Goal: Transaction & Acquisition: Purchase product/service

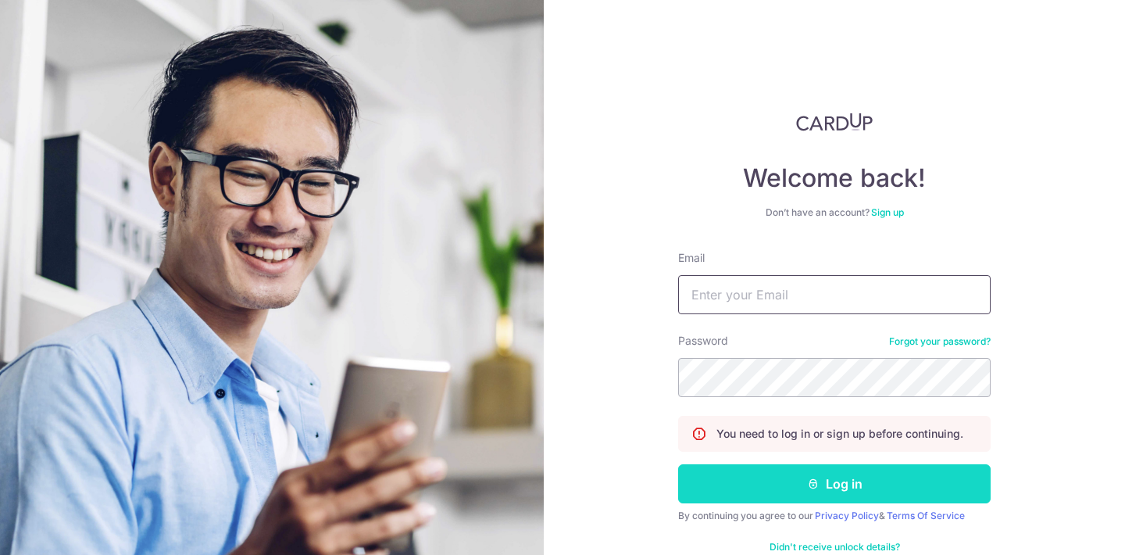
type input "exquisite.phenomenon@gmail.com"
click at [793, 487] on button "Log in" at bounding box center [834, 483] width 312 height 39
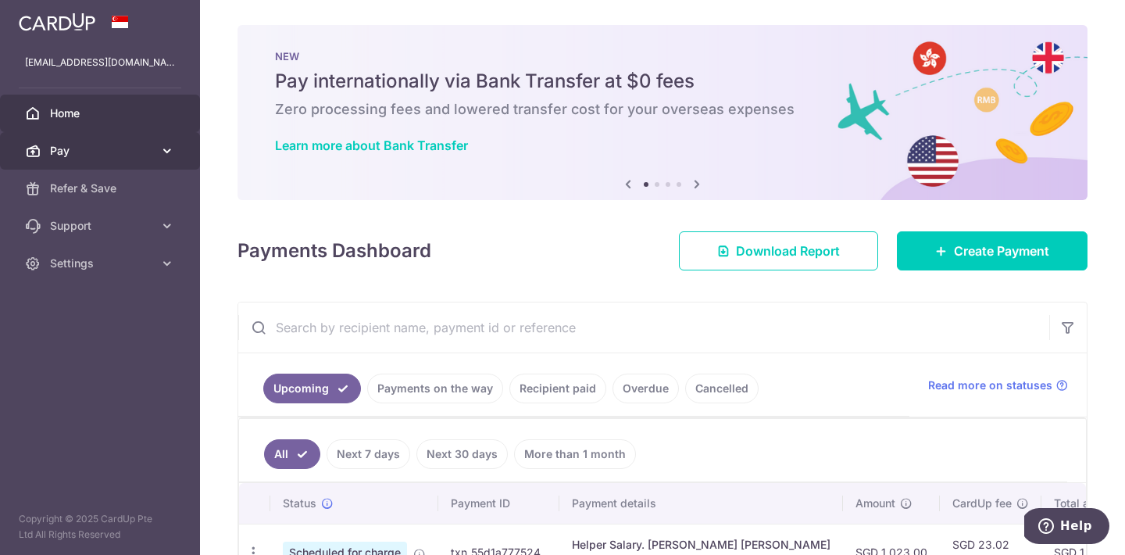
click at [55, 155] on span "Pay" at bounding box center [101, 151] width 103 height 16
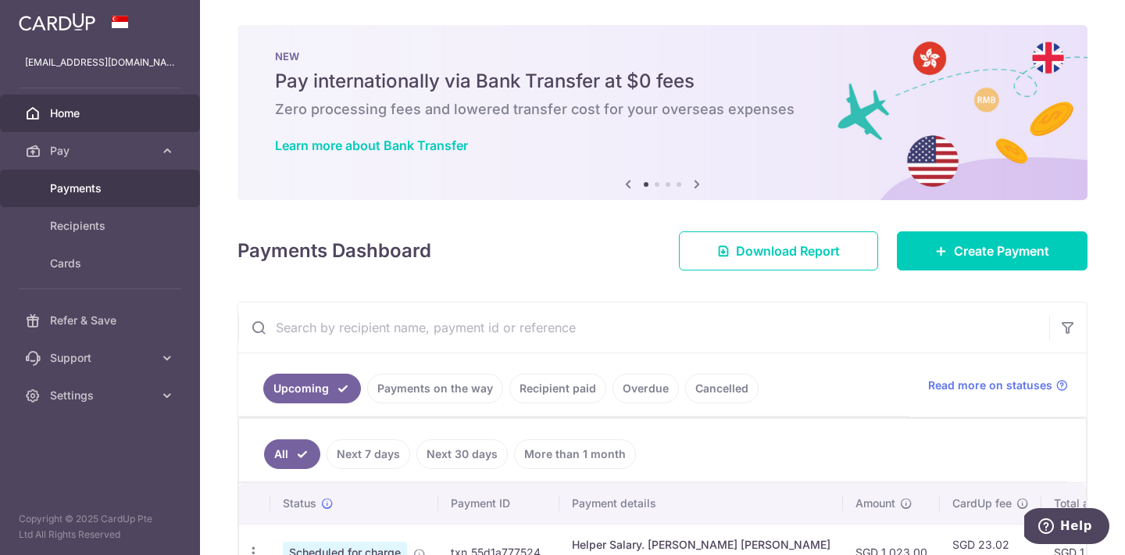
click at [56, 182] on span "Payments" at bounding box center [101, 188] width 103 height 16
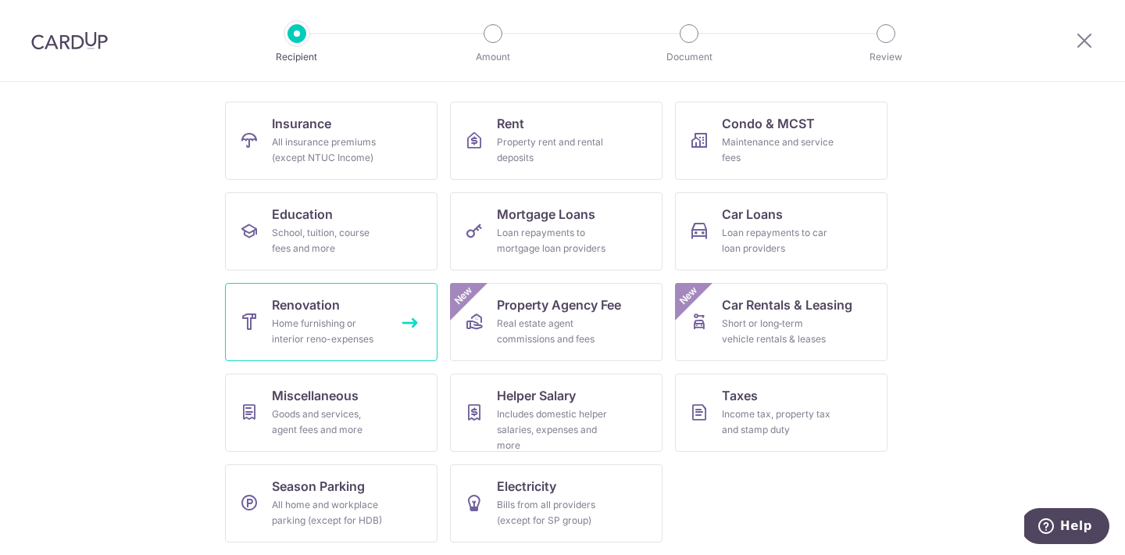
scroll to position [142, 0]
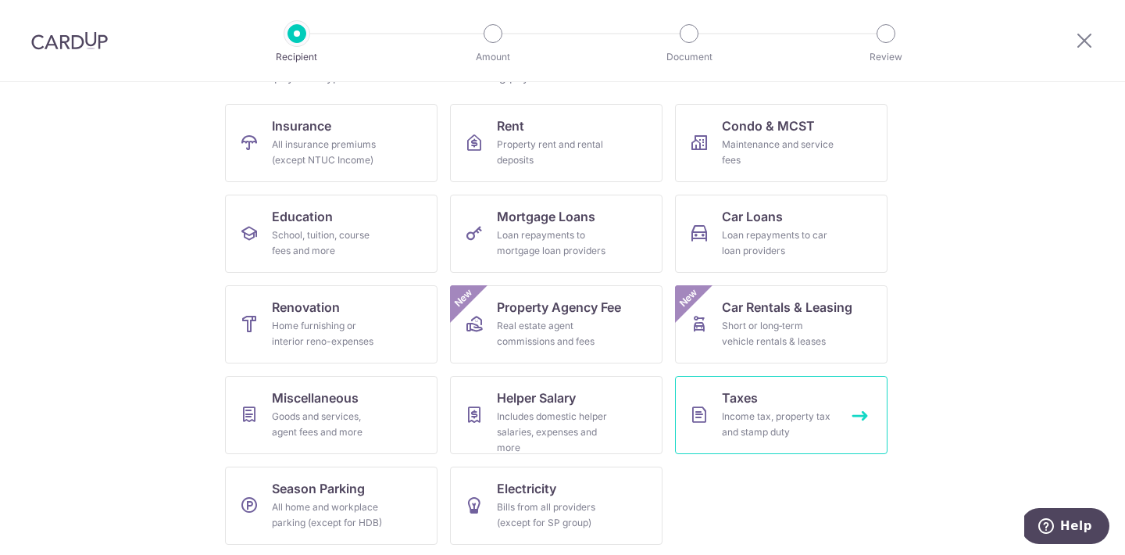
click at [755, 415] on div "Income tax, property tax and stamp duty" at bounding box center [778, 424] width 112 height 31
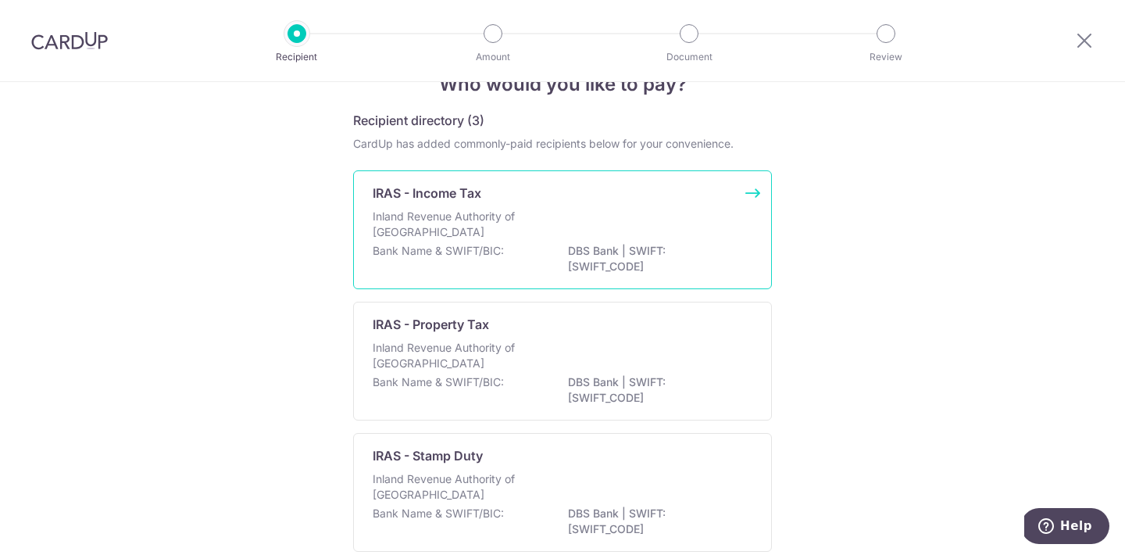
scroll to position [126, 0]
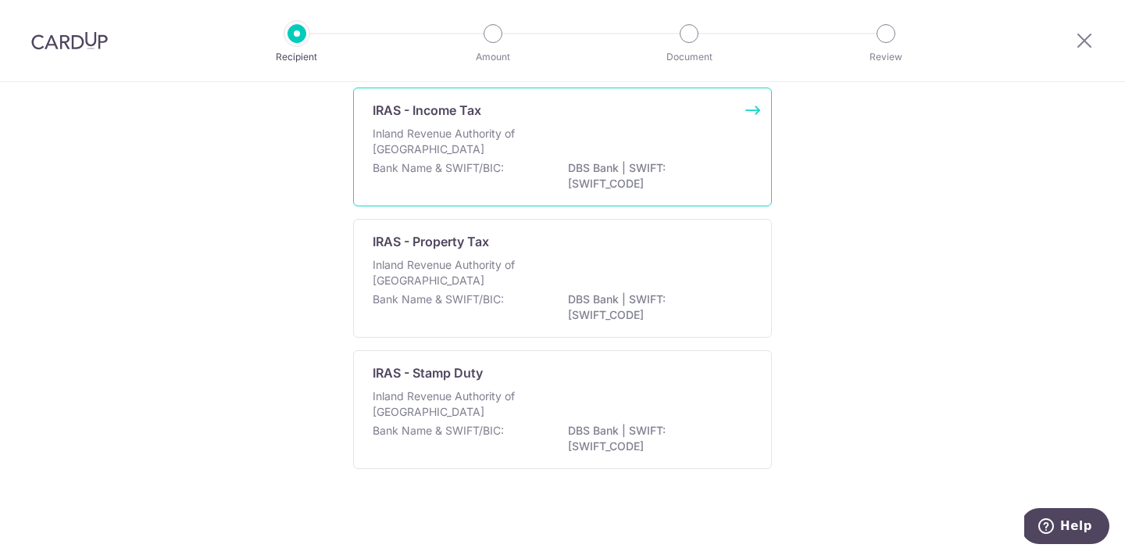
click at [459, 170] on p "Bank Name & SWIFT/BIC:" at bounding box center [438, 168] width 131 height 16
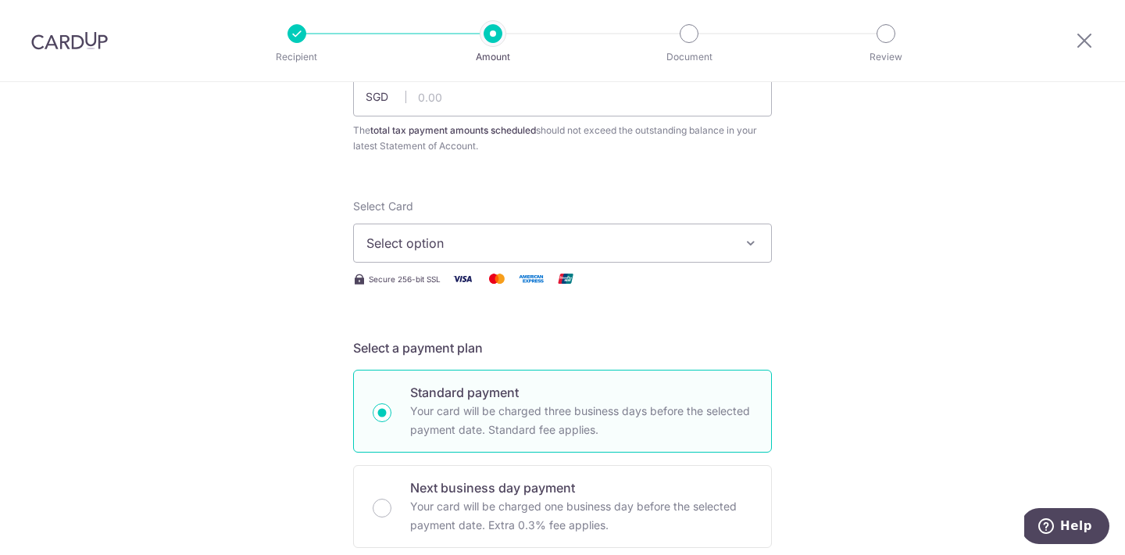
scroll to position [169, 0]
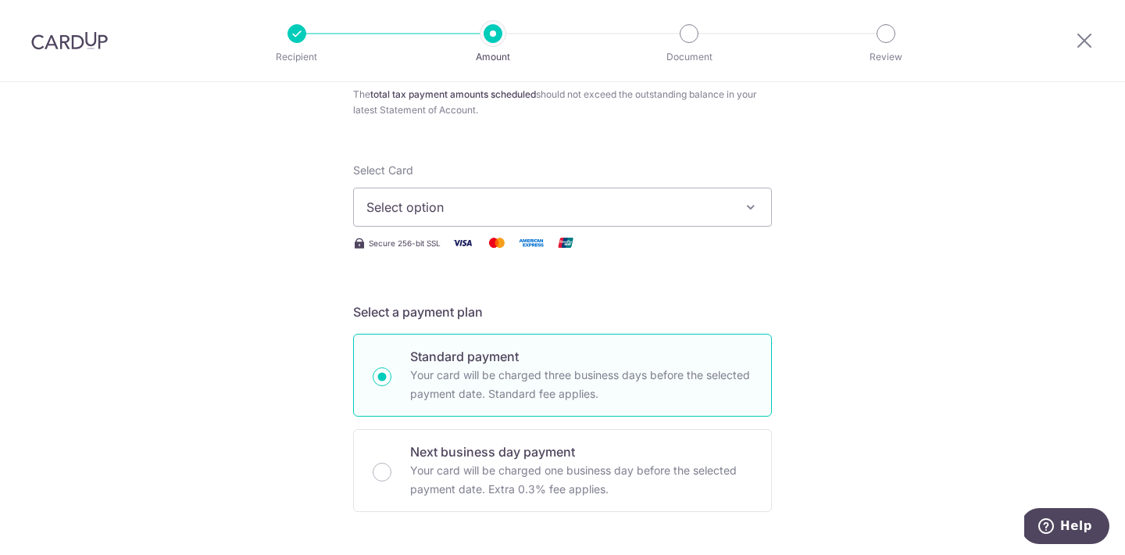
click at [470, 215] on span "Select option" at bounding box center [548, 207] width 364 height 19
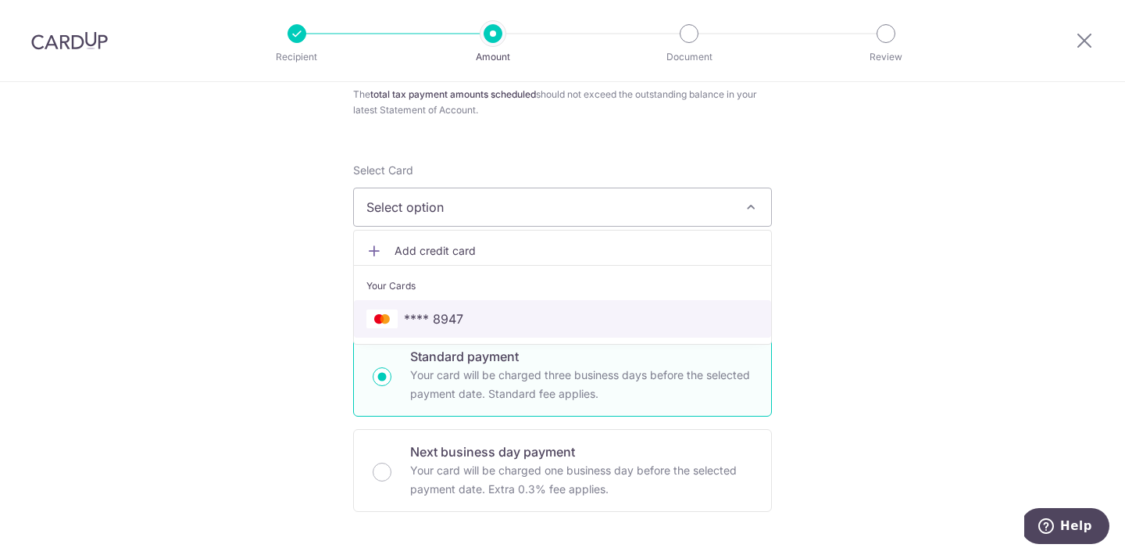
click at [453, 312] on span "**** 8947" at bounding box center [433, 318] width 59 height 19
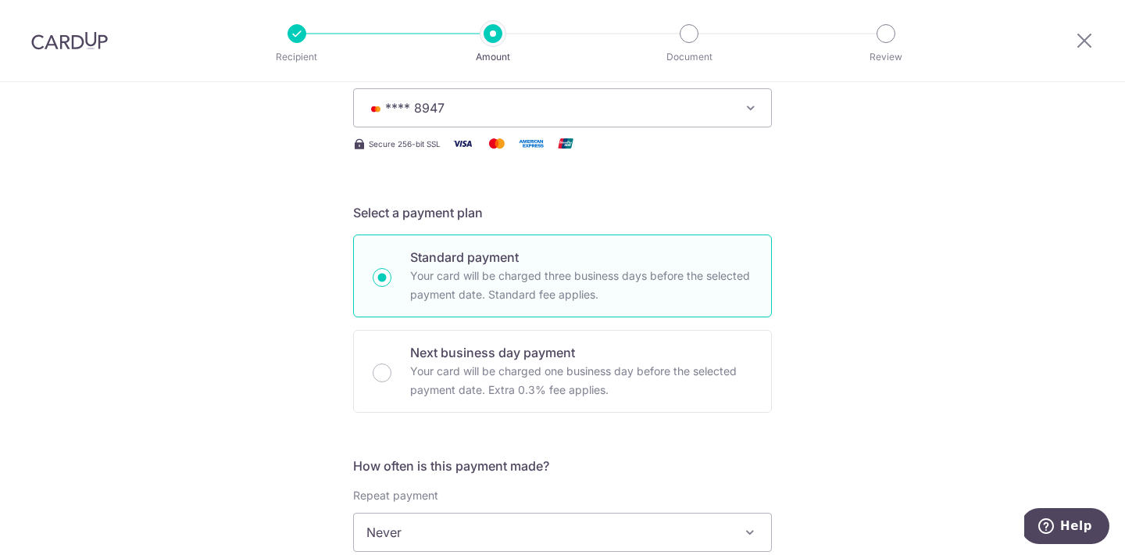
scroll to position [109, 0]
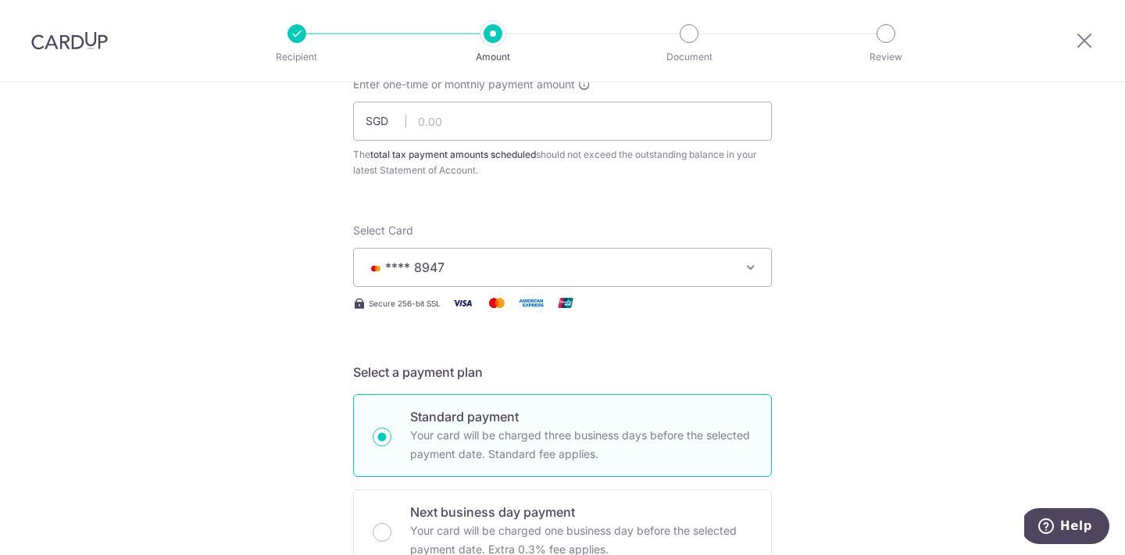
click at [455, 265] on span "**** 8947" at bounding box center [548, 267] width 364 height 19
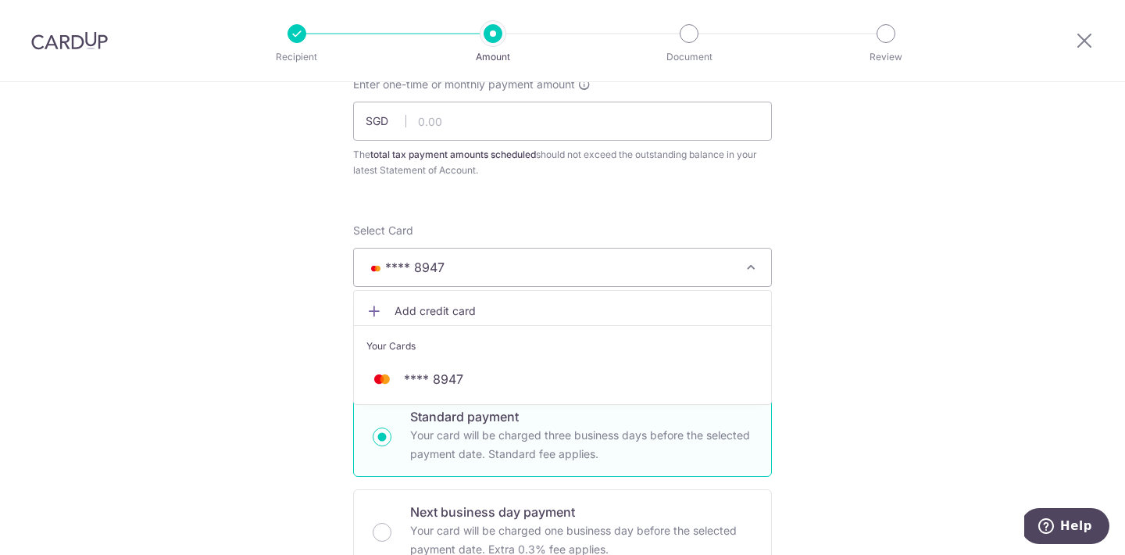
click at [455, 307] on span "Add credit card" at bounding box center [577, 311] width 364 height 16
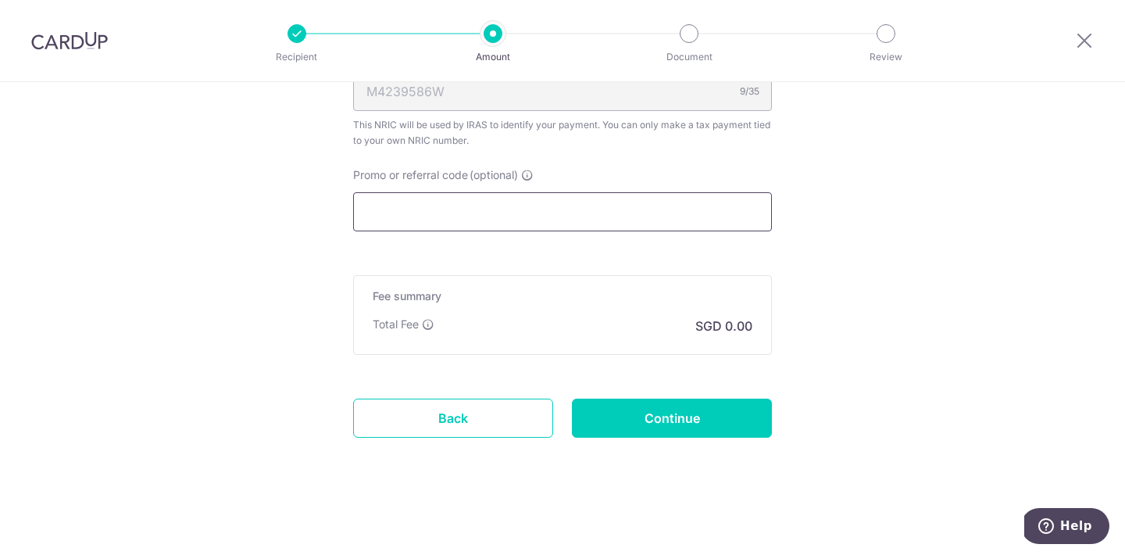
scroll to position [1283, 0]
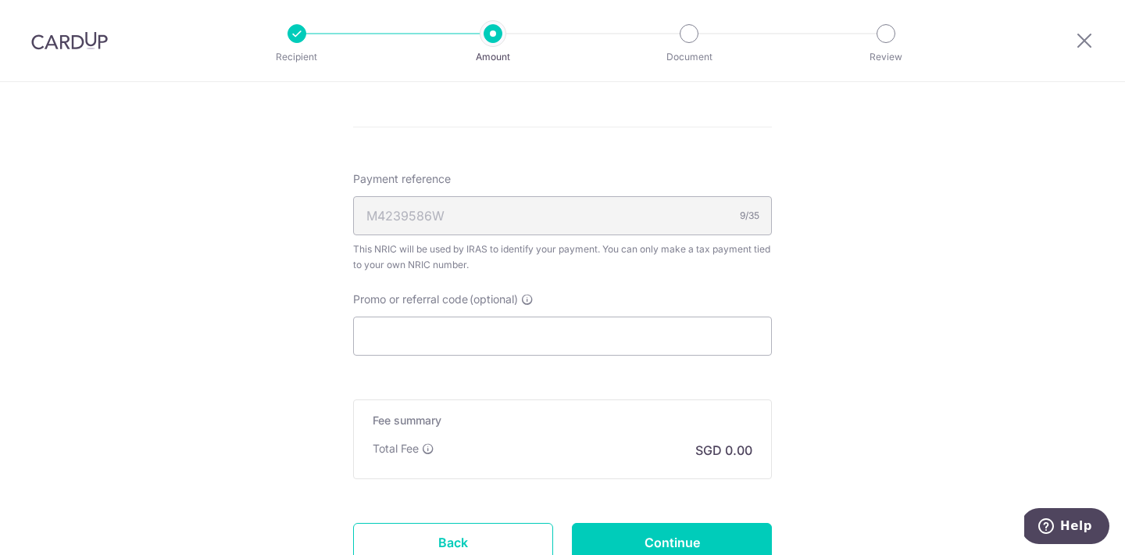
click at [516, 260] on div "This NRIC will be used by IRAS to identify your payment. You can only make a ta…" at bounding box center [562, 256] width 419 height 31
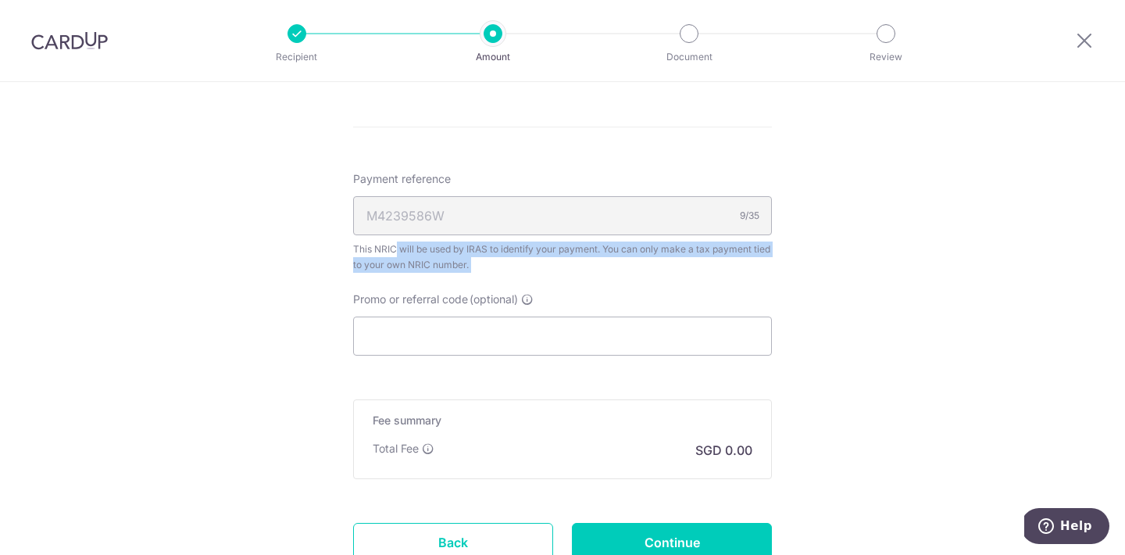
click at [516, 260] on div "This NRIC will be used by IRAS to identify your payment. You can only make a ta…" at bounding box center [562, 256] width 419 height 31
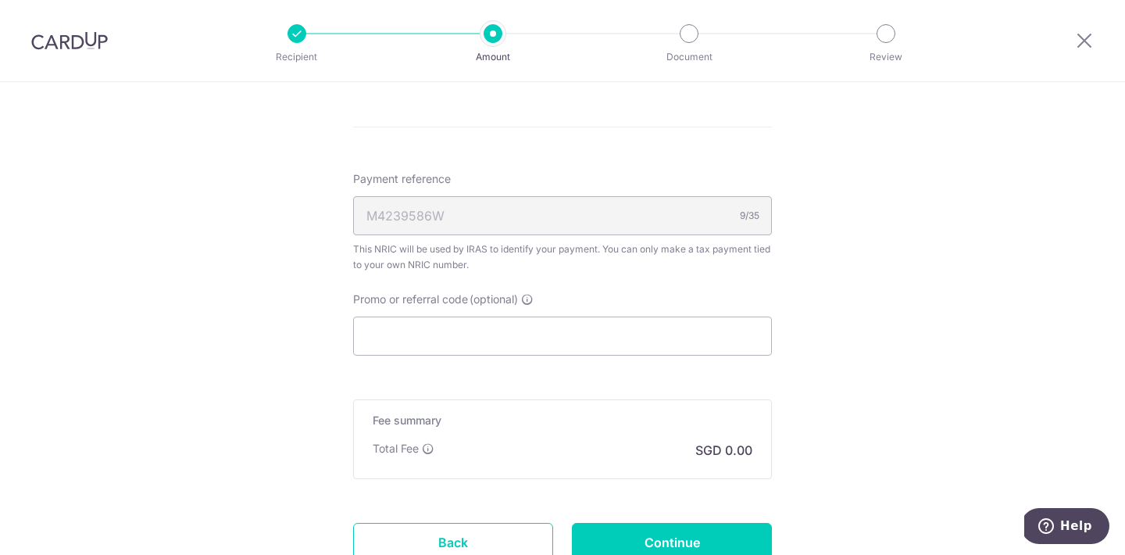
click at [516, 260] on div "This NRIC will be used by IRAS to identify your payment. You can only make a ta…" at bounding box center [562, 256] width 419 height 31
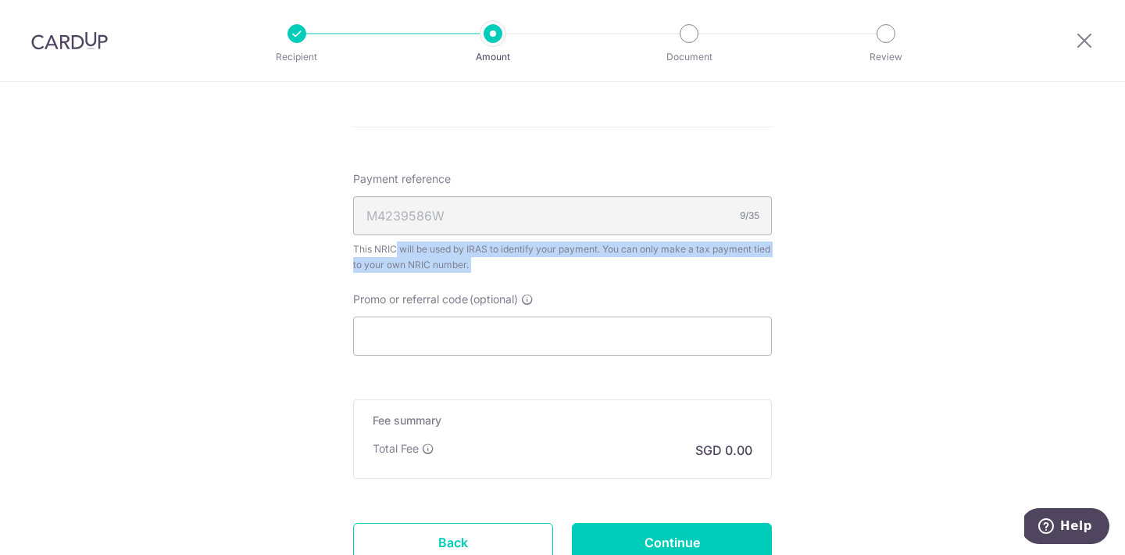
click at [516, 260] on div "This NRIC will be used by IRAS to identify your payment. You can only make a ta…" at bounding box center [562, 256] width 419 height 31
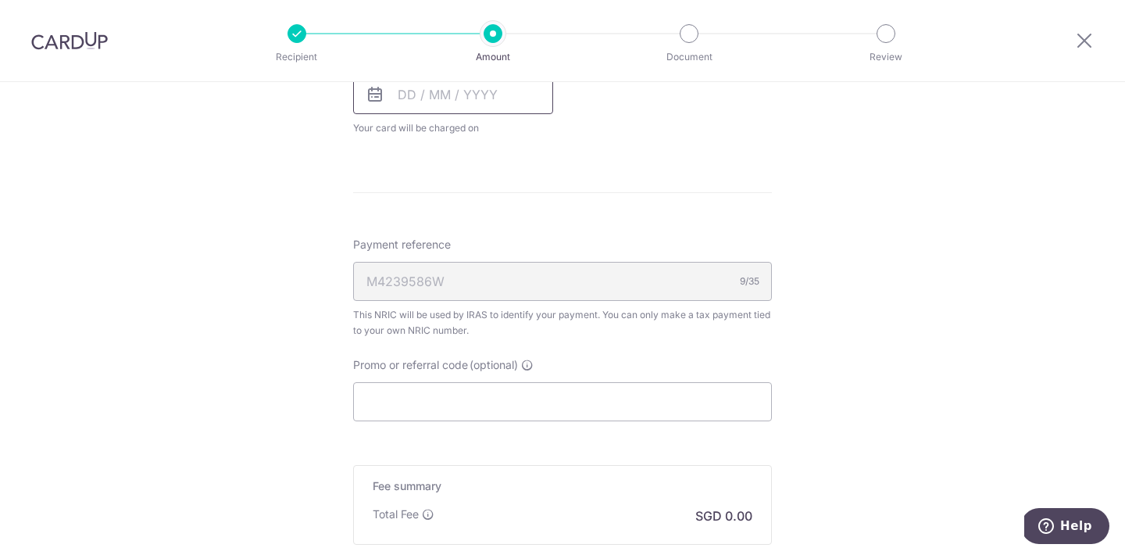
scroll to position [1216, 0]
click at [502, 396] on input "Promo or referral code (optional)" at bounding box center [562, 402] width 419 height 39
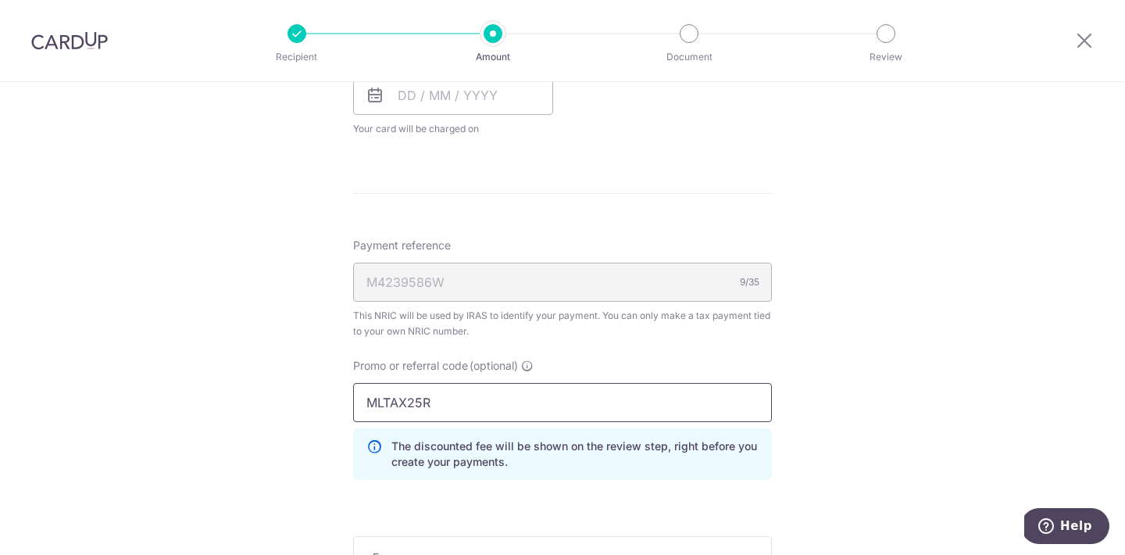
type input "MLTAX25R"
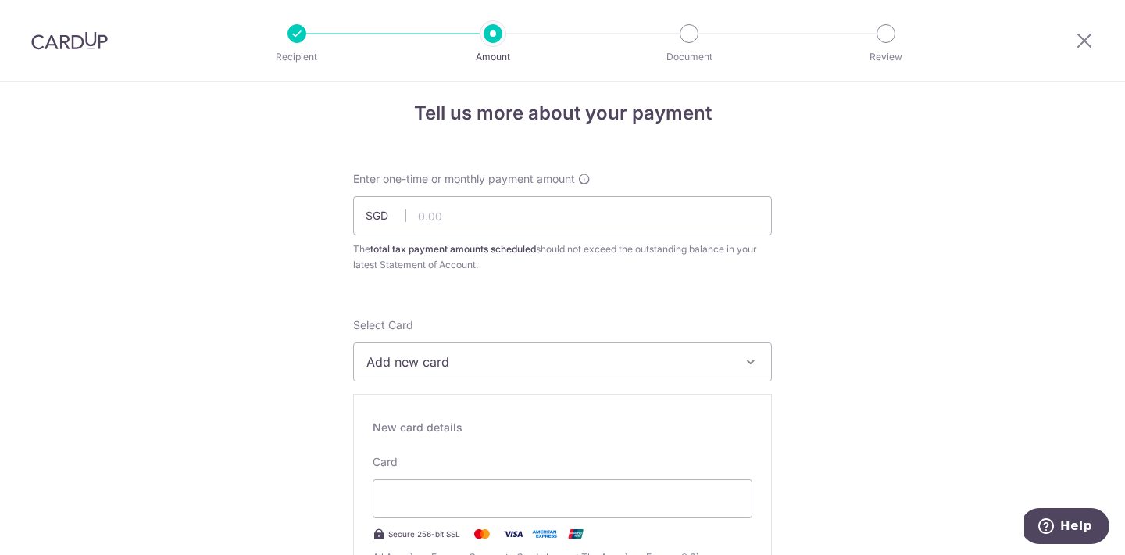
scroll to position [0, 0]
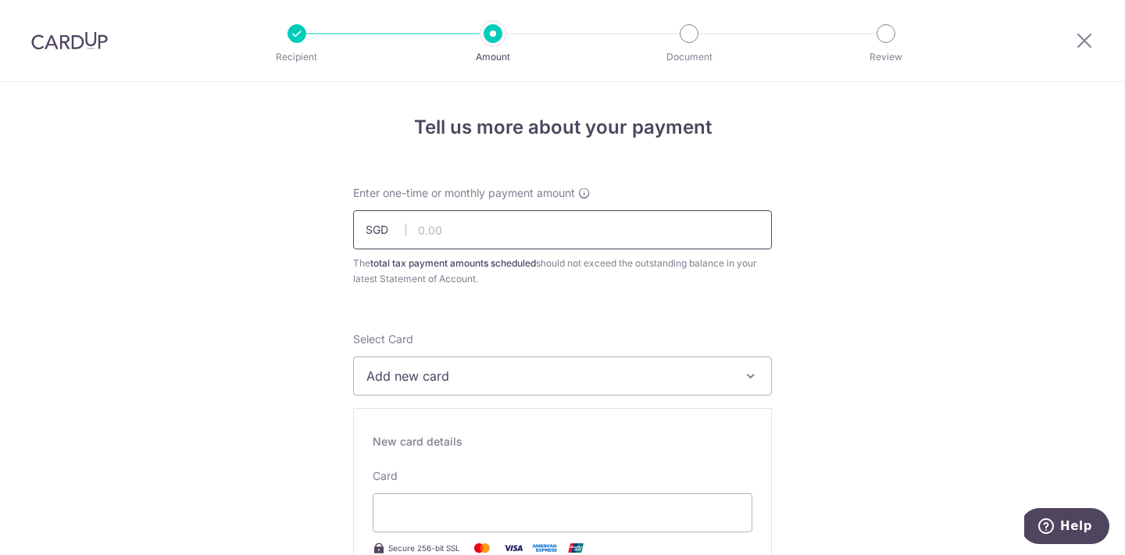
click at [530, 230] on input "text" at bounding box center [562, 229] width 419 height 39
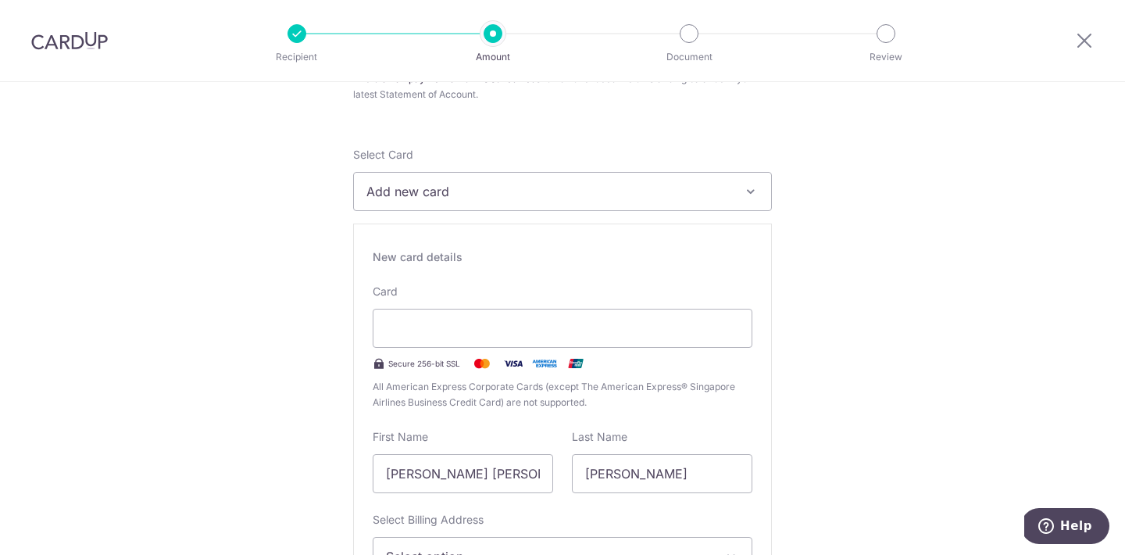
scroll to position [187, 0]
type input "2,231.84"
click at [515, 466] on input "Hooi Yee Chern" at bounding box center [463, 471] width 180 height 39
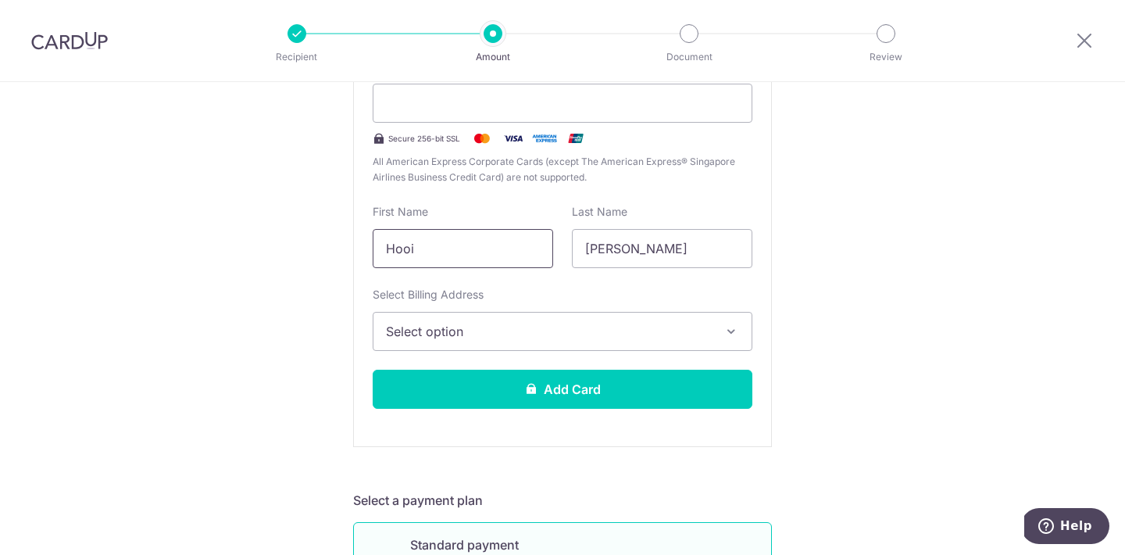
scroll to position [409, 0]
type input "Hooi"
click at [470, 327] on span "Select option" at bounding box center [548, 331] width 325 height 19
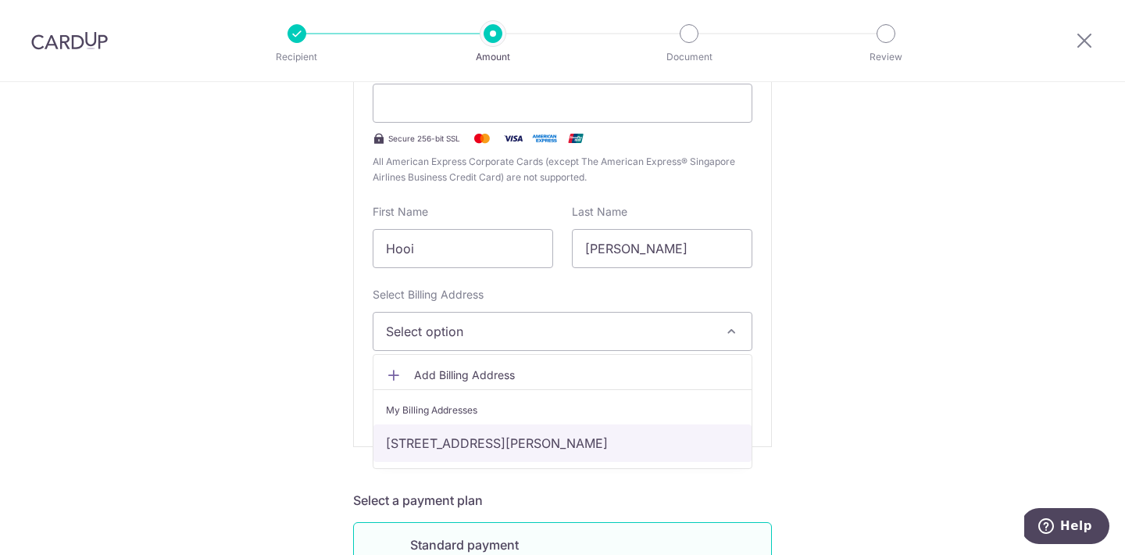
click at [462, 432] on link "118 Lorong L Telok Kurau, #03-03, Singapore, Singapore-425552" at bounding box center [562, 442] width 378 height 37
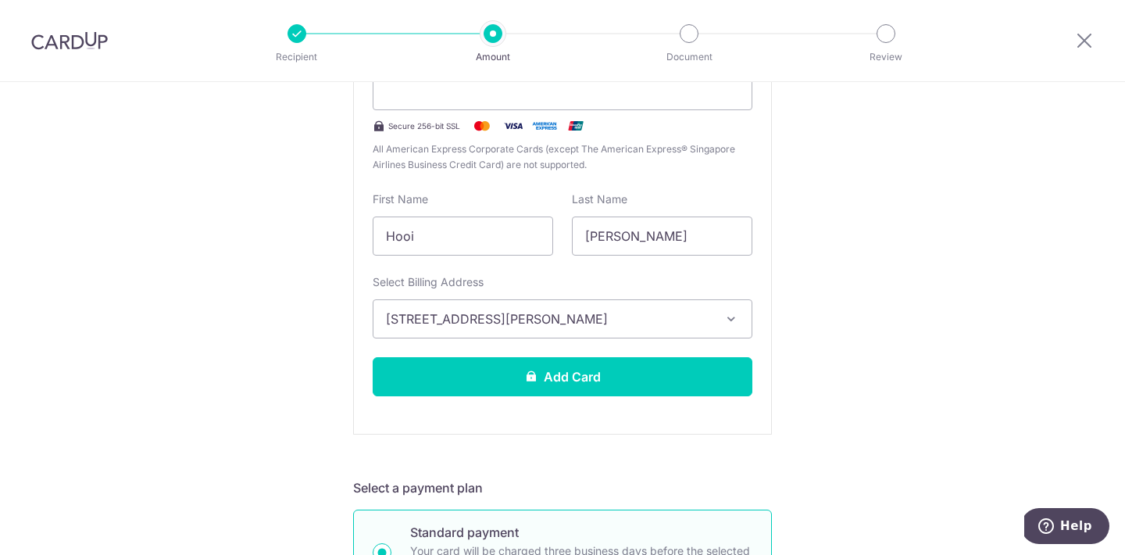
scroll to position [426, 0]
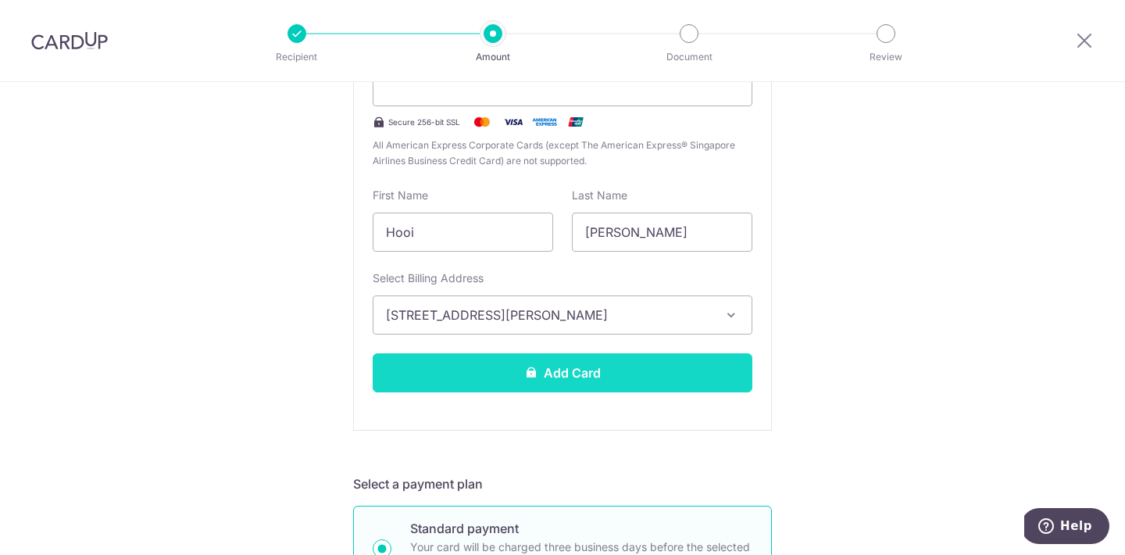
click at [452, 385] on button "Add Card" at bounding box center [563, 372] width 380 height 39
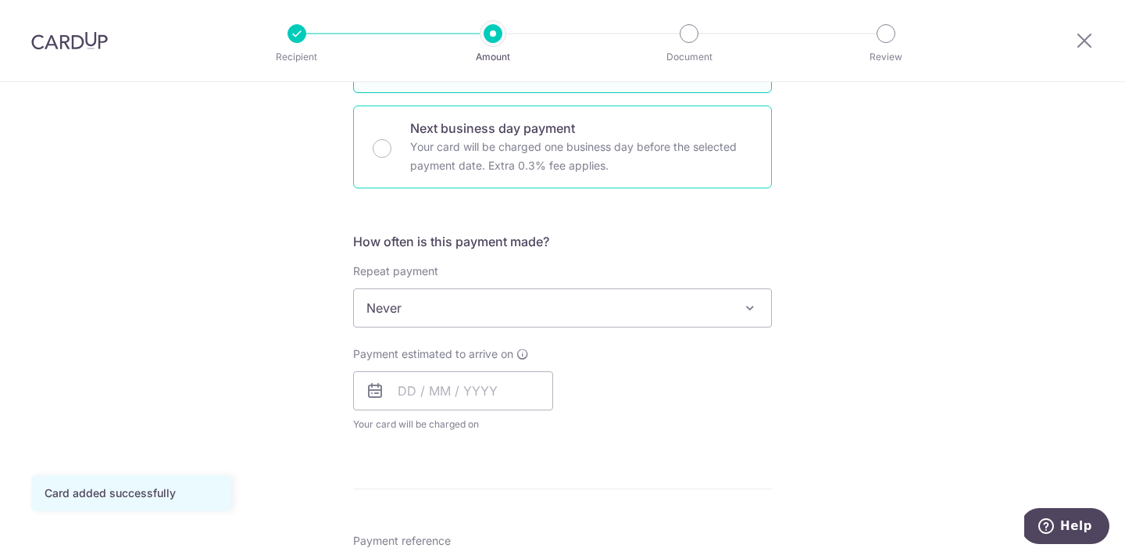
scroll to position [494, 0]
click at [533, 313] on span "Never" at bounding box center [562, 305] width 417 height 37
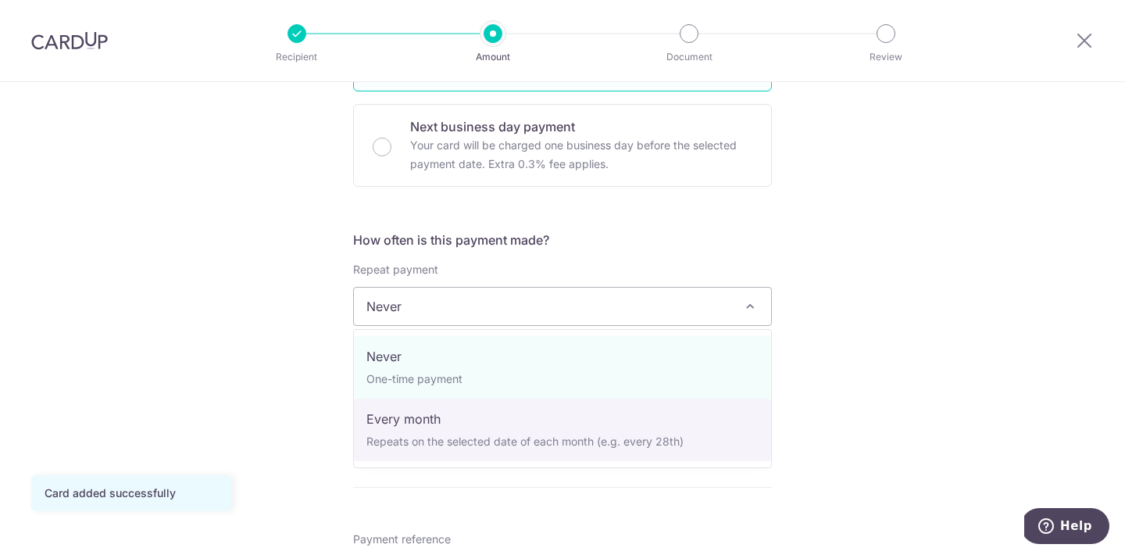
select select "3"
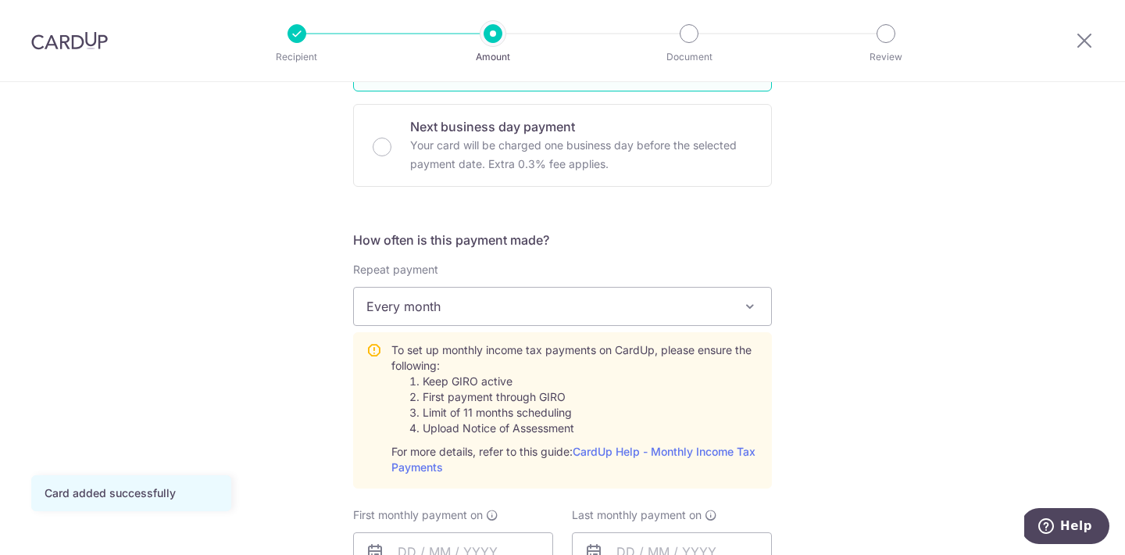
click at [528, 400] on li "First payment through GIRO" at bounding box center [591, 397] width 336 height 16
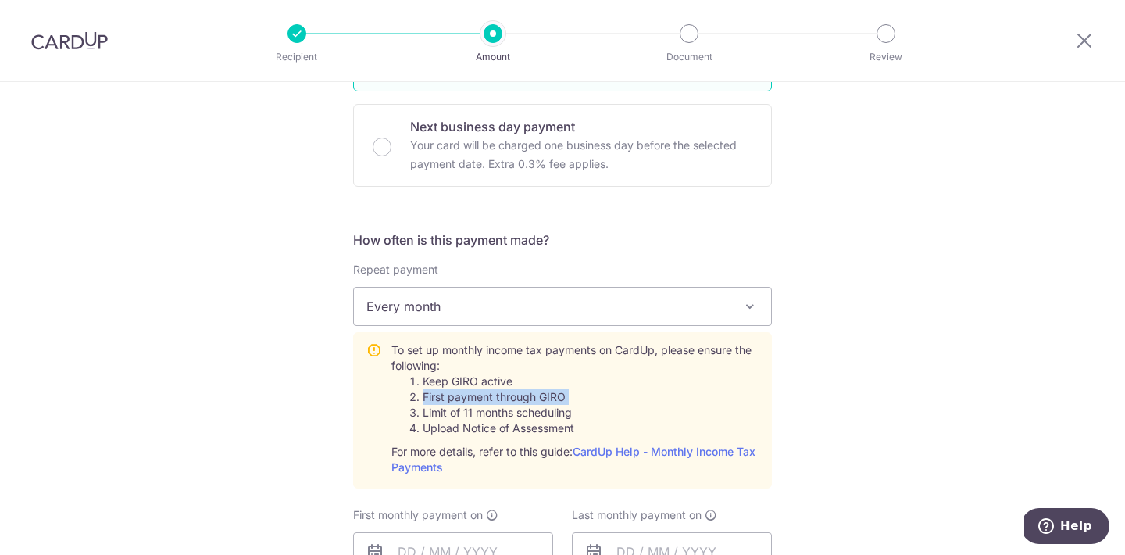
scroll to position [545, 0]
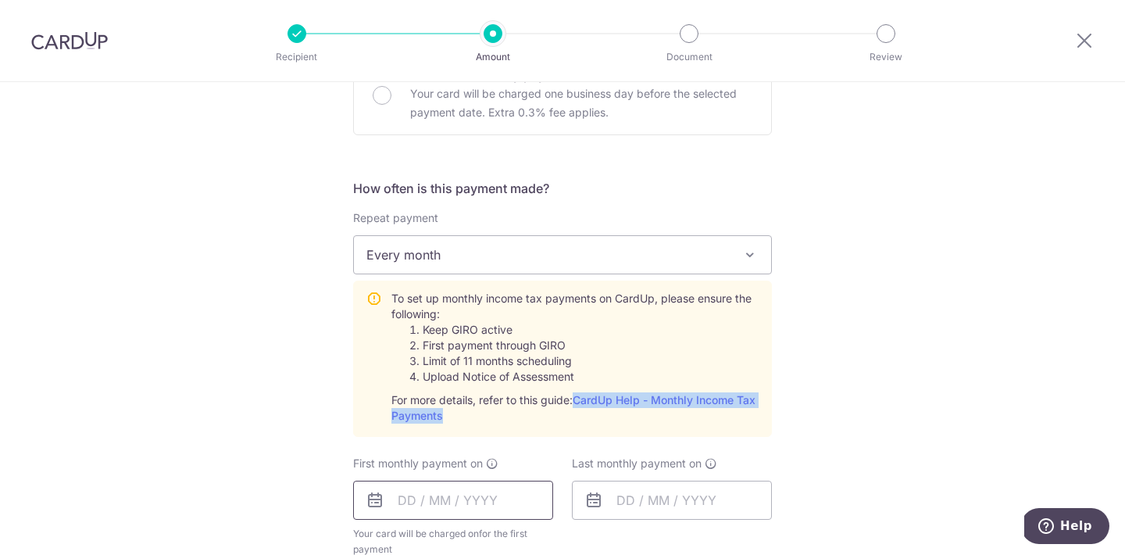
click at [491, 487] on input "text" at bounding box center [453, 499] width 200 height 39
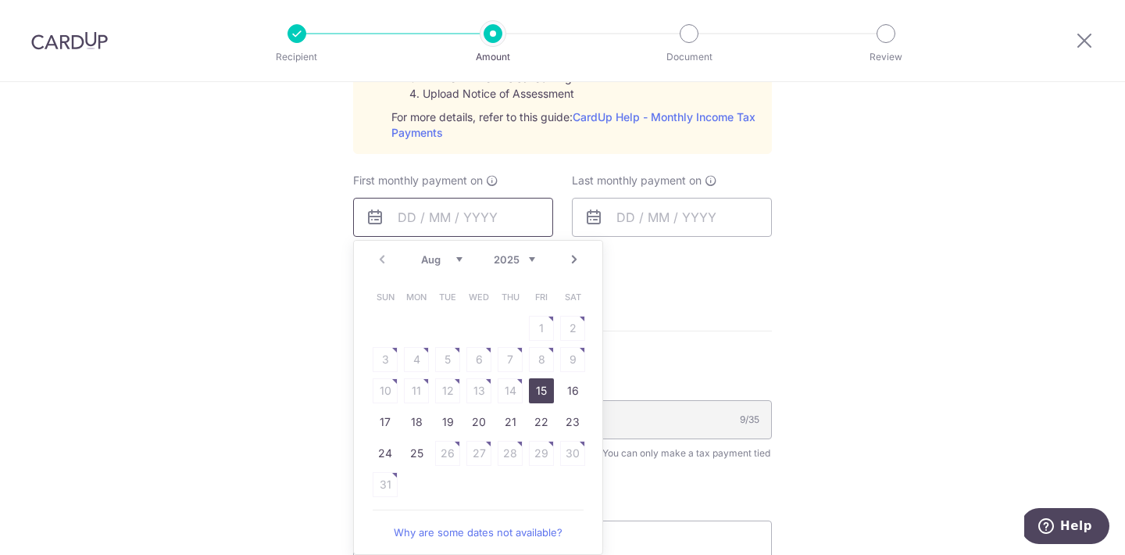
scroll to position [834, 0]
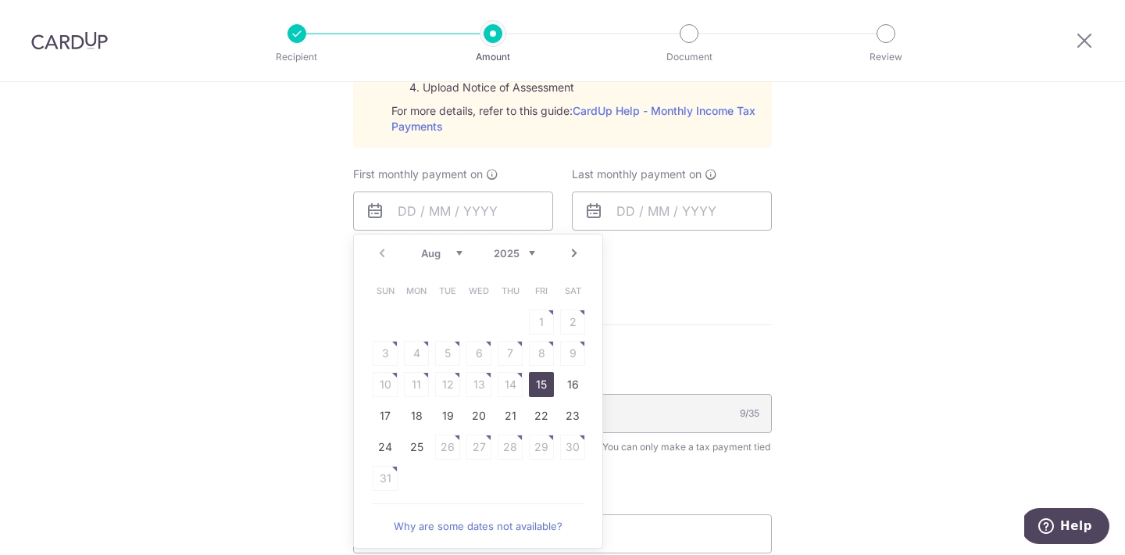
click at [535, 384] on link "15" at bounding box center [541, 384] width 25 height 25
type input "15/08/2025"
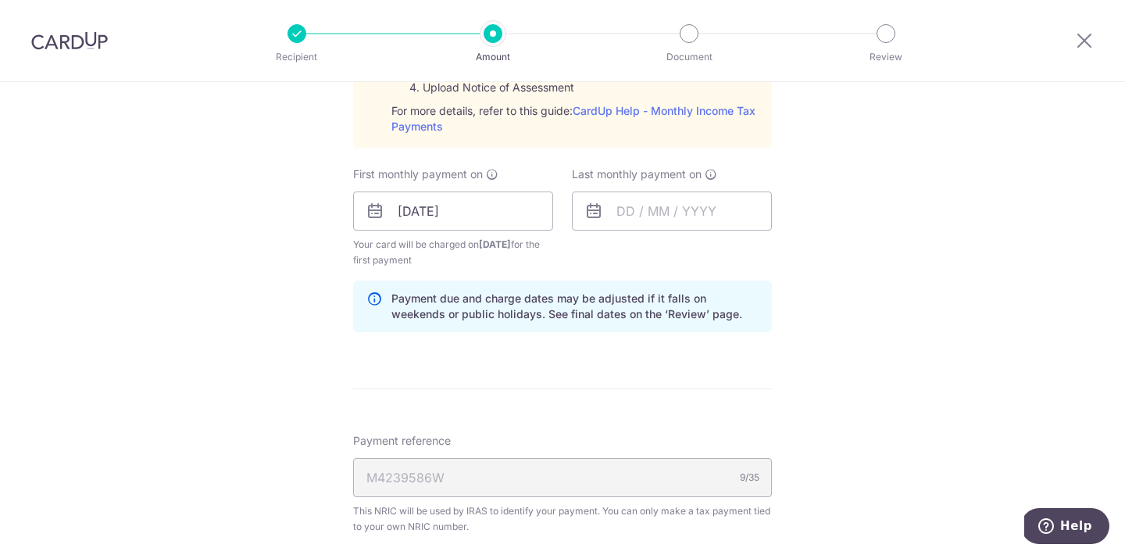
click at [595, 218] on icon at bounding box center [593, 211] width 19 height 19
click at [653, 213] on input "text" at bounding box center [672, 210] width 200 height 39
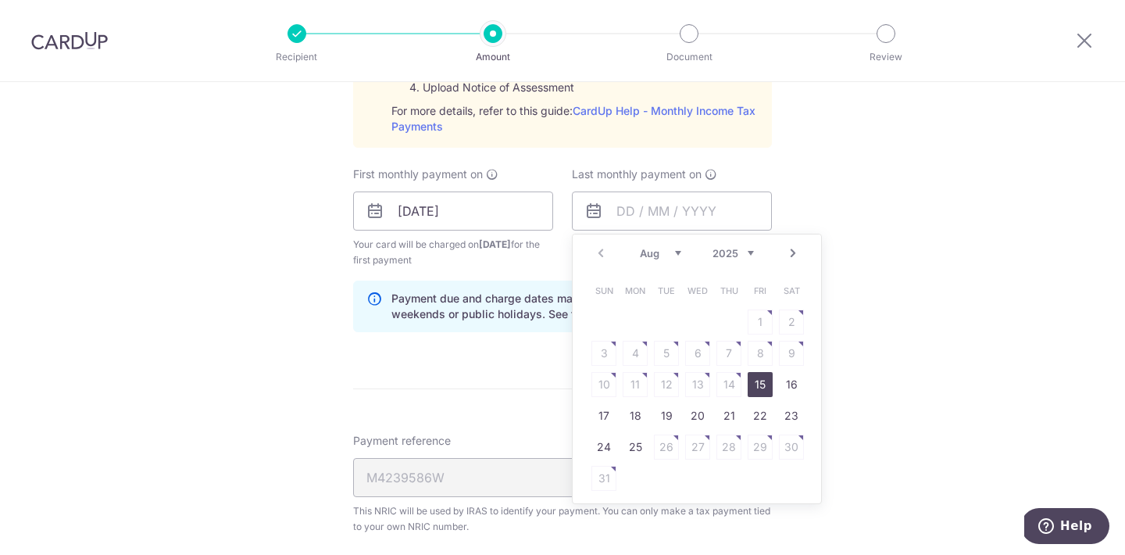
click at [795, 255] on link "Next" at bounding box center [793, 253] width 19 height 19
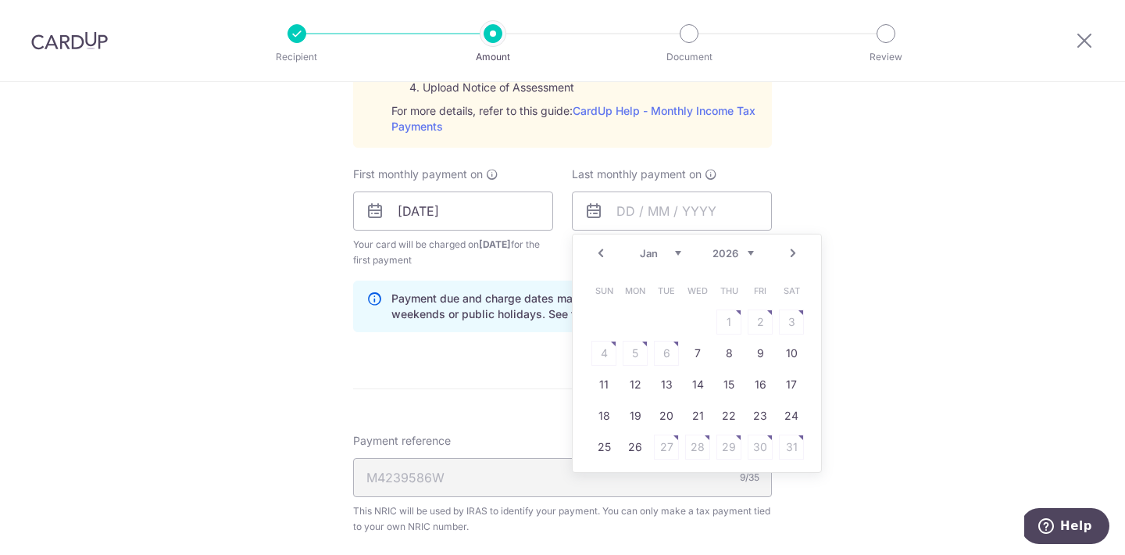
click at [795, 255] on link "Next" at bounding box center [793, 253] width 19 height 19
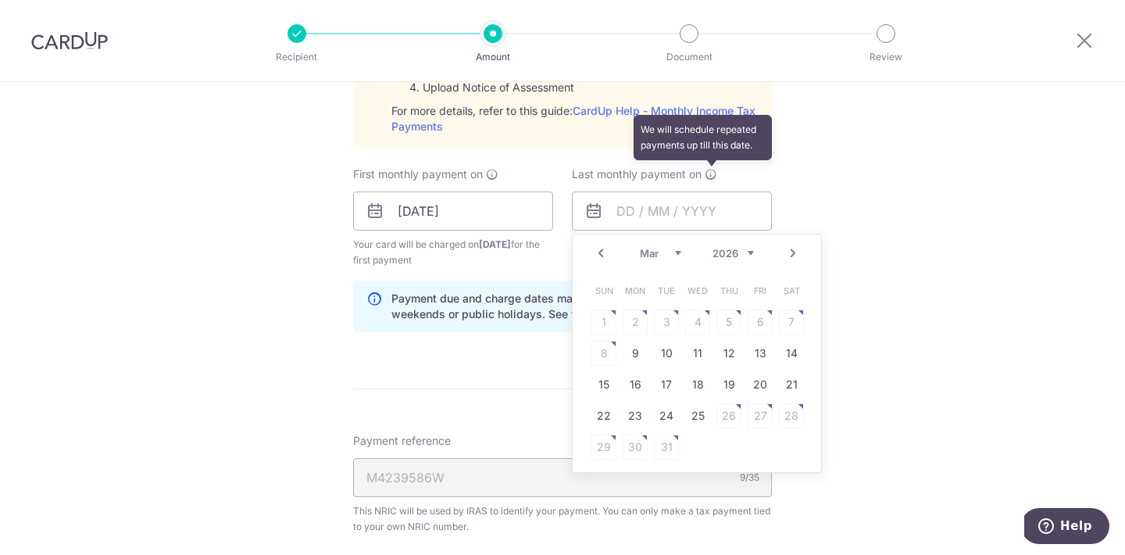
click at [713, 176] on icon at bounding box center [711, 174] width 12 height 12
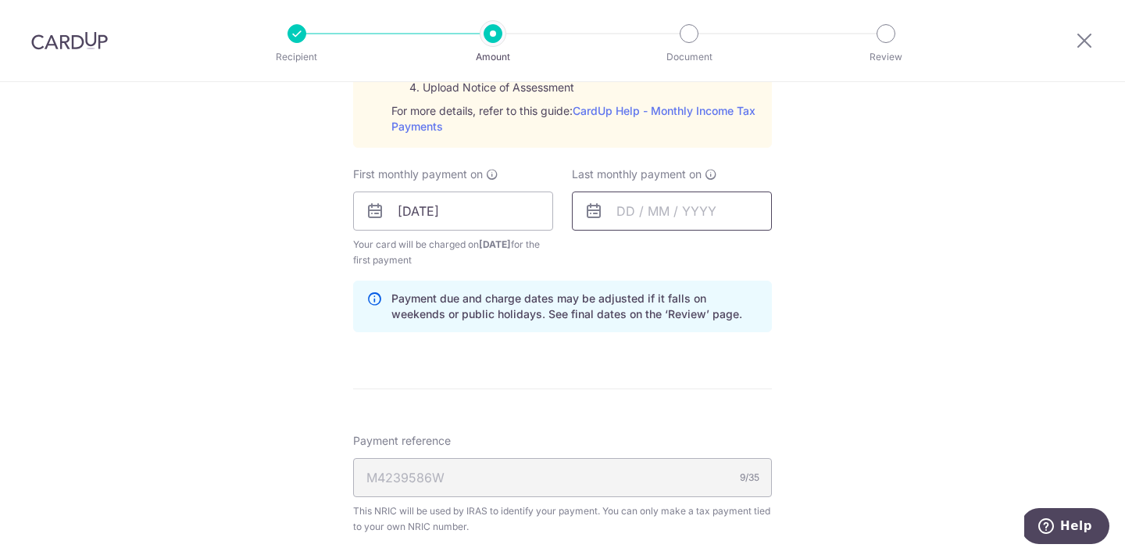
click at [647, 223] on input "text" at bounding box center [672, 210] width 200 height 39
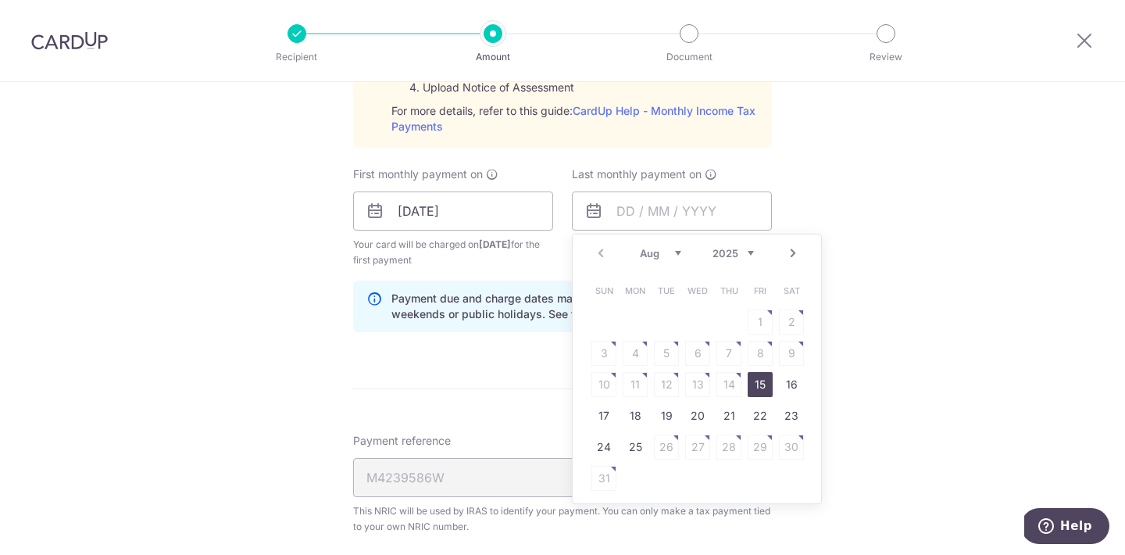
click at [798, 255] on link "Next" at bounding box center [793, 253] width 19 height 19
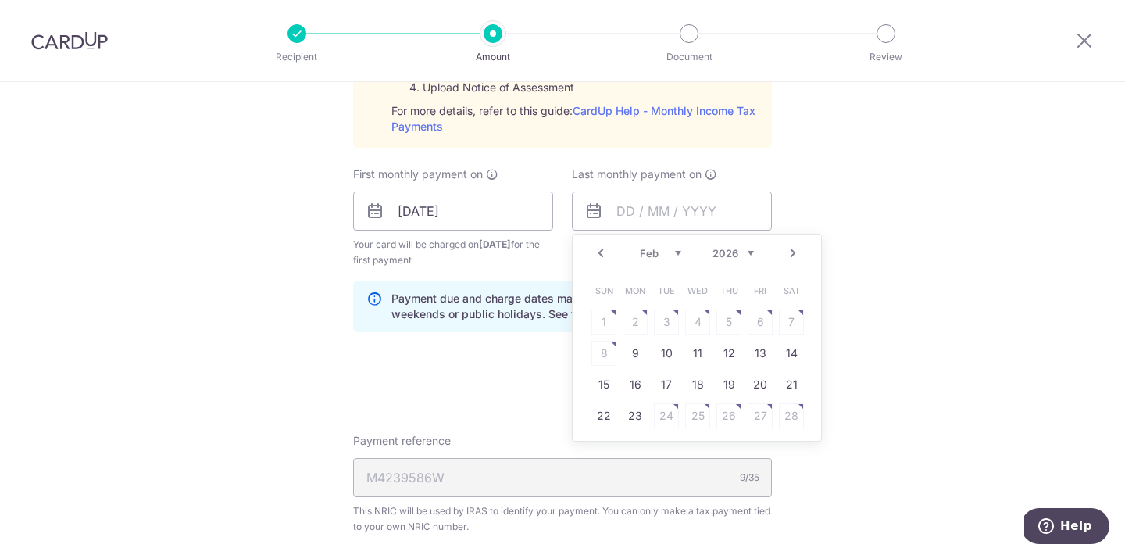
click at [798, 255] on link "Next" at bounding box center [793, 253] width 19 height 19
click at [601, 250] on link "Prev" at bounding box center [600, 253] width 19 height 19
click at [642, 349] on link "9" at bounding box center [635, 353] width 25 height 25
type input "09/03/2026"
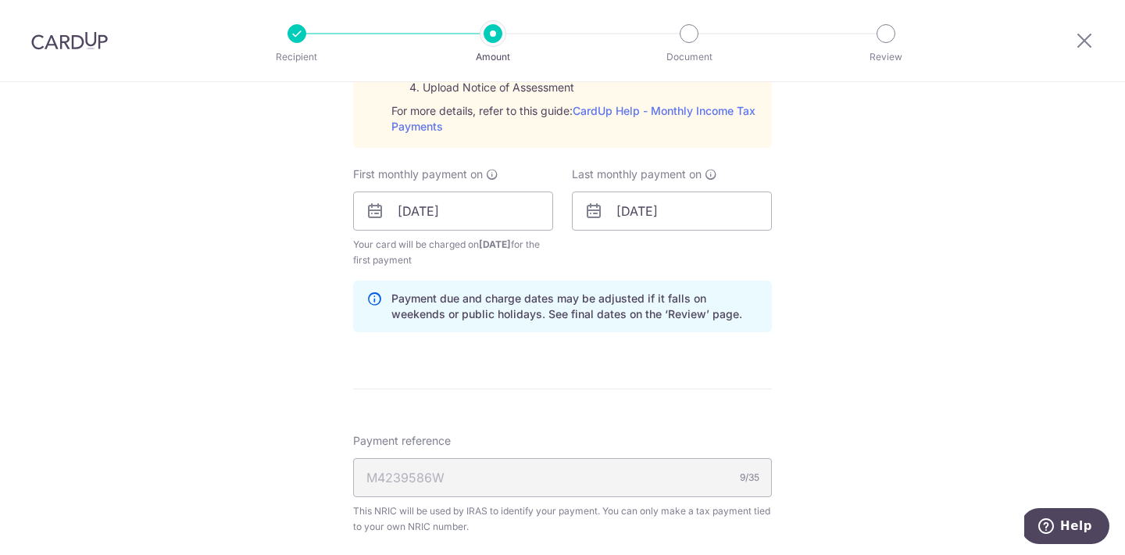
click at [642, 349] on form "Enter one-time or monthly payment amount SGD 2,231.84 2231.84 The total tax pay…" at bounding box center [562, 109] width 419 height 1516
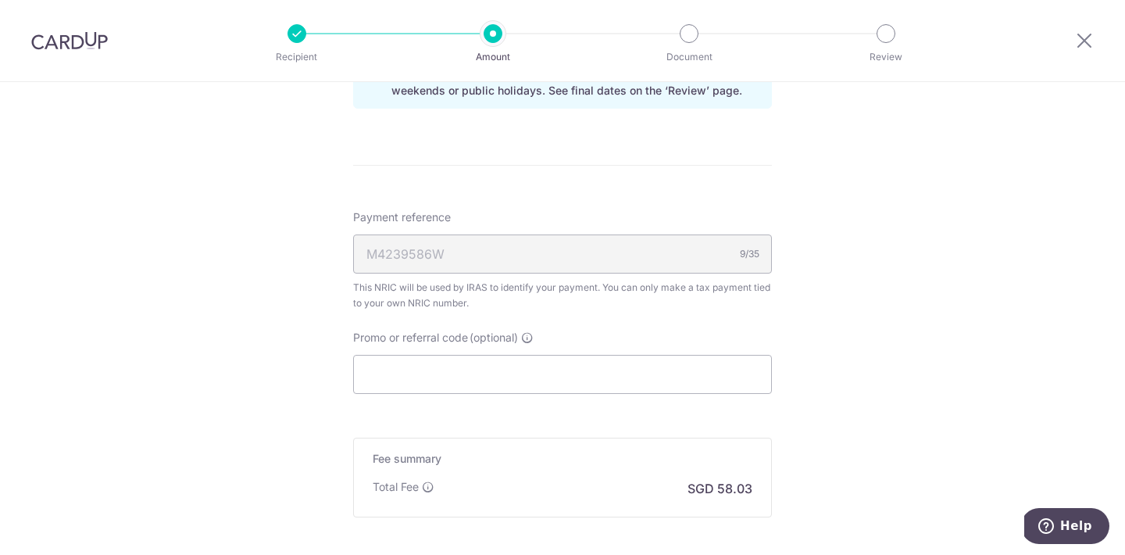
scroll to position [1064, 0]
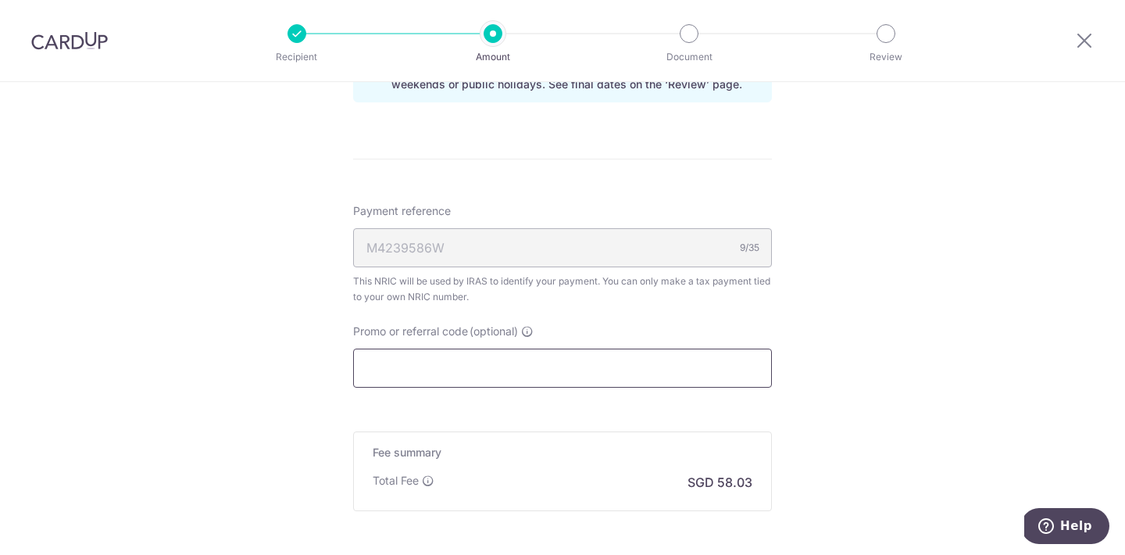
click at [638, 370] on input "Promo or referral code (optional)" at bounding box center [562, 367] width 419 height 39
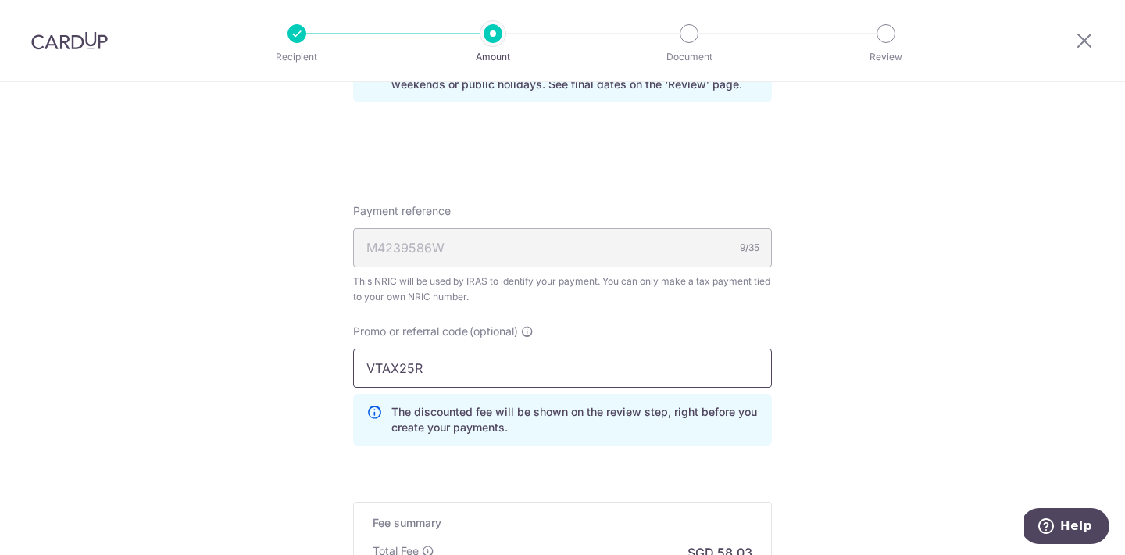
type input "VTAX25R"
click at [747, 452] on div "Promo or referral code (optional) VTAX25R The discounted fee will be shown on t…" at bounding box center [562, 390] width 437 height 134
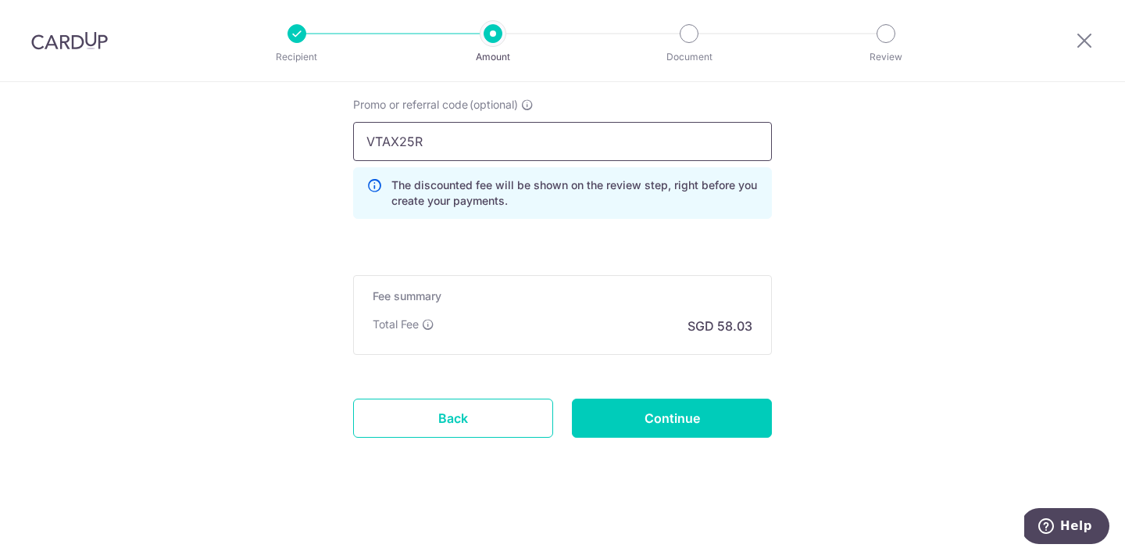
scroll to position [1289, 0]
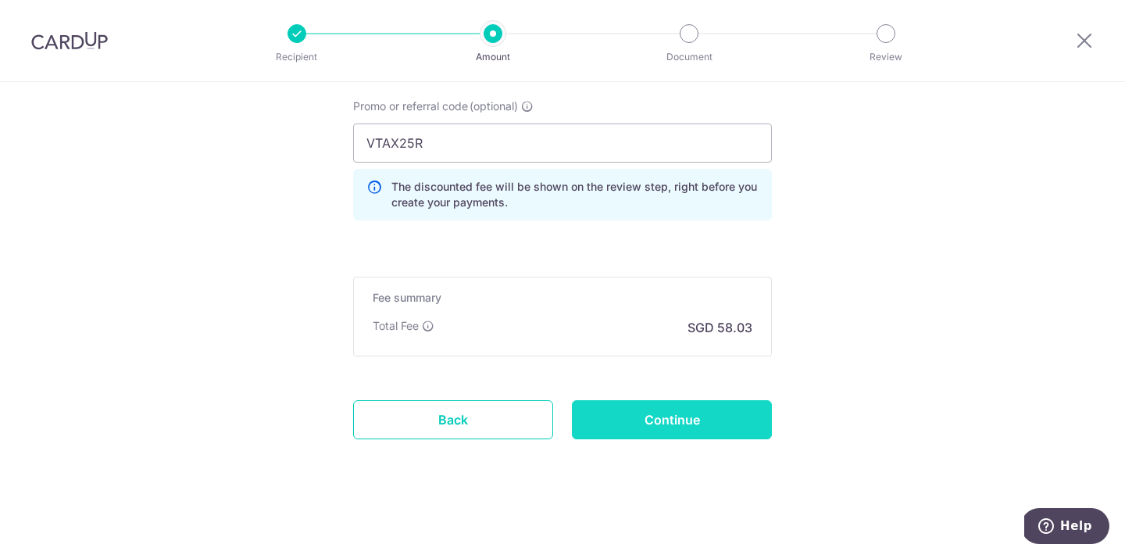
click at [710, 408] on input "Continue" at bounding box center [672, 419] width 200 height 39
type input "Create Schedule"
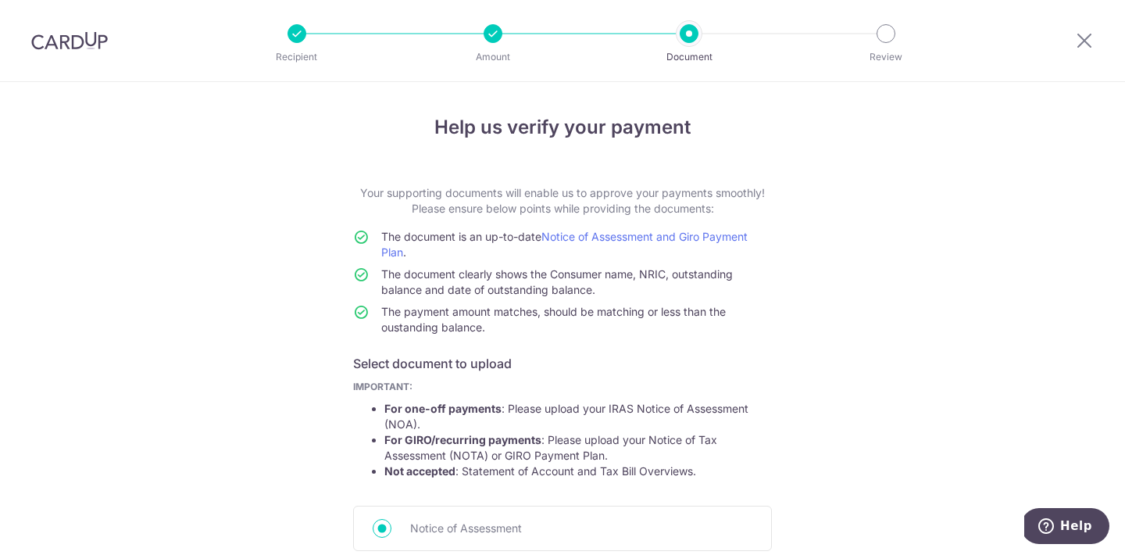
click at [484, 210] on p "Your supporting documents will enable us to approve your payments smoothly! Ple…" at bounding box center [562, 200] width 419 height 31
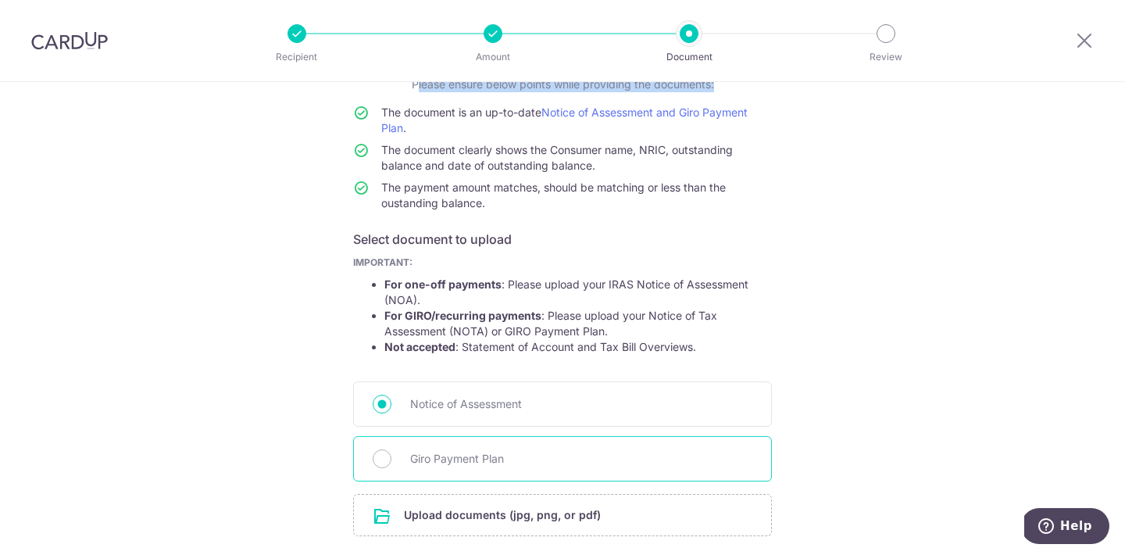
click at [427, 467] on span "Giro Payment Plan" at bounding box center [581, 458] width 342 height 19
click at [391, 467] on input "Giro Payment Plan" at bounding box center [382, 458] width 19 height 19
radio input "true"
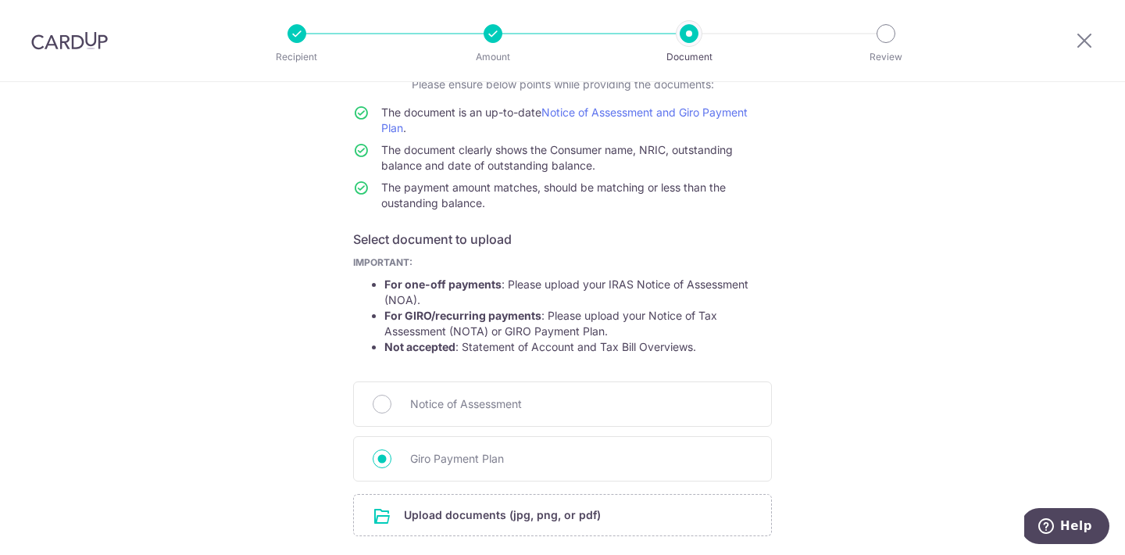
scroll to position [243, 0]
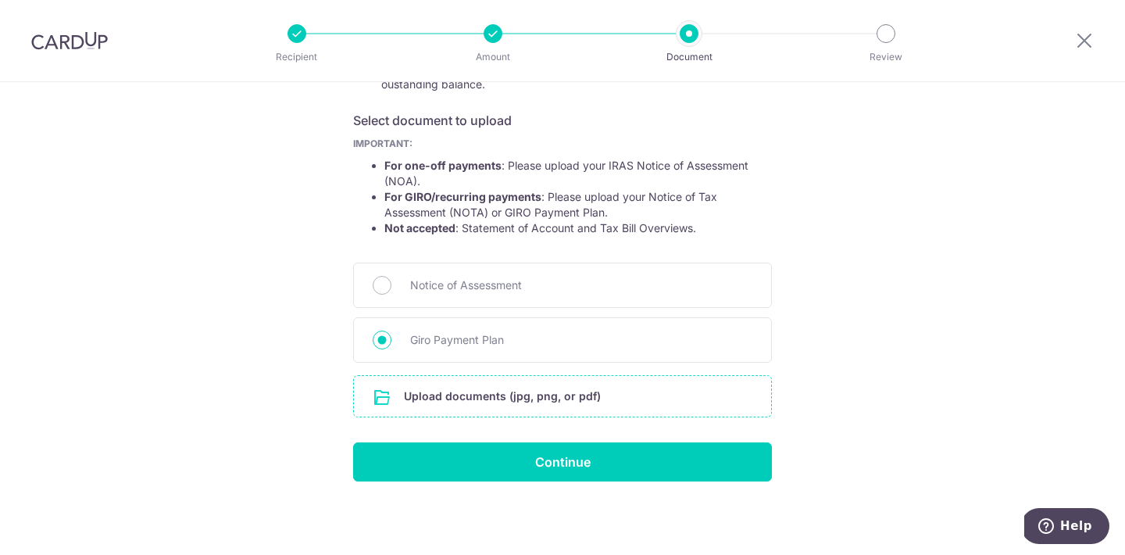
click at [591, 407] on input "file" at bounding box center [562, 396] width 417 height 41
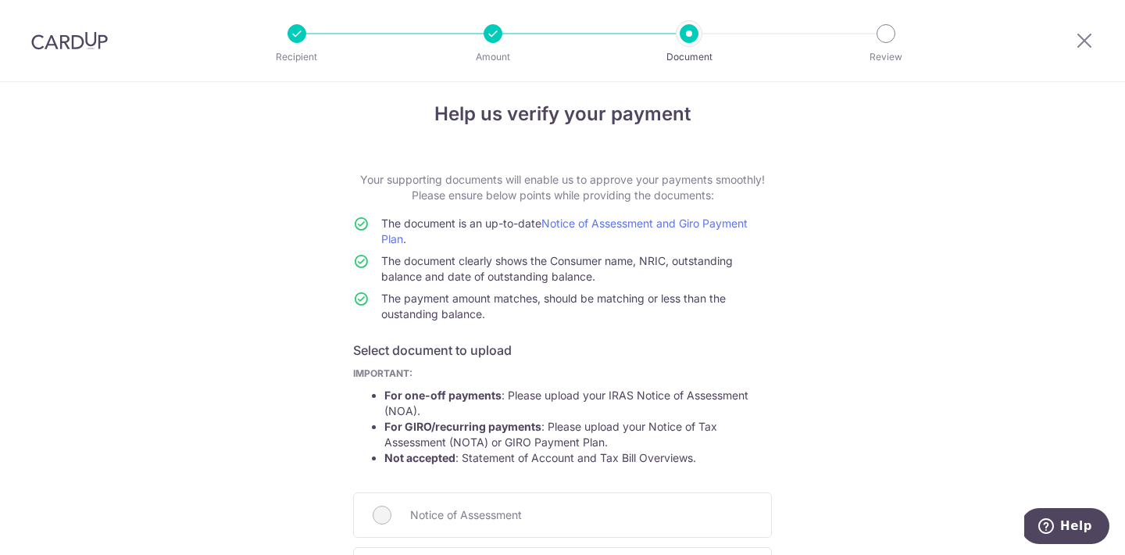
scroll to position [0, 0]
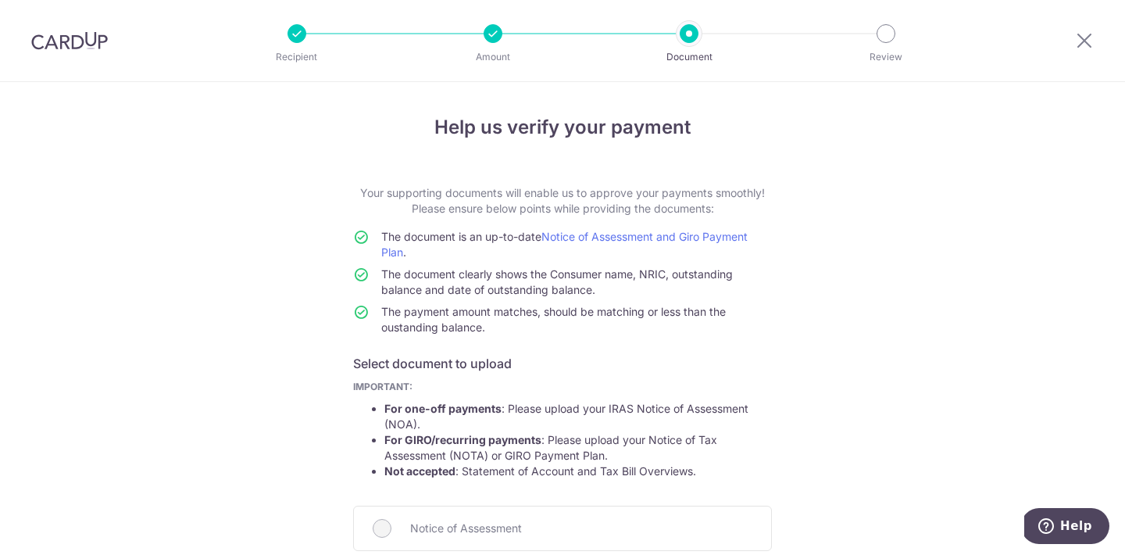
click at [509, 303] on td "The document clearly shows the Consumer name, NRIC, outstanding balance and dat…" at bounding box center [576, 284] width 391 height 37
click at [515, 284] on span "The document clearly shows the Consumer name, NRIC, outstanding balance and dat…" at bounding box center [557, 281] width 352 height 29
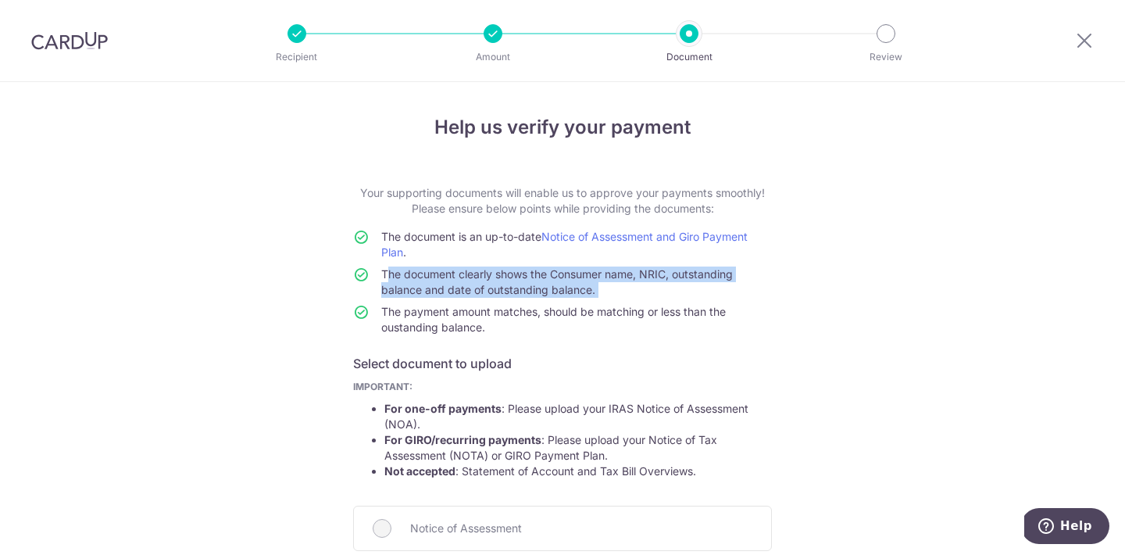
click at [515, 284] on span "The document clearly shows the Consumer name, NRIC, outstanding balance and dat…" at bounding box center [557, 281] width 352 height 29
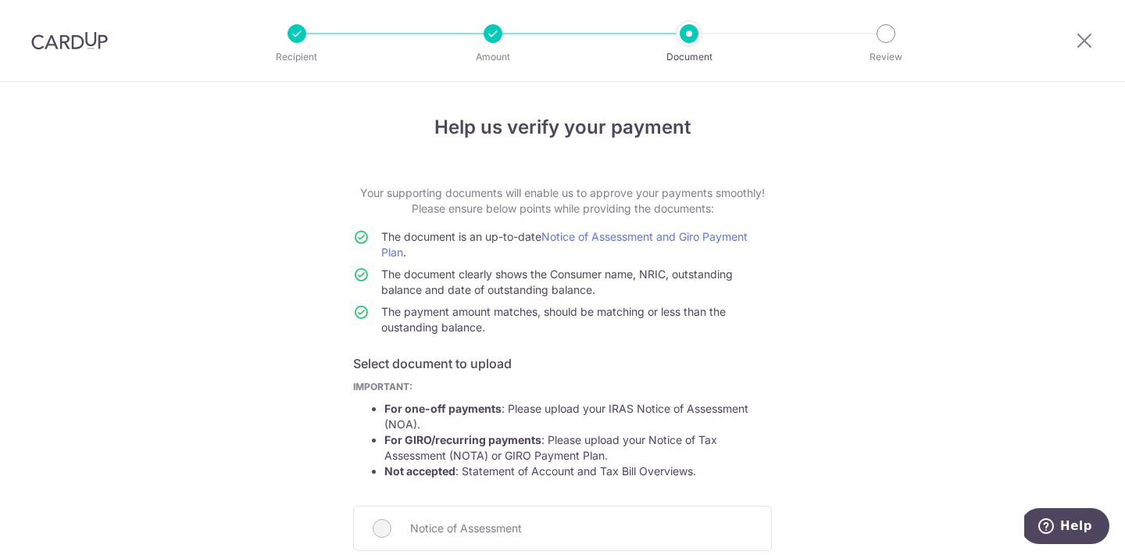
click at [515, 284] on span "The document clearly shows the Consumer name, NRIC, outstanding balance and dat…" at bounding box center [557, 281] width 352 height 29
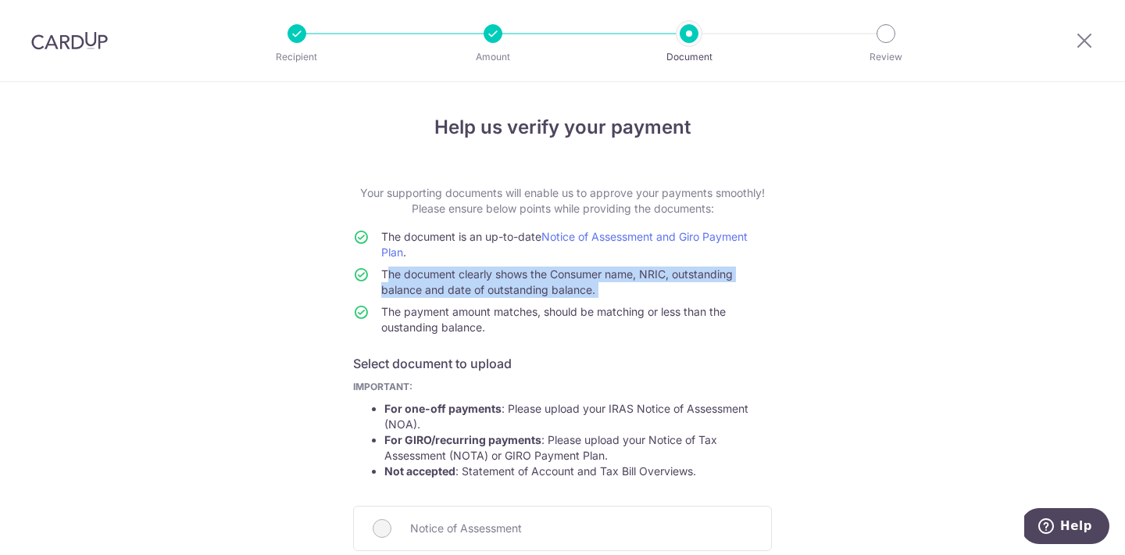
click at [515, 284] on span "The document clearly shows the Consumer name, NRIC, outstanding balance and dat…" at bounding box center [557, 281] width 352 height 29
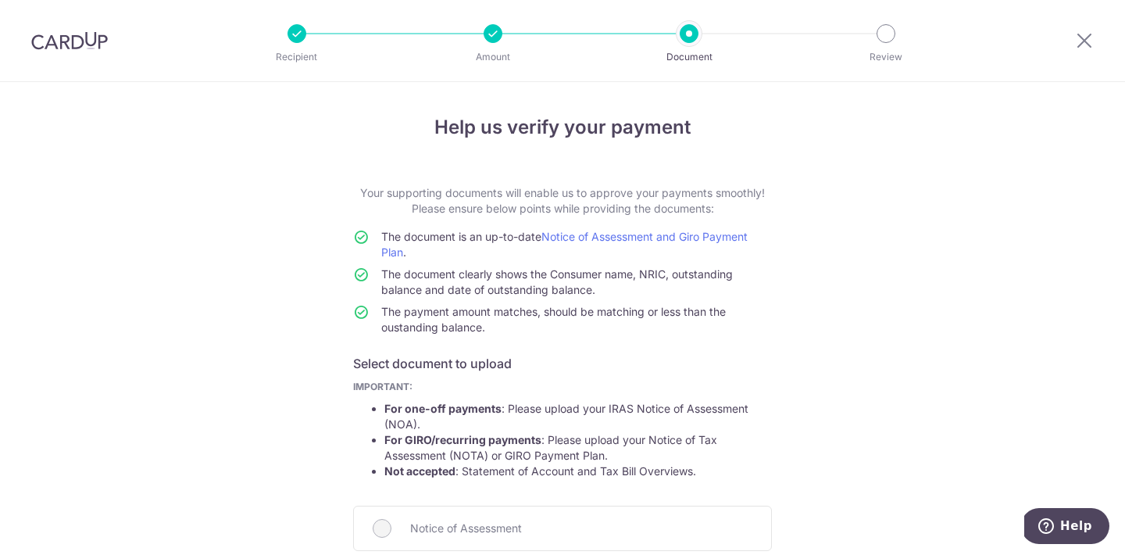
scroll to position [351, 0]
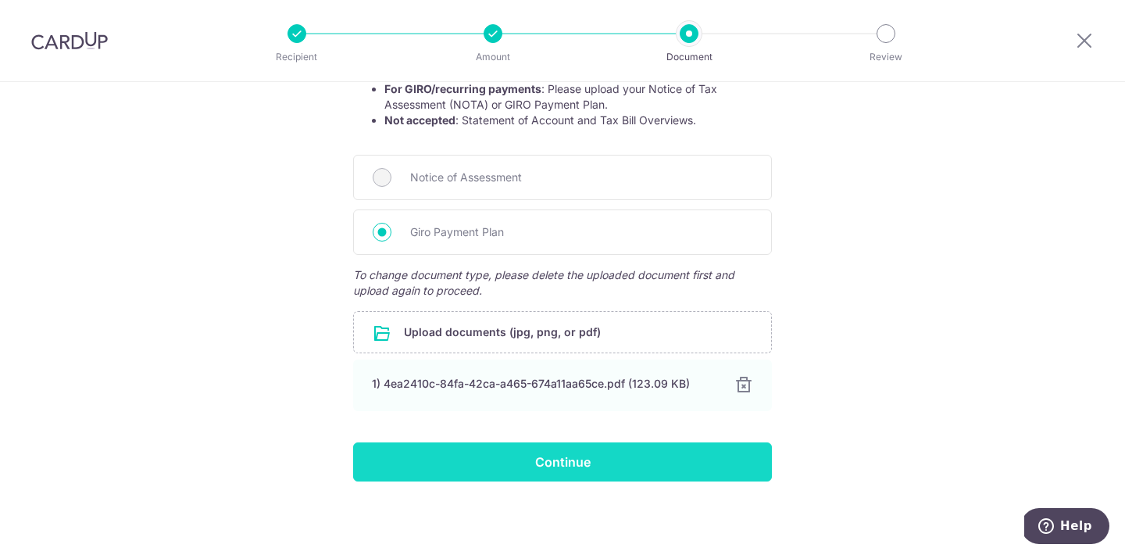
click at [464, 471] on input "Continue" at bounding box center [562, 461] width 419 height 39
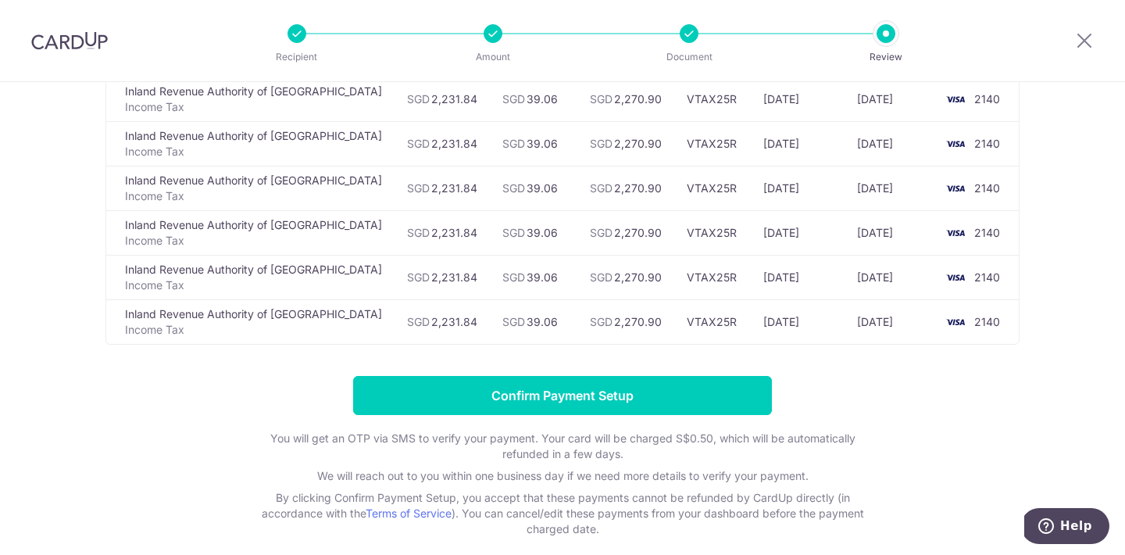
scroll to position [114, 0]
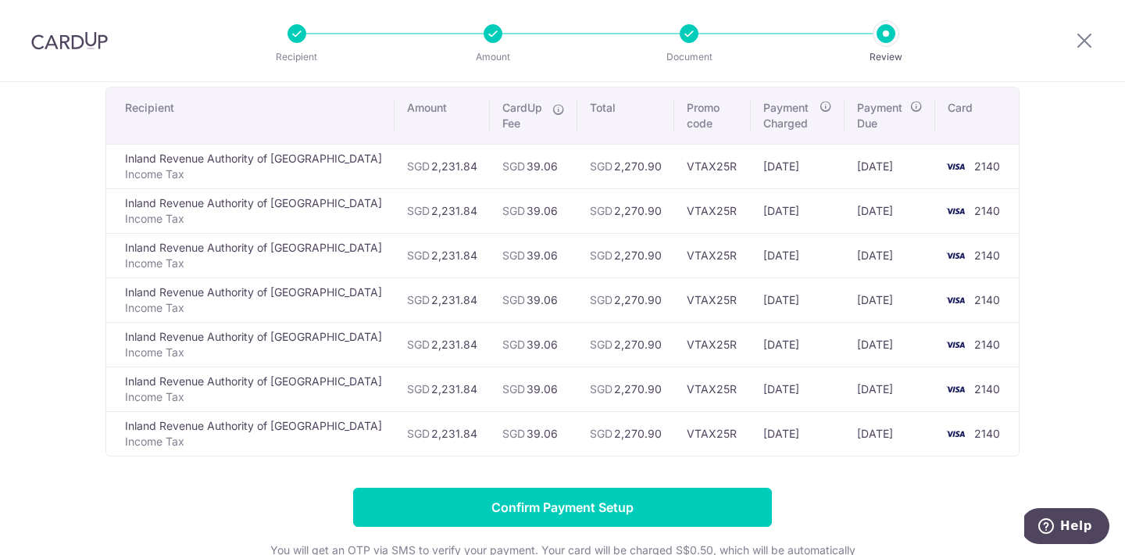
click at [680, 364] on td "VTAX25R" at bounding box center [712, 344] width 77 height 45
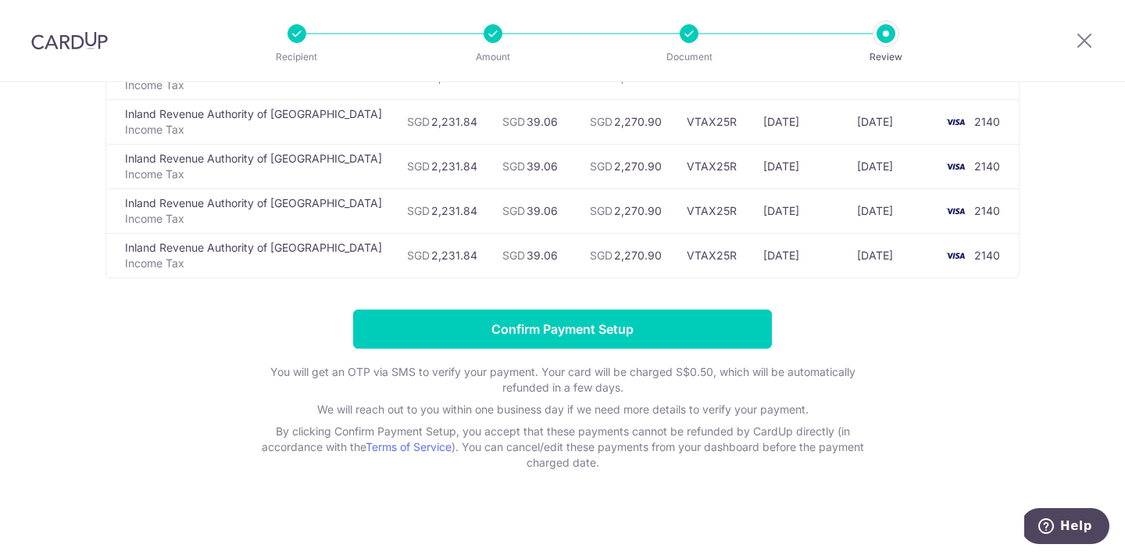
scroll to position [0, 0]
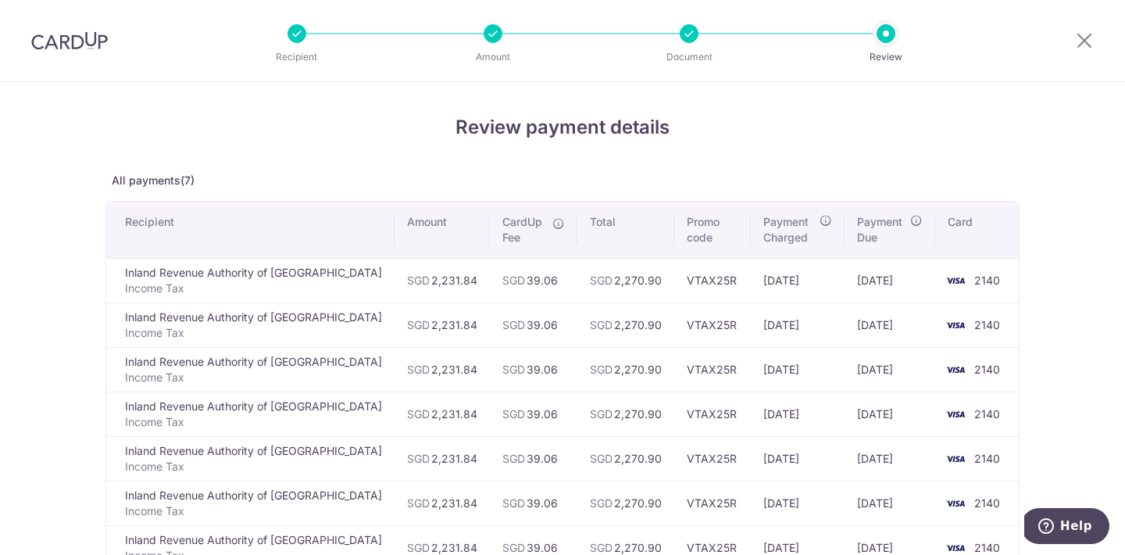
click at [1095, 45] on div at bounding box center [1084, 40] width 81 height 81
click at [1082, 41] on icon at bounding box center [1084, 40] width 19 height 20
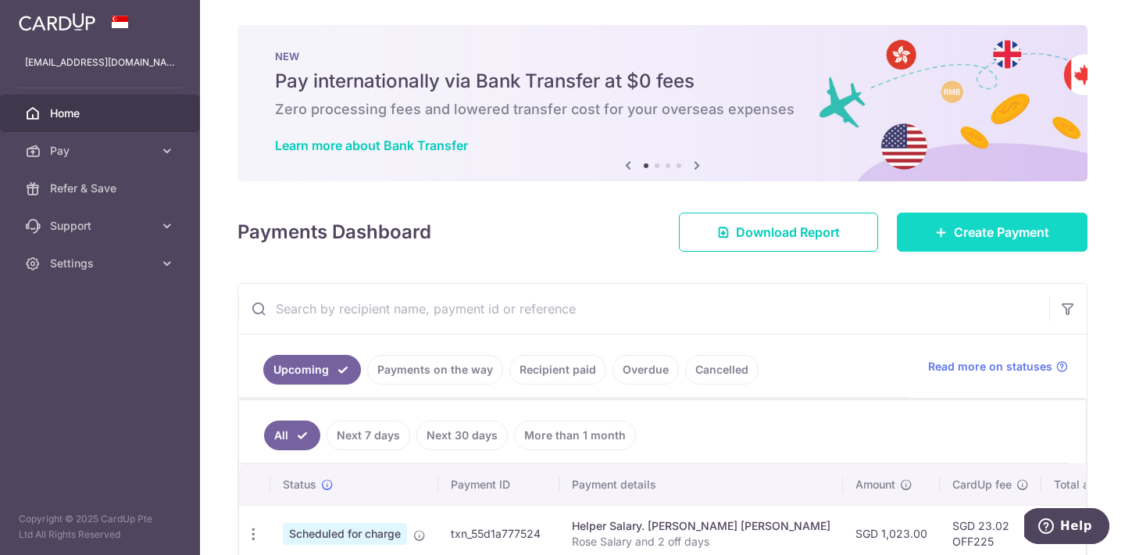
click at [1018, 228] on span "Create Payment" at bounding box center [1001, 232] width 95 height 19
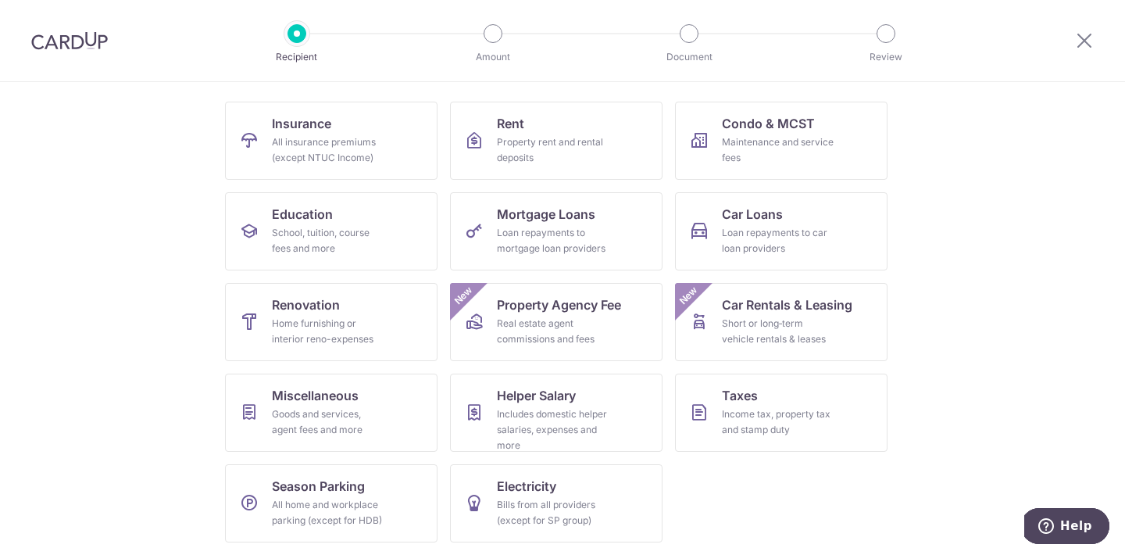
scroll to position [143, 0]
click at [760, 414] on div "Income tax, property tax and stamp duty" at bounding box center [778, 423] width 112 height 31
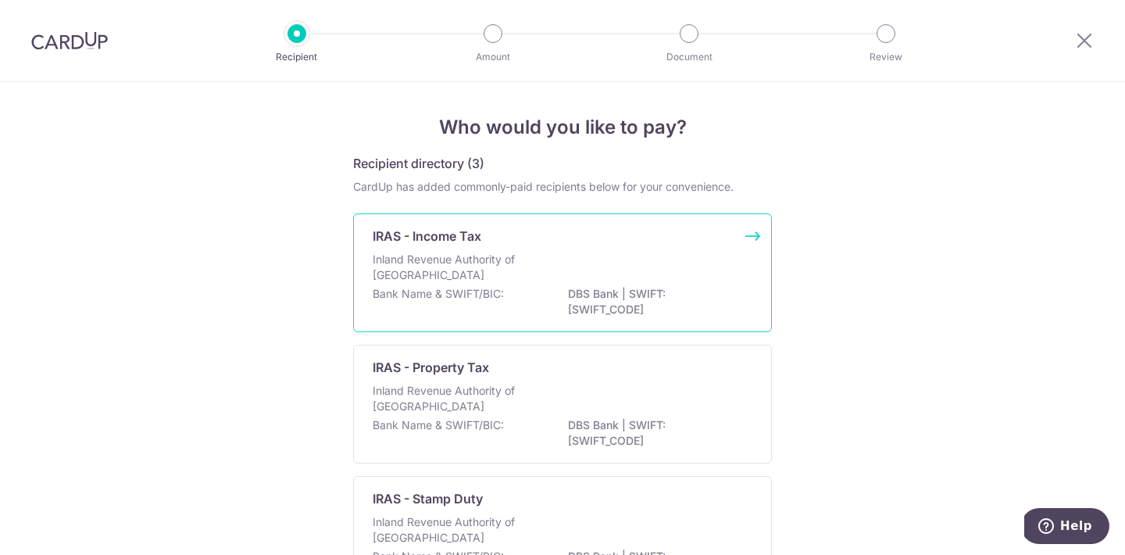
click at [603, 273] on div "Inland Revenue Authority of [GEOGRAPHIC_DATA]" at bounding box center [563, 269] width 380 height 34
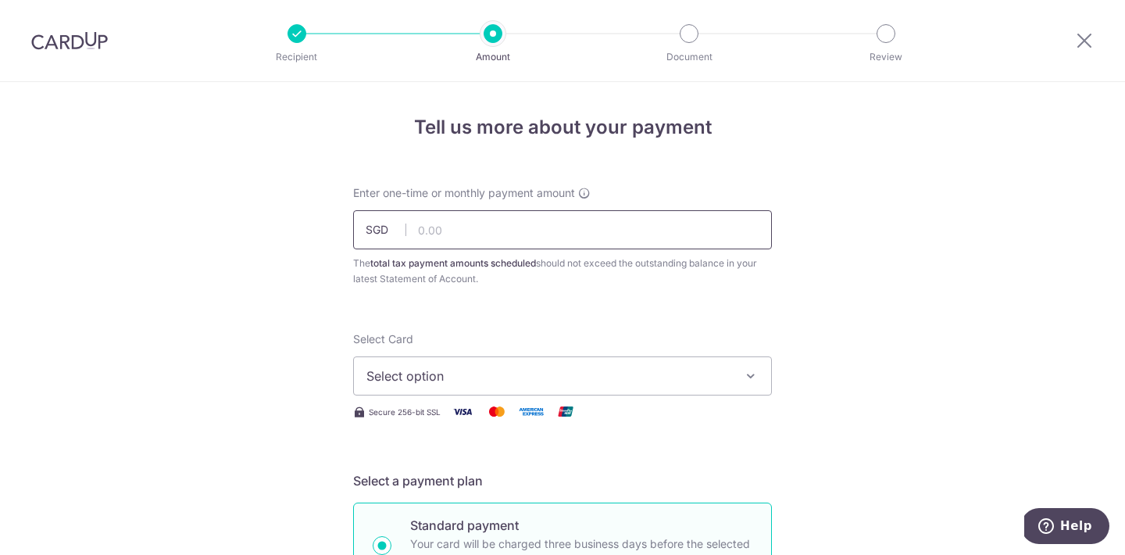
click at [641, 232] on input "text" at bounding box center [562, 229] width 419 height 39
type input "2,231.84"
click at [495, 372] on span "Select option" at bounding box center [548, 375] width 364 height 19
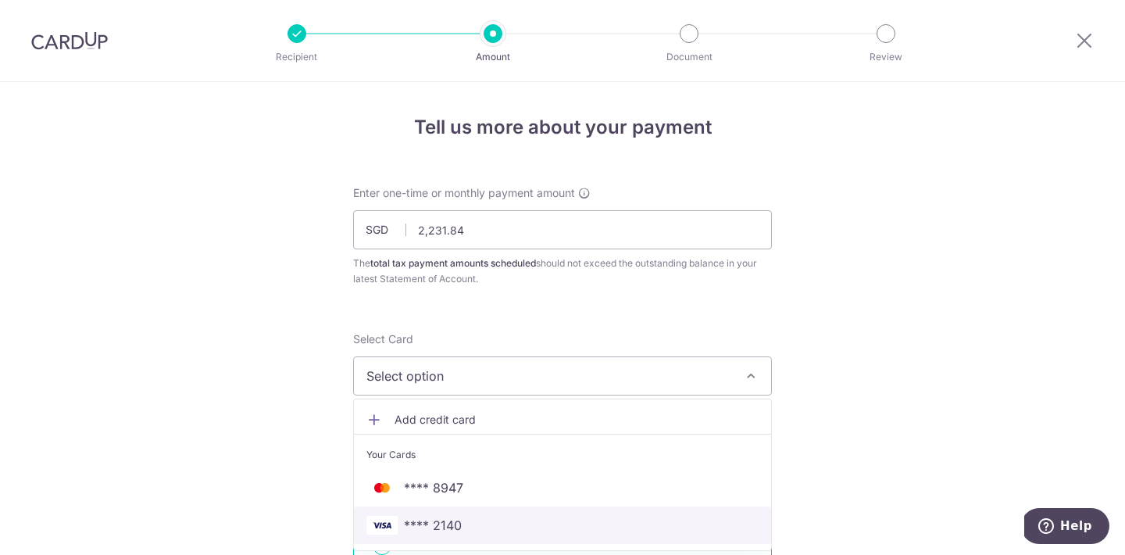
click at [463, 512] on link "**** 2140" at bounding box center [562, 524] width 417 height 37
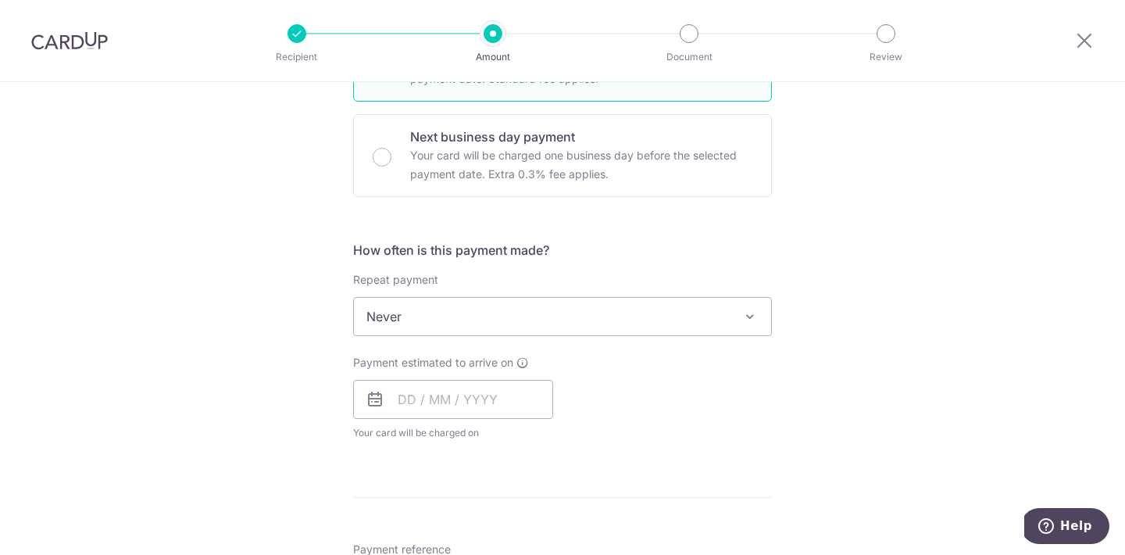
scroll to position [491, 0]
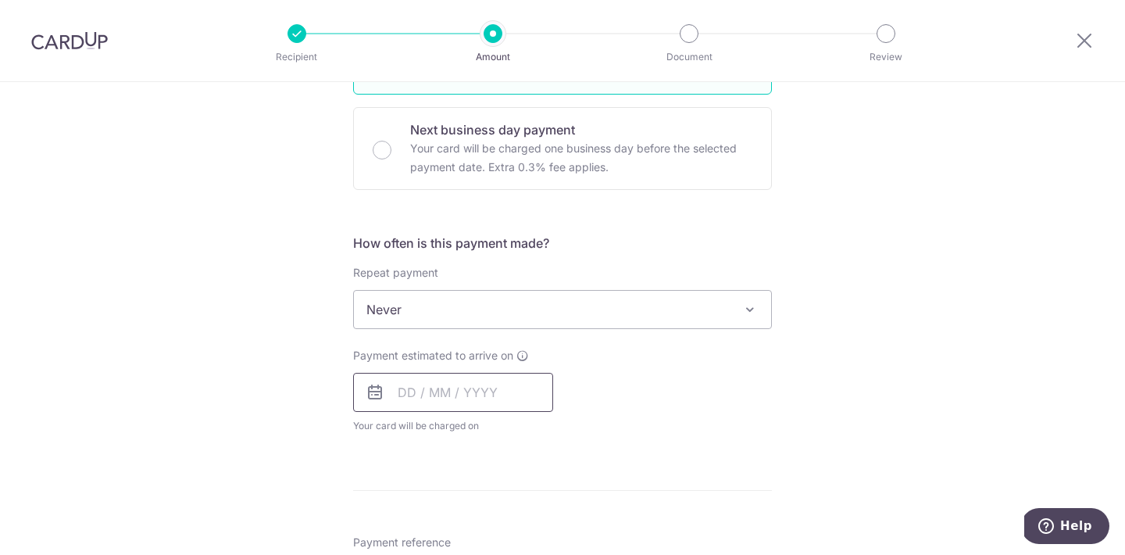
click at [496, 379] on input "text" at bounding box center [453, 392] width 200 height 39
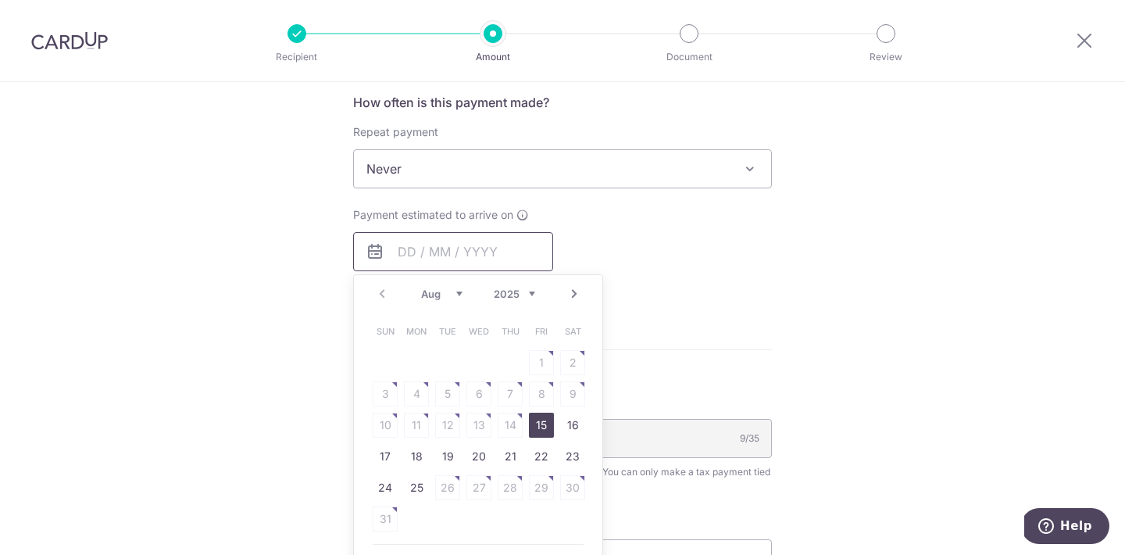
scroll to position [677, 0]
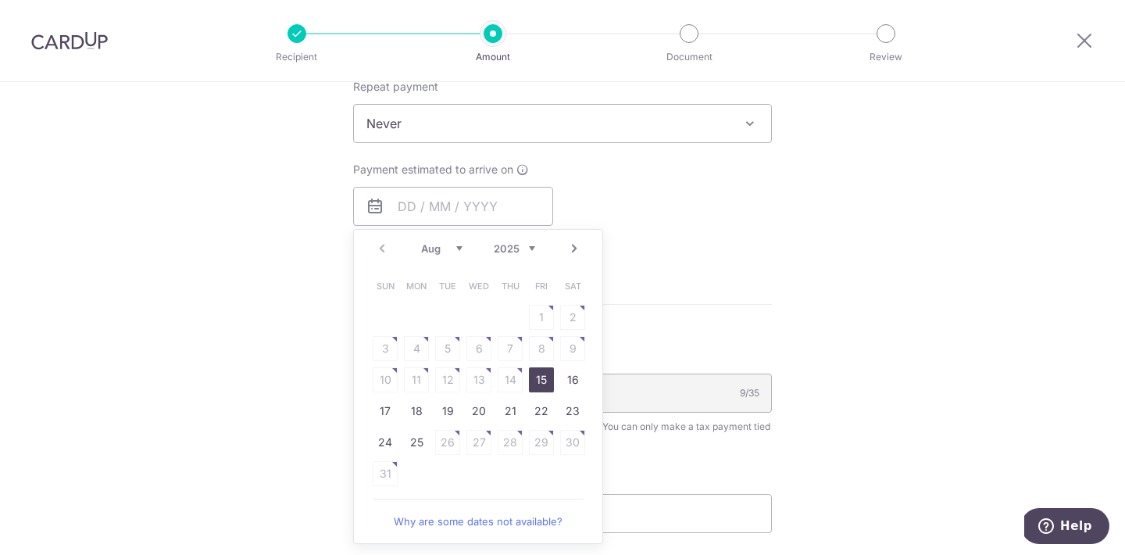
click at [540, 380] on link "15" at bounding box center [541, 379] width 25 height 25
type input "15/08/2025"
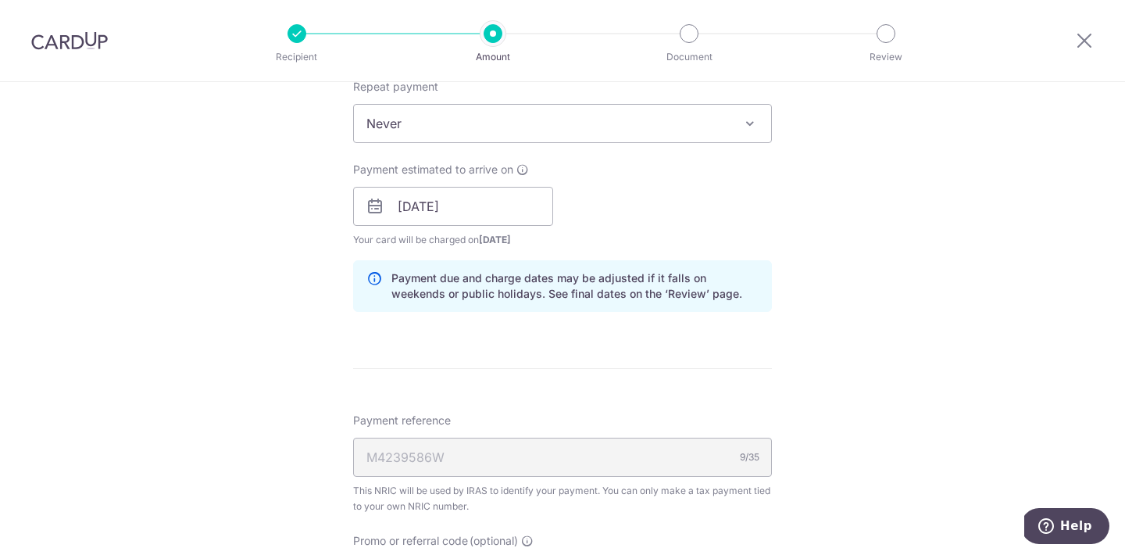
click at [561, 126] on span "Never" at bounding box center [562, 123] width 417 height 37
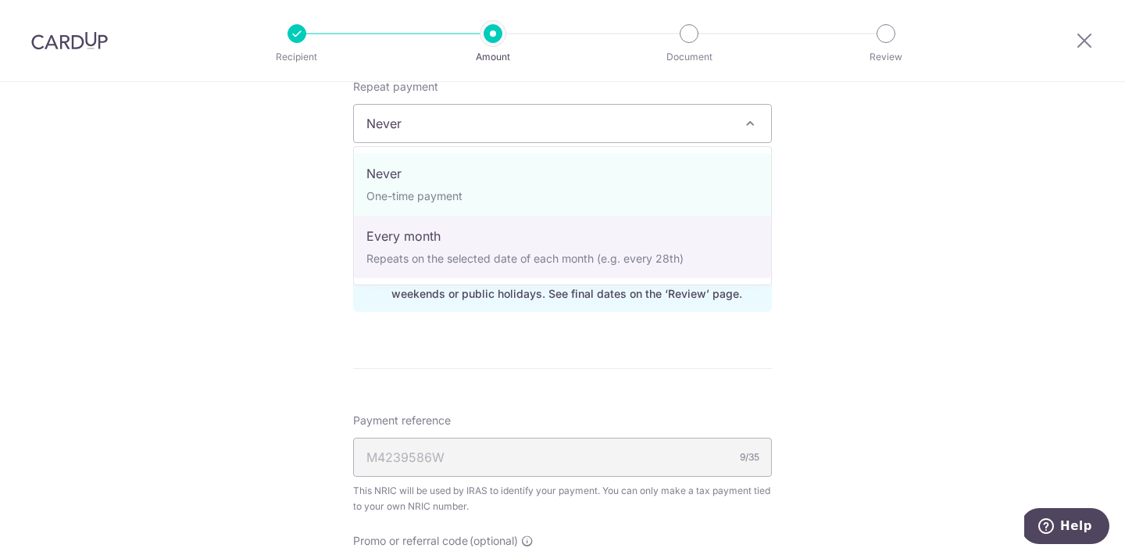
select select "3"
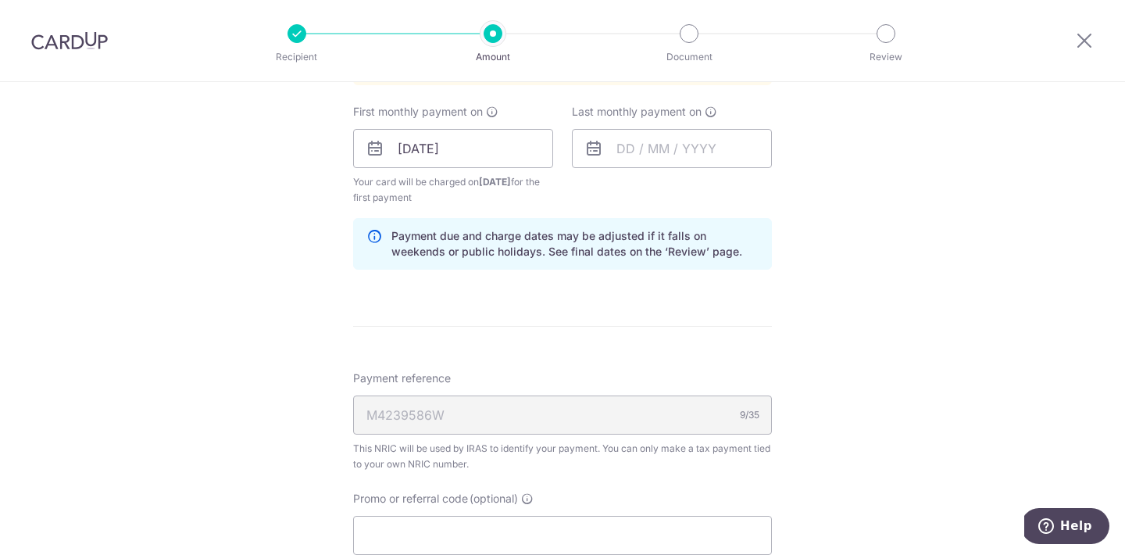
scroll to position [898, 0]
click at [639, 137] on input "text" at bounding box center [672, 146] width 200 height 39
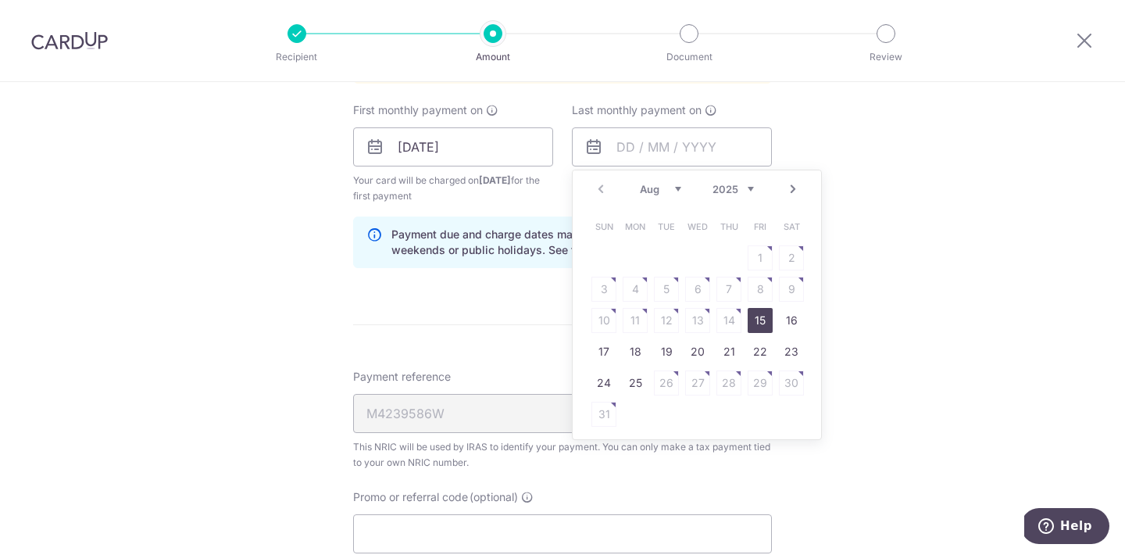
click at [794, 190] on link "Next" at bounding box center [793, 189] width 19 height 19
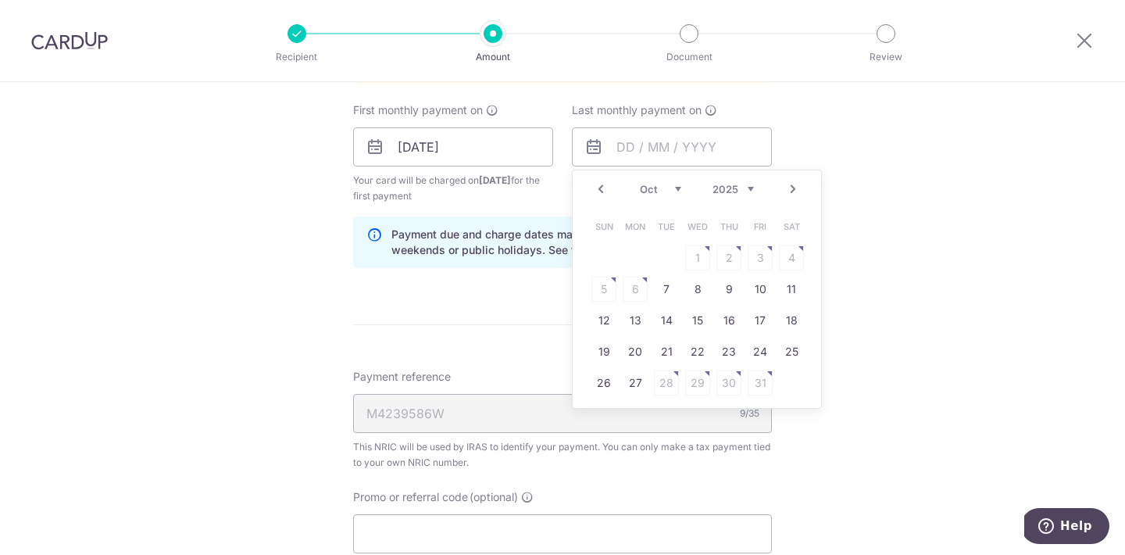
click at [794, 190] on link "Next" at bounding box center [793, 189] width 19 height 19
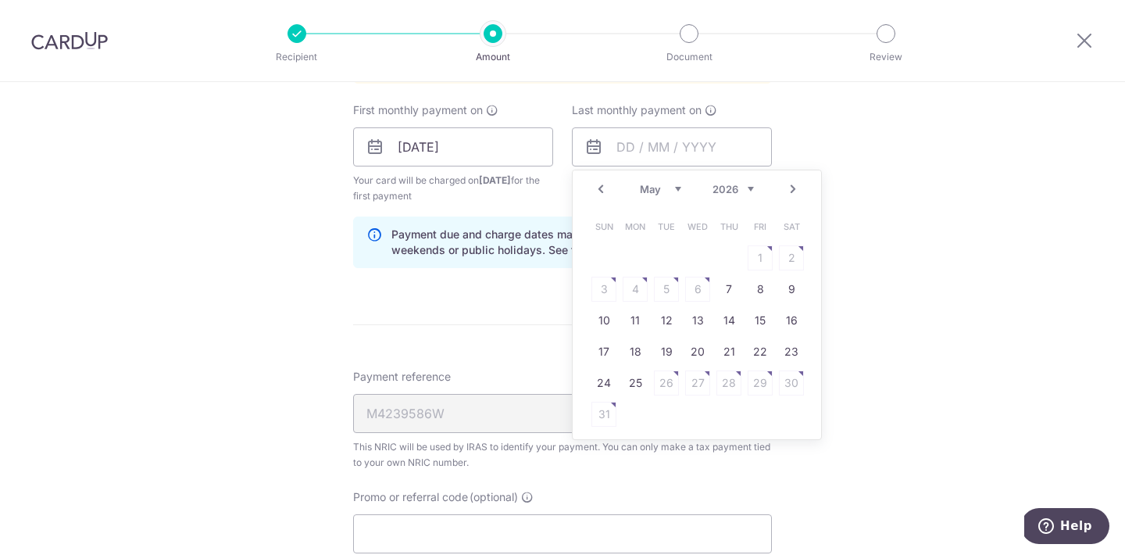
click at [794, 190] on link "Next" at bounding box center [793, 189] width 19 height 19
click at [605, 194] on link "Prev" at bounding box center [600, 189] width 19 height 19
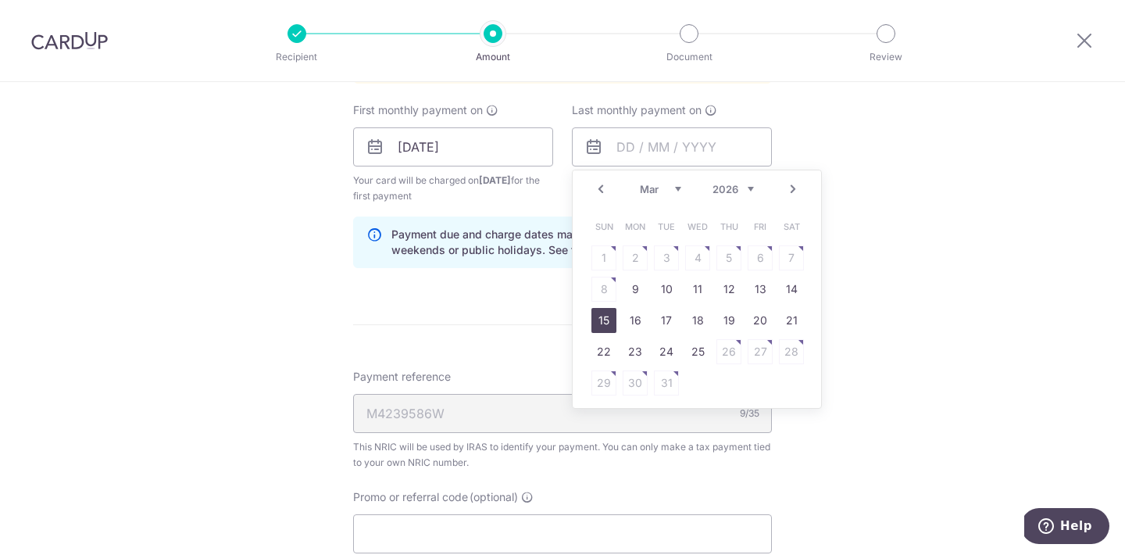
click at [608, 320] on link "15" at bounding box center [603, 320] width 25 height 25
type input "15/03/2026"
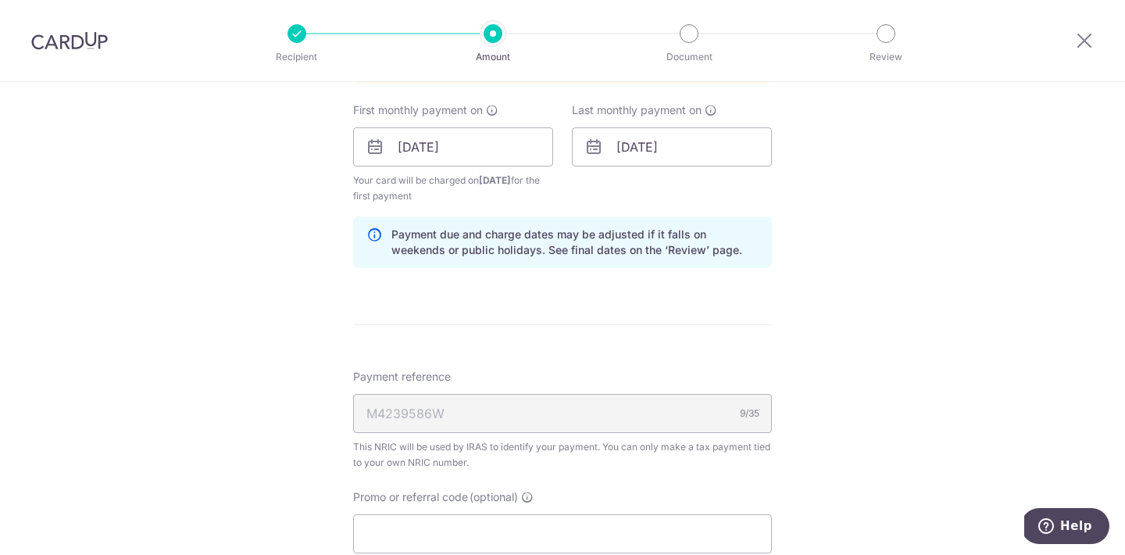
click at [629, 333] on form "Enter one-time or monthly payment amount SGD 2,231.84 2231.84 The total tax pay…" at bounding box center [562, 45] width 419 height 1516
click at [651, 253] on p "Payment due and charge dates may be adjusted if it falls on weekends or public …" at bounding box center [574, 242] width 367 height 31
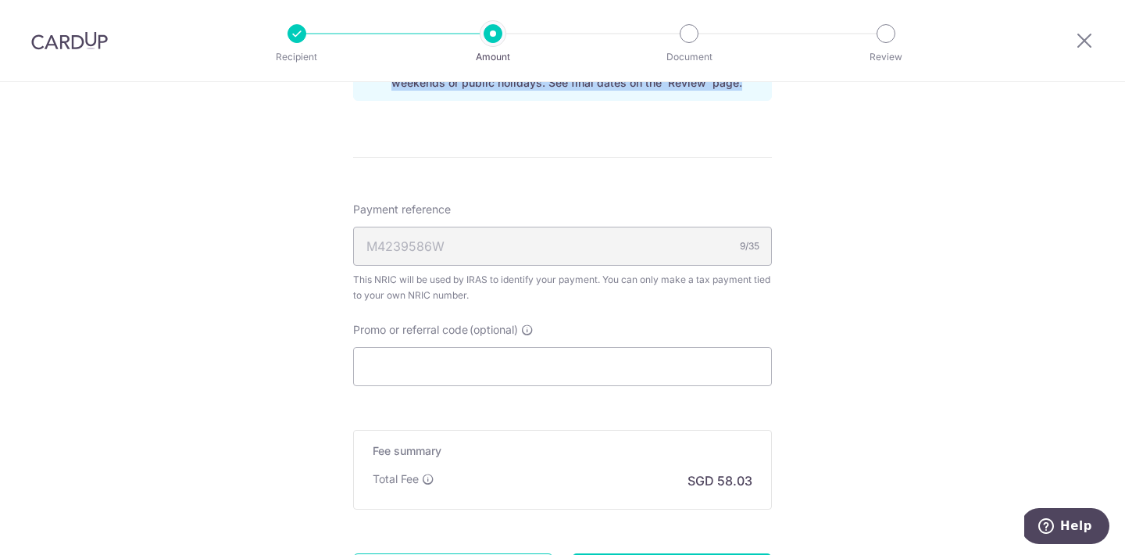
scroll to position [1088, 0]
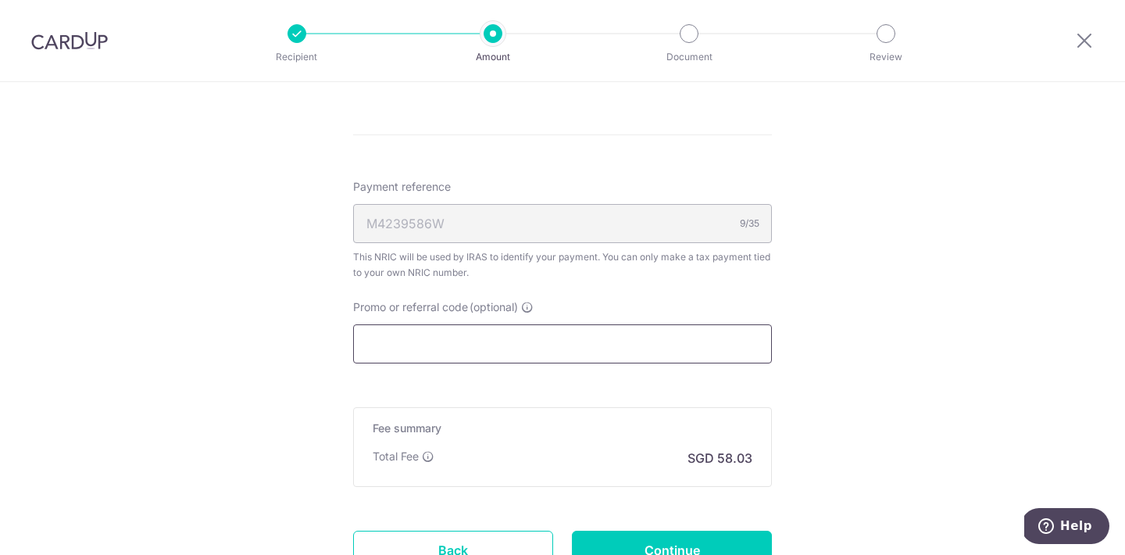
click at [628, 352] on input "Promo or referral code (optional)" at bounding box center [562, 343] width 419 height 39
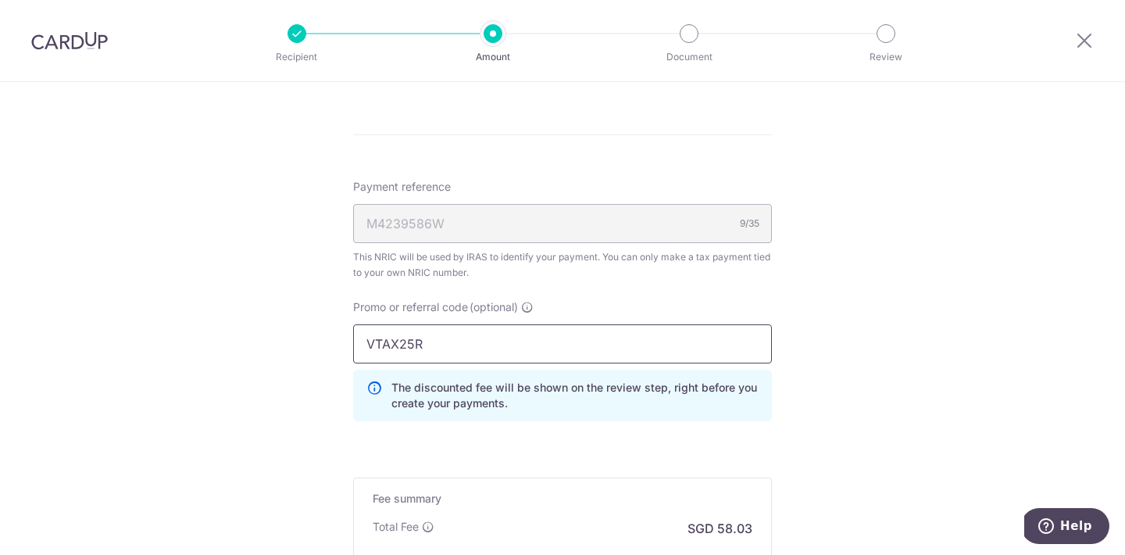
click at [523, 348] on input "VTAX25R" at bounding box center [562, 343] width 419 height 39
click at [767, 267] on div "This NRIC will be used by IRAS to identify your payment. You can only make a ta…" at bounding box center [562, 264] width 419 height 31
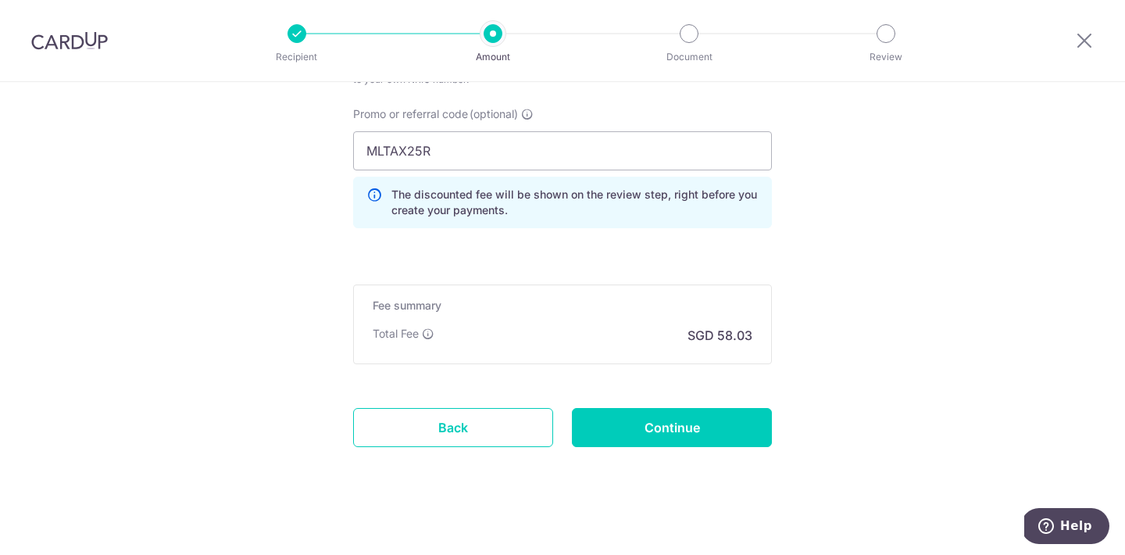
scroll to position [1285, 0]
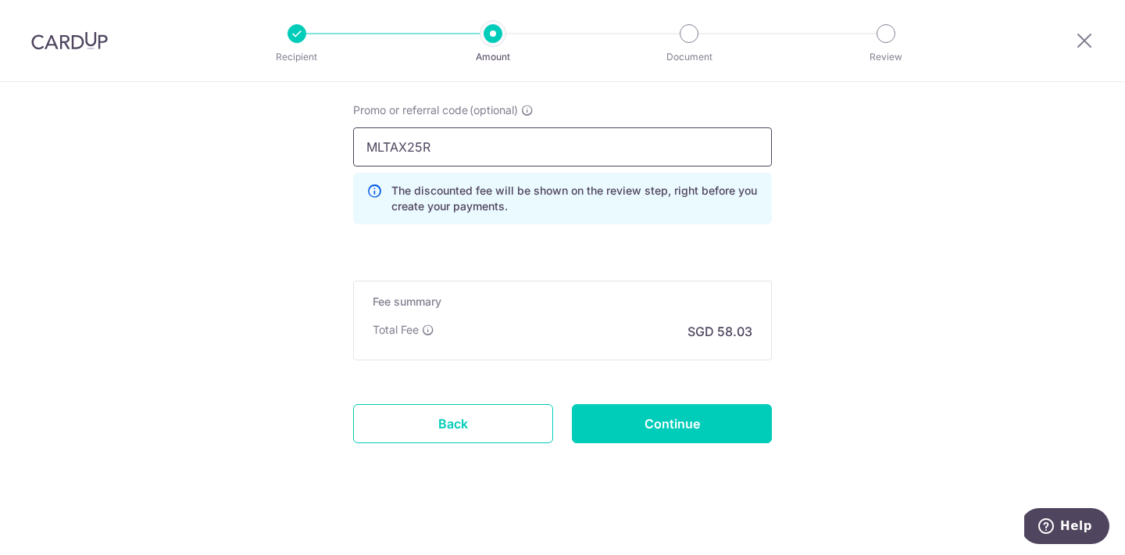
click at [579, 149] on input "MLTAX25R" at bounding box center [562, 146] width 419 height 39
type input "VTAX25R"
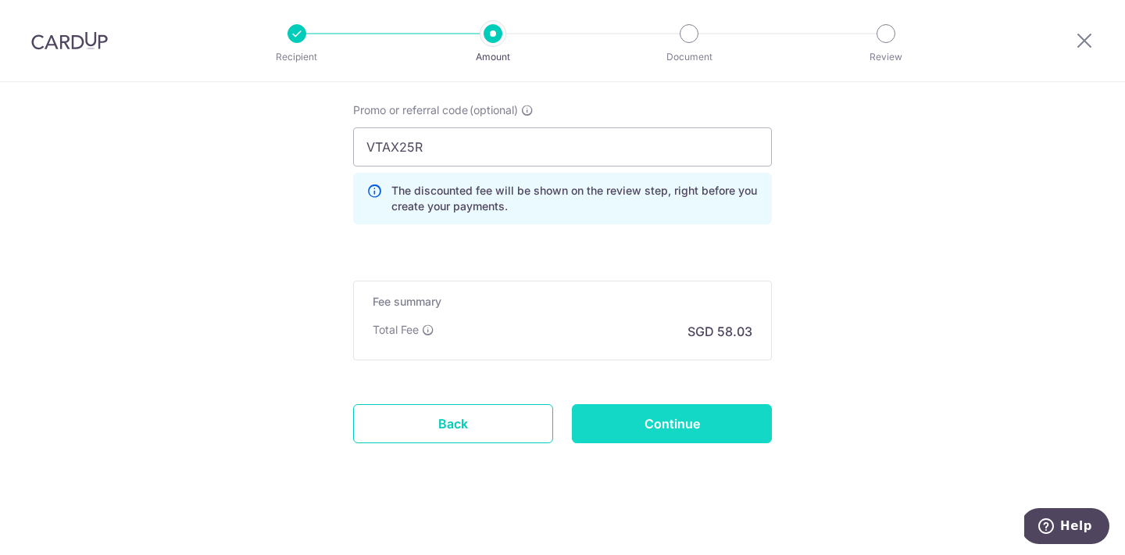
click at [731, 405] on input "Continue" at bounding box center [672, 423] width 200 height 39
type input "Create Schedule"
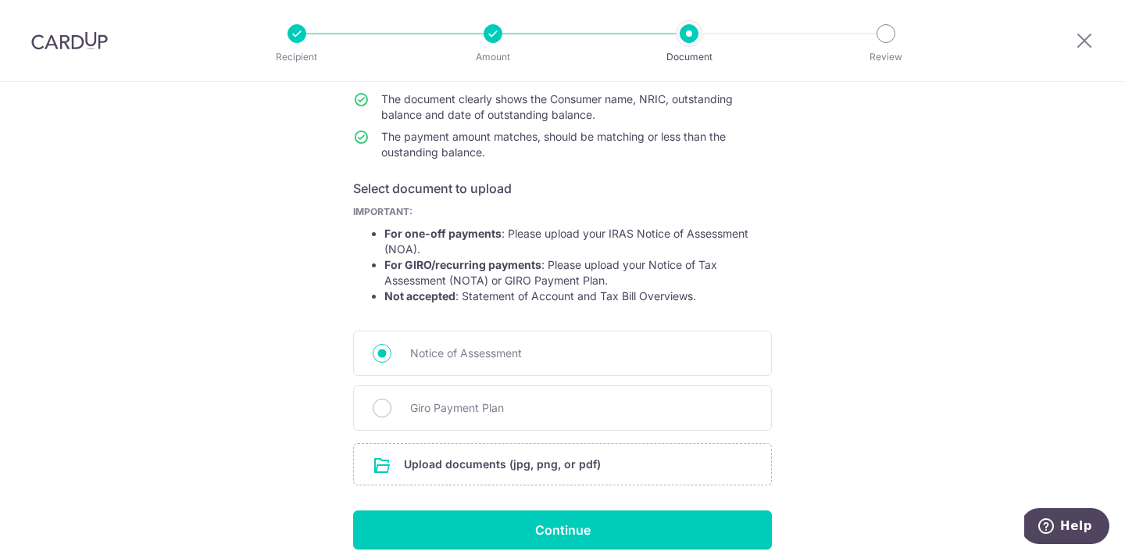
scroll to position [243, 0]
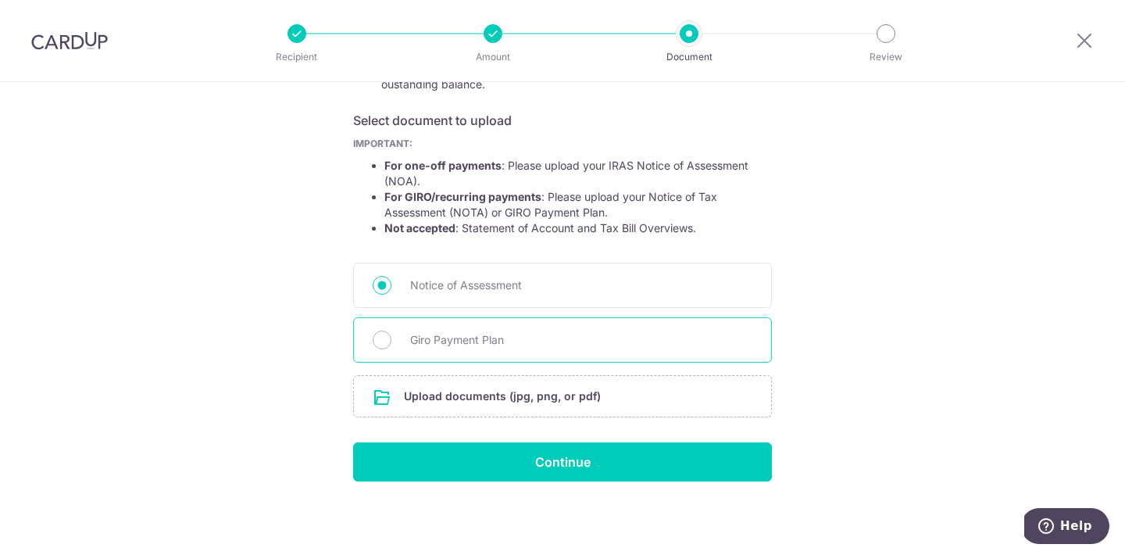
click at [552, 355] on div "Giro Payment Plan" at bounding box center [562, 339] width 419 height 45
click at [535, 355] on div "Giro Payment Plan" at bounding box center [562, 339] width 419 height 45
click at [380, 334] on input "Giro Payment Plan" at bounding box center [382, 339] width 19 height 19
radio input "true"
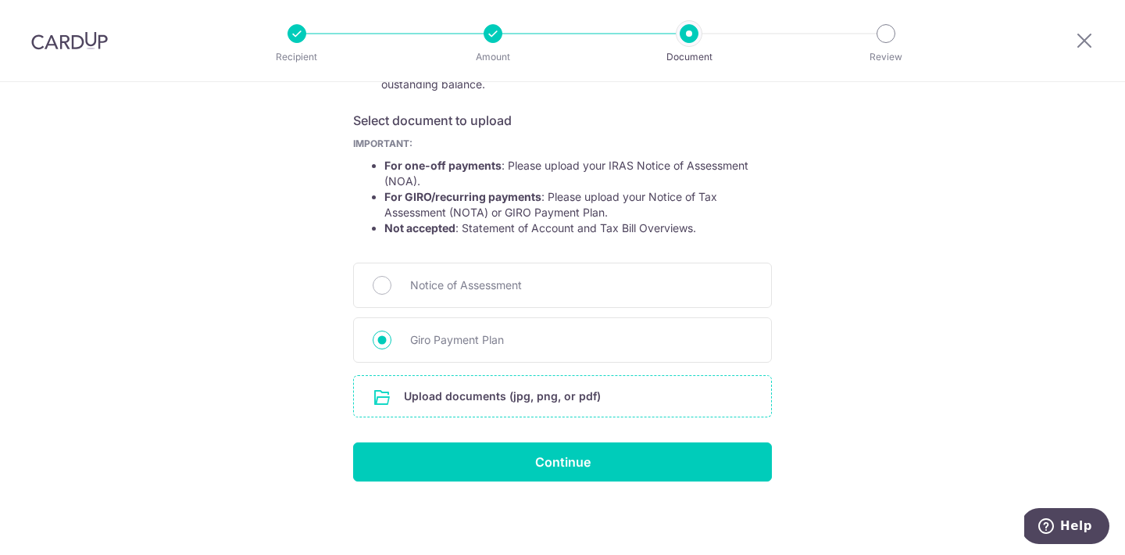
click at [434, 402] on input "file" at bounding box center [562, 396] width 417 height 41
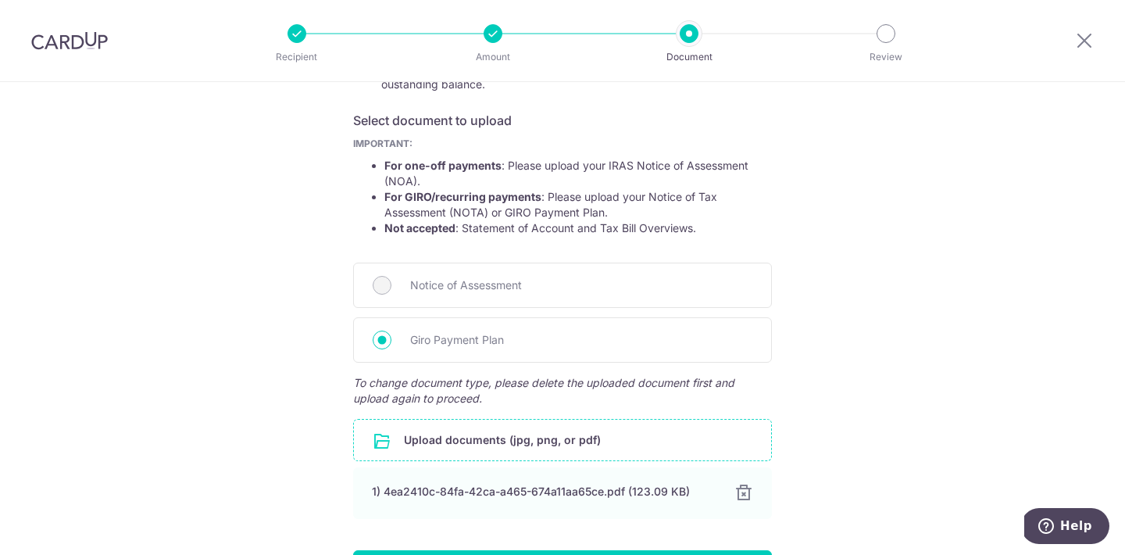
click at [329, 400] on div "Help us verify your payment Your supporting documents will enable us to approve…" at bounding box center [562, 250] width 1125 height 823
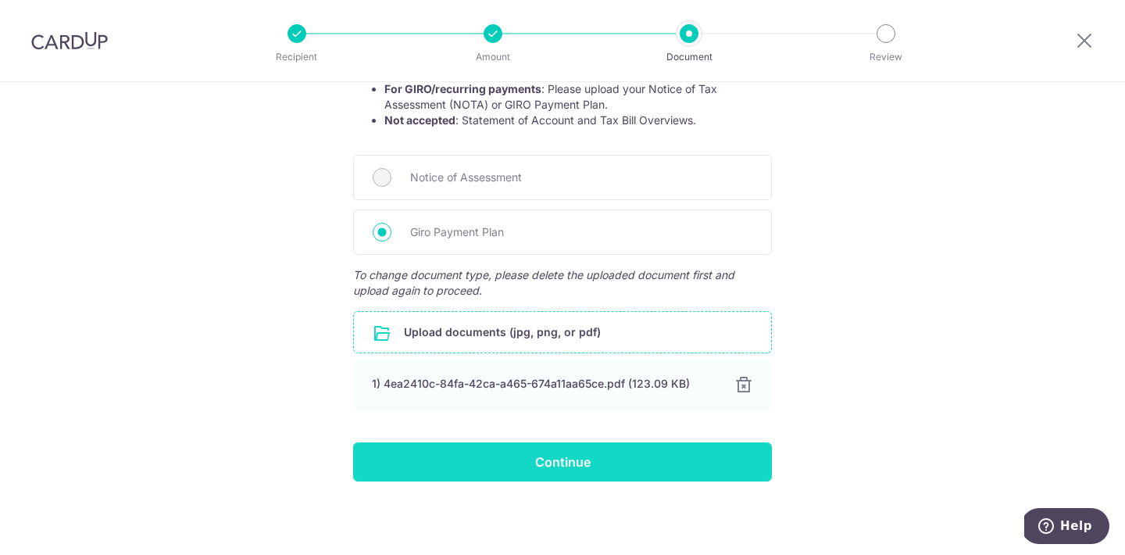
click at [448, 443] on input "Continue" at bounding box center [562, 461] width 419 height 39
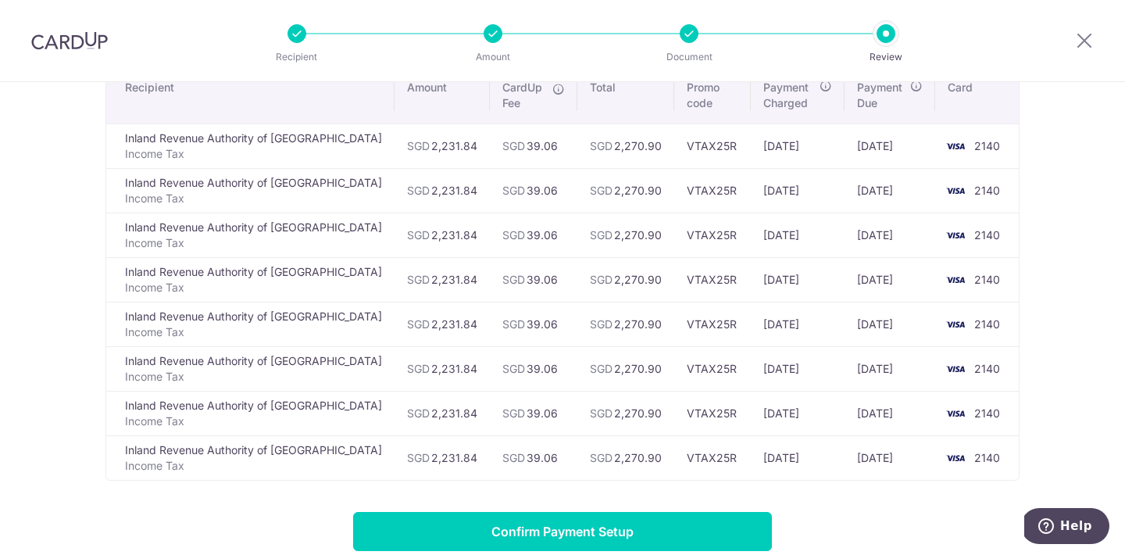
scroll to position [102, 0]
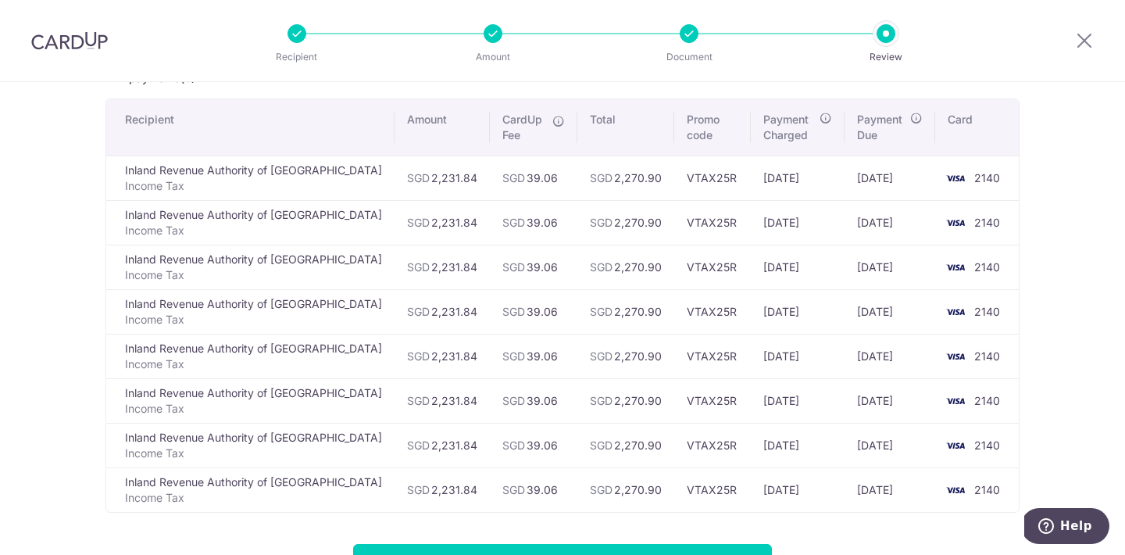
drag, startPoint x: 866, startPoint y: 179, endPoint x: 857, endPoint y: 345, distance: 166.6
click at [857, 345] on tbody "Inland Revenue Authority of Singapore Income Tax SGD 2,231.84 SGD 39.06 SGD 2,2…" at bounding box center [562, 333] width 912 height 356
click at [857, 345] on td "15/12/2025" at bounding box center [890, 356] width 91 height 45
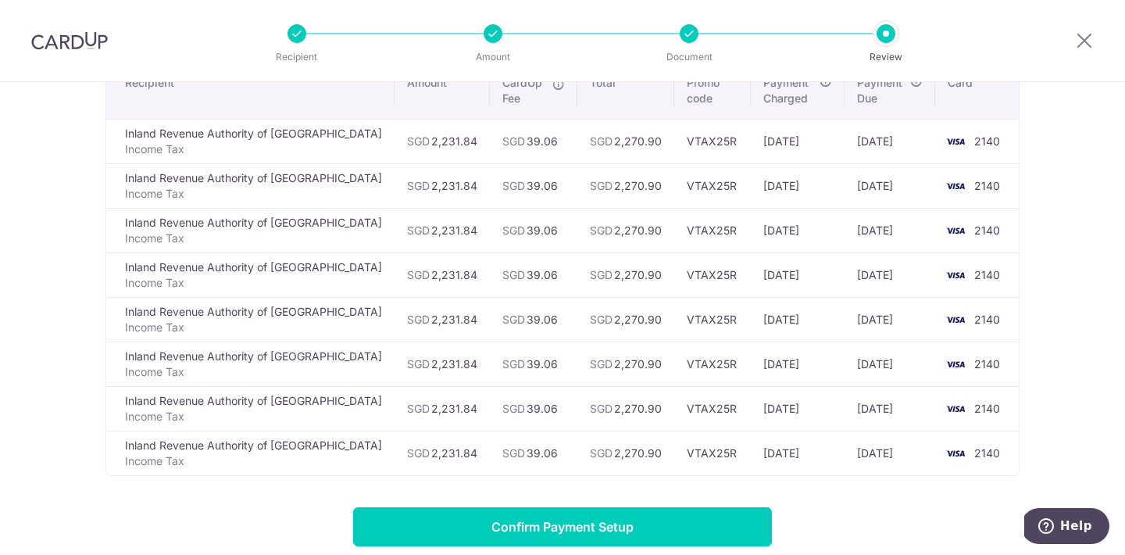
scroll to position [0, 0]
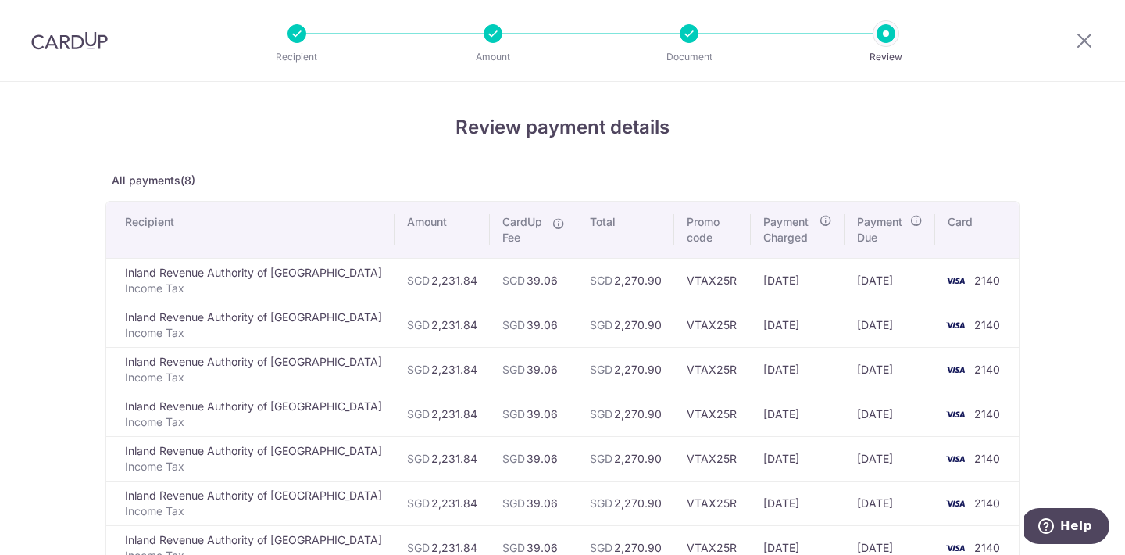
click at [1082, 27] on div at bounding box center [1084, 40] width 81 height 81
click at [1082, 40] on icon at bounding box center [1084, 40] width 19 height 20
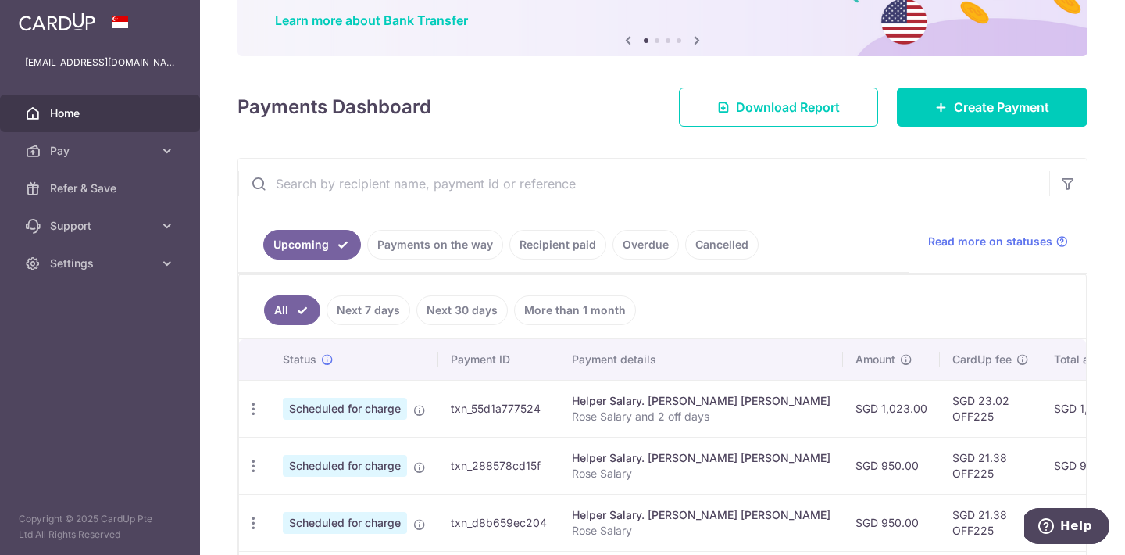
scroll to position [155, 0]
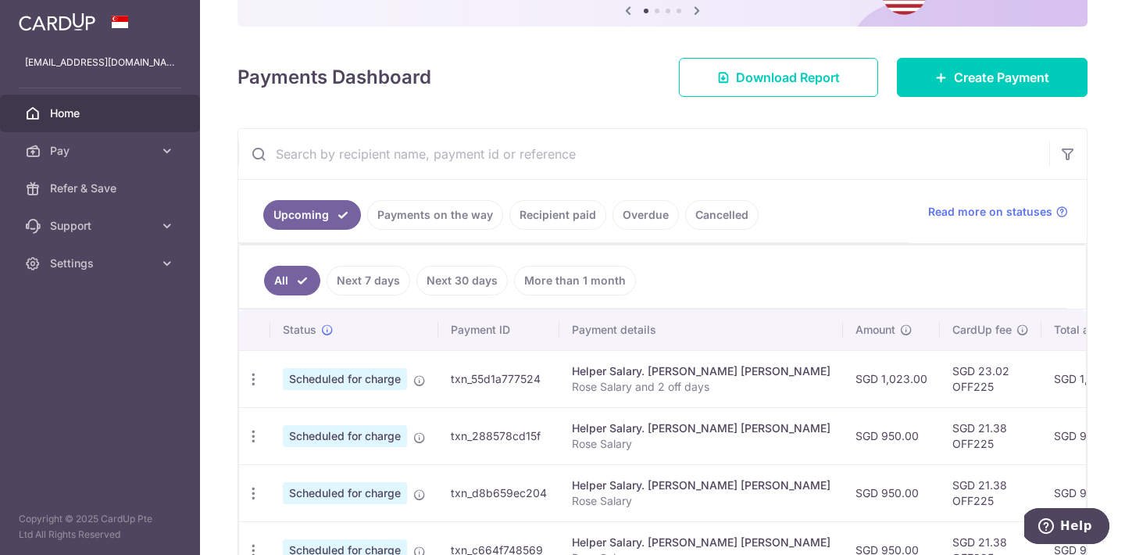
click at [949, 99] on div "× Pause Schedule Pause all future payments in this series Pause just this one p…" at bounding box center [662, 277] width 925 height 555
click at [959, 88] on link "Create Payment" at bounding box center [992, 77] width 191 height 39
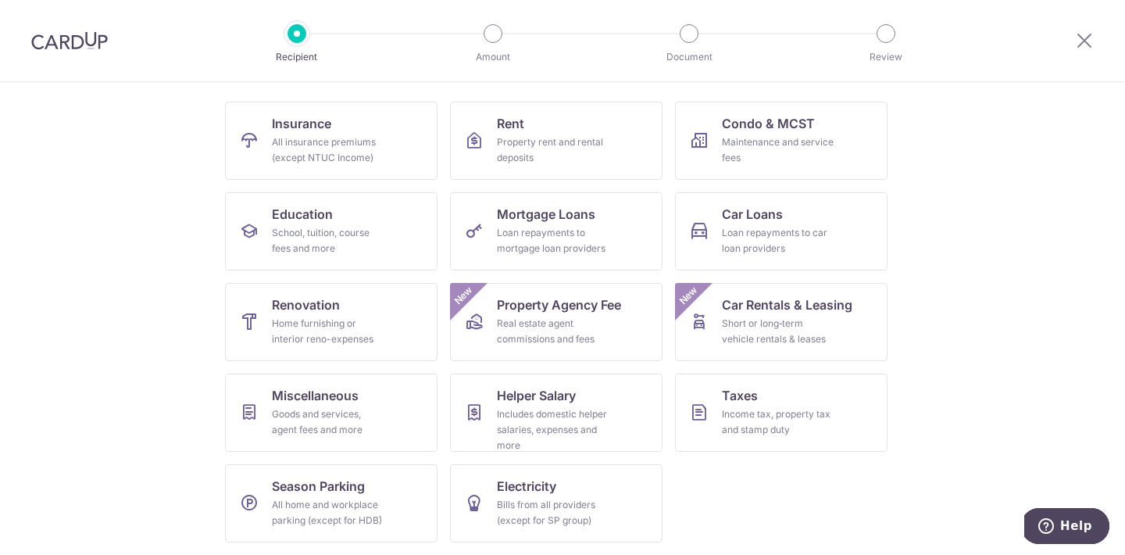
scroll to position [143, 0]
click at [741, 441] on link "Taxes Income tax, property tax and stamp duty" at bounding box center [781, 414] width 212 height 78
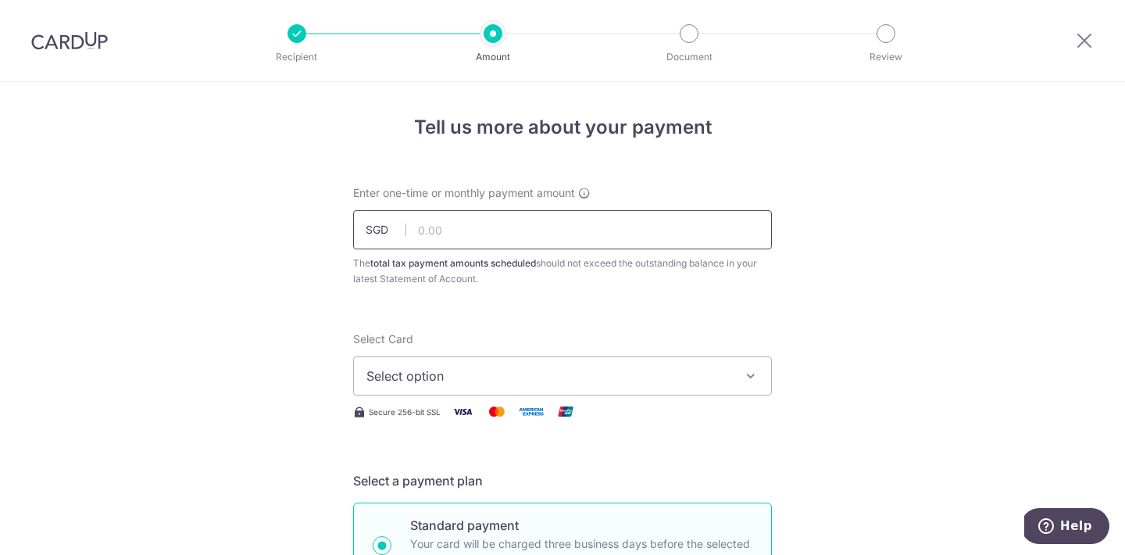
click at [562, 231] on input "text" at bounding box center [562, 229] width 419 height 39
type input "2,231.84"
click at [485, 376] on span "Select option" at bounding box center [548, 375] width 364 height 19
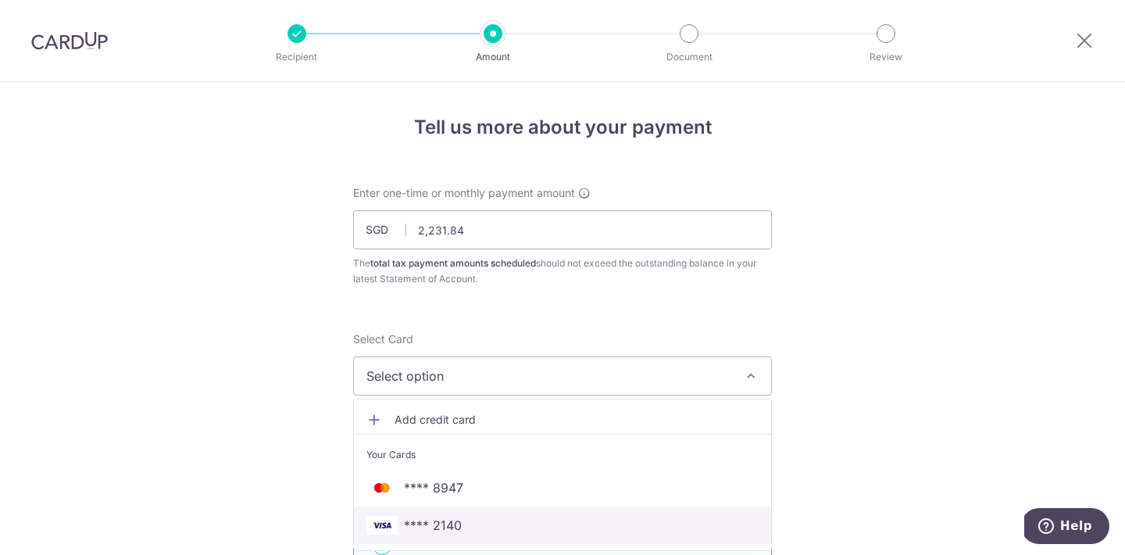
click at [459, 523] on span "**** 2140" at bounding box center [433, 525] width 58 height 19
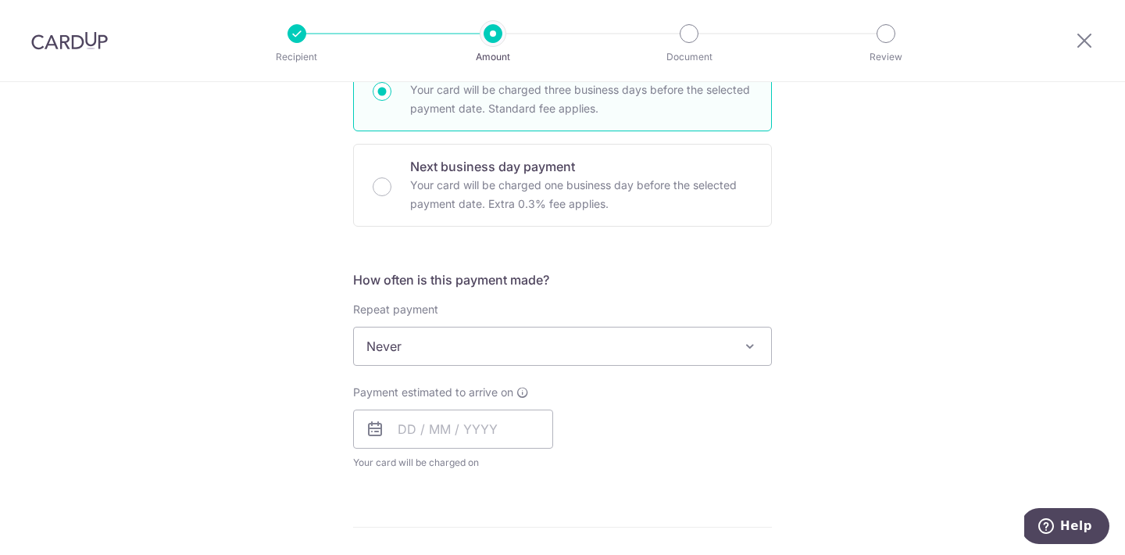
scroll to position [484, 0]
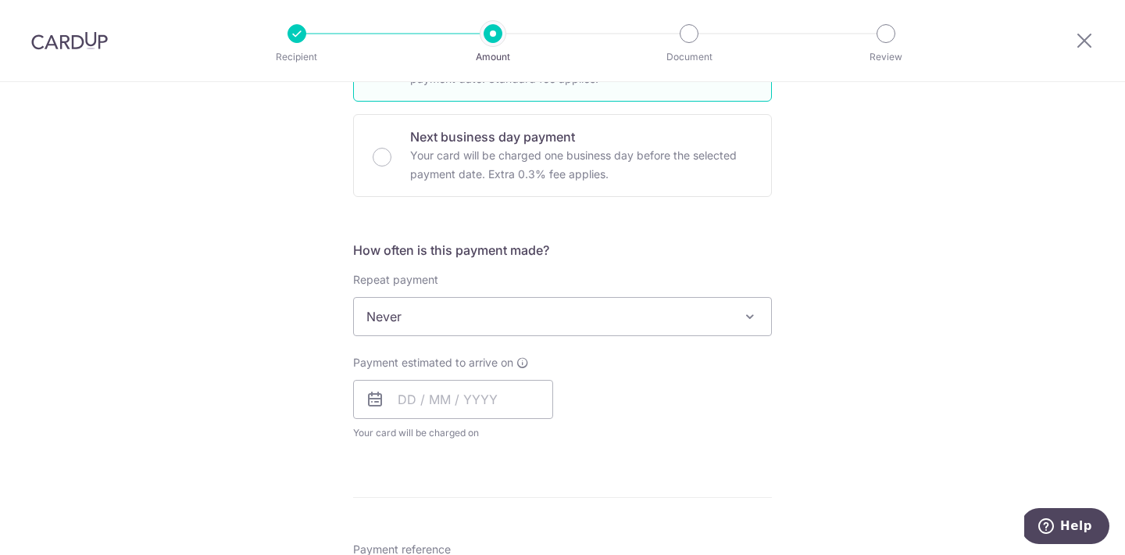
click at [592, 330] on span "Never" at bounding box center [562, 316] width 417 height 37
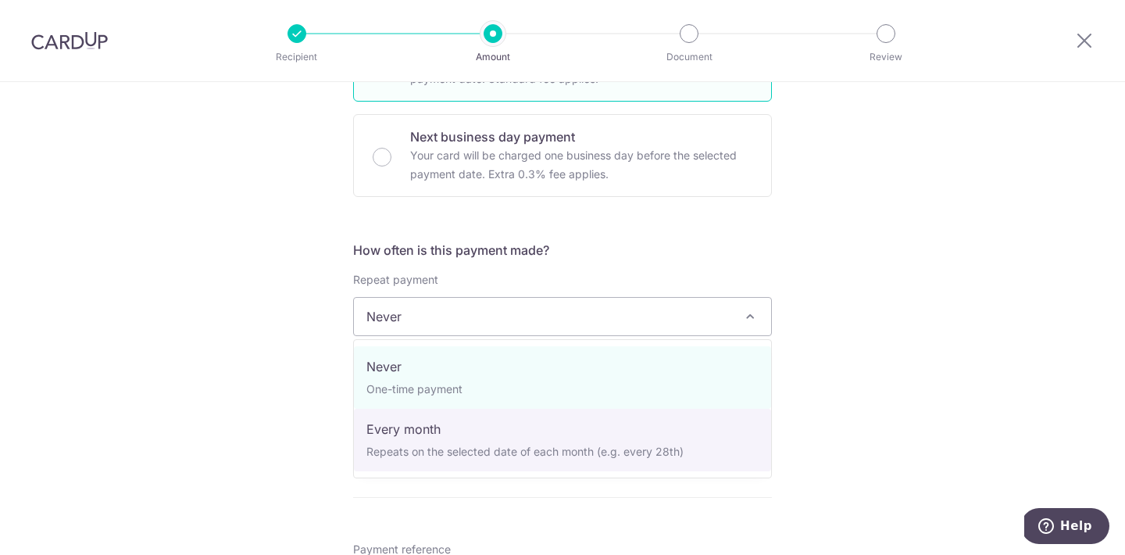
select select "3"
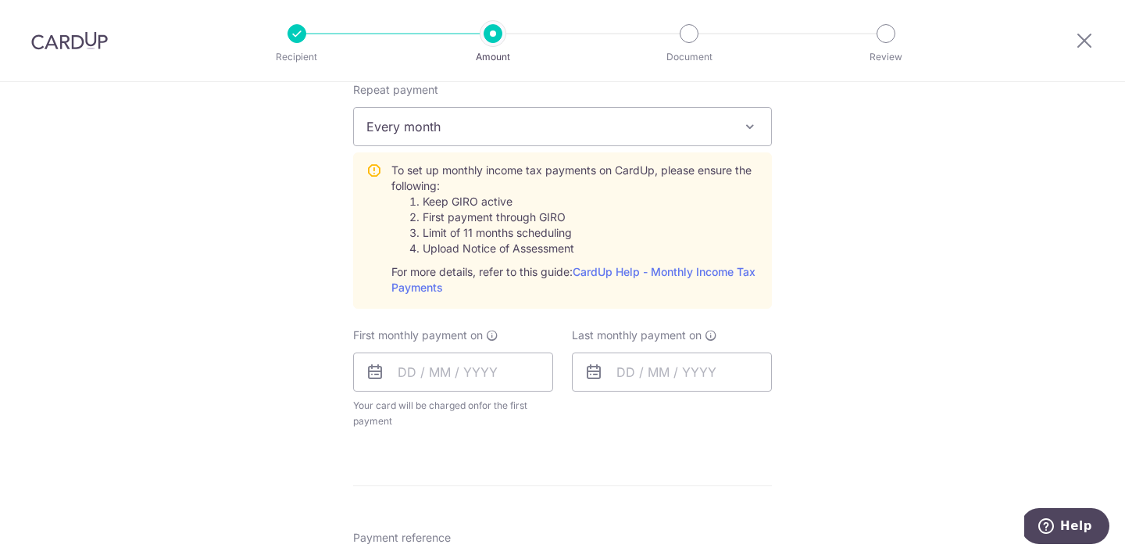
scroll to position [716, 0]
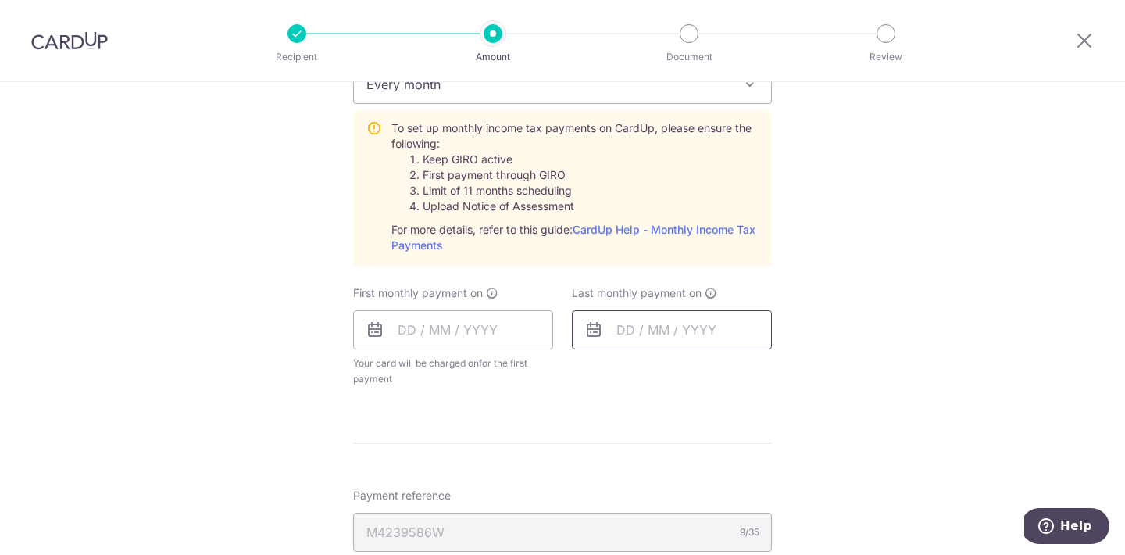
click at [708, 345] on input "text" at bounding box center [672, 329] width 200 height 39
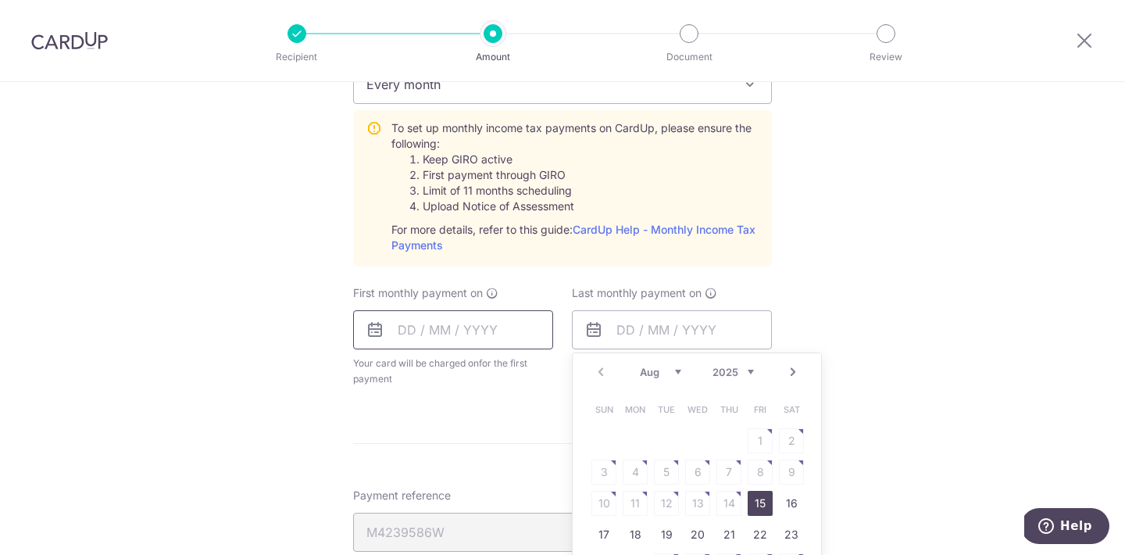
click at [483, 346] on input "text" at bounding box center [453, 329] width 200 height 39
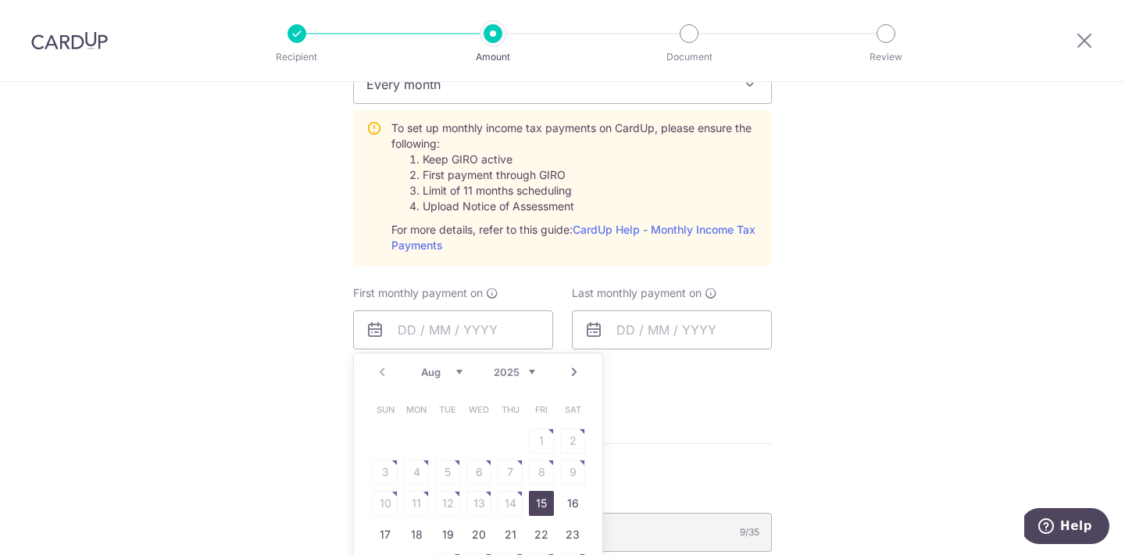
click at [541, 505] on link "15" at bounding box center [541, 503] width 25 height 25
type input "[DATE]"
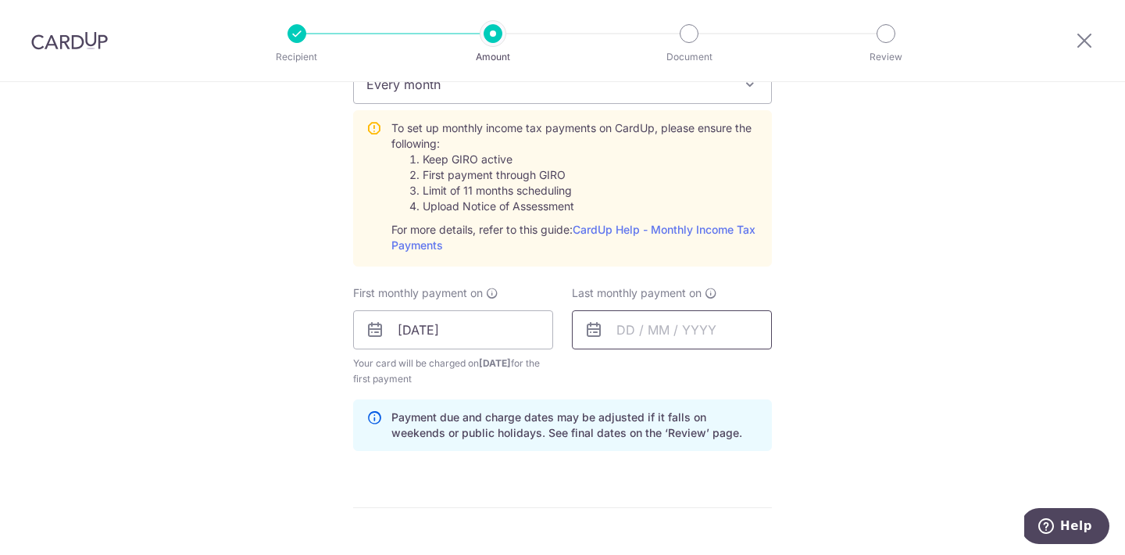
click at [727, 336] on input "text" at bounding box center [672, 329] width 200 height 39
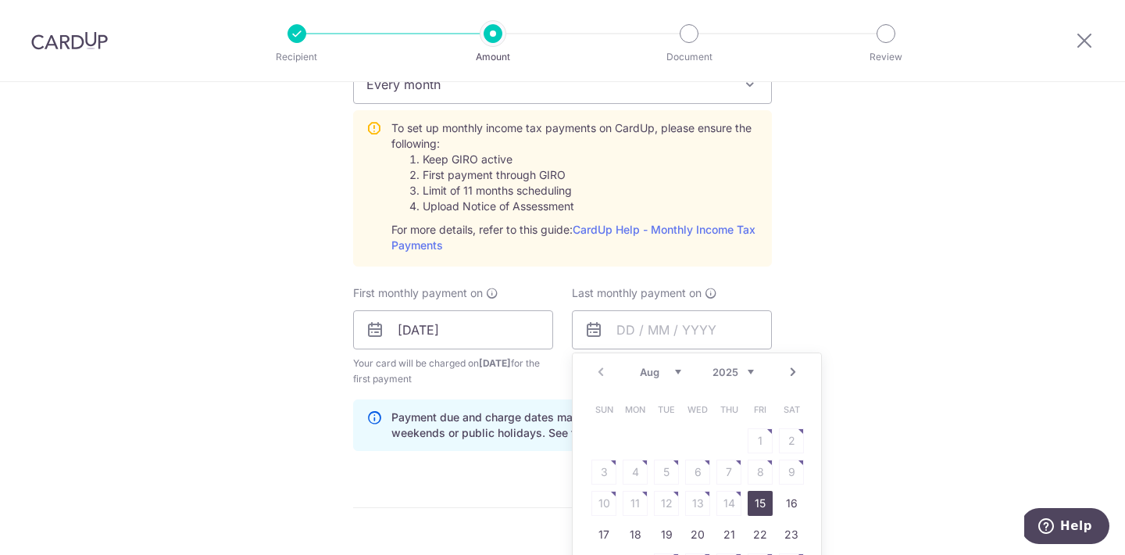
click at [791, 380] on link "Next" at bounding box center [793, 371] width 19 height 19
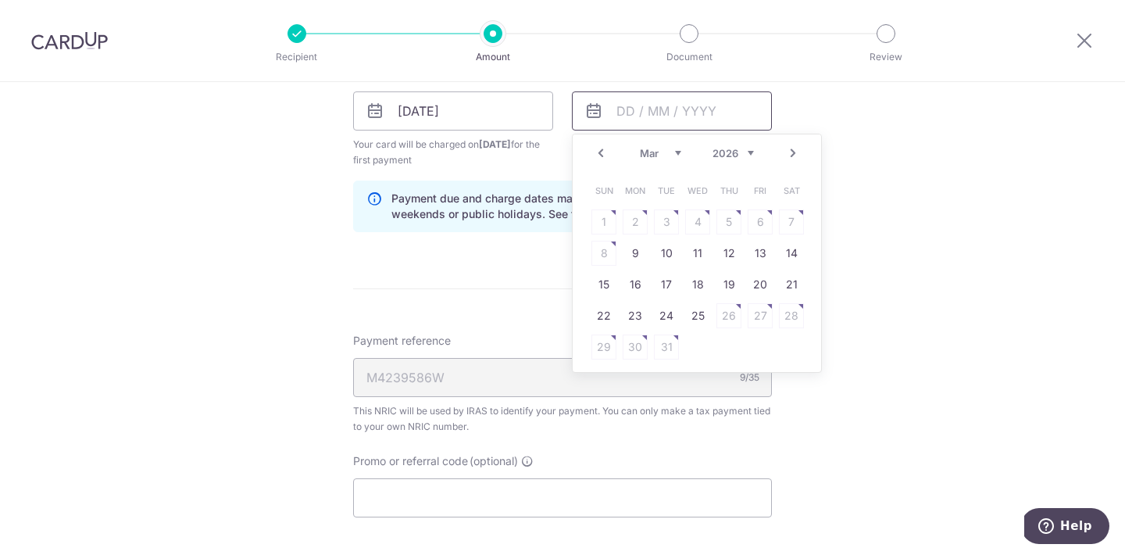
scroll to position [937, 0]
click at [797, 154] on link "Next" at bounding box center [793, 150] width 19 height 19
click at [602, 147] on link "Prev" at bounding box center [600, 150] width 19 height 19
click at [663, 250] on link "10" at bounding box center [666, 249] width 25 height 25
type input "10/03/2026"
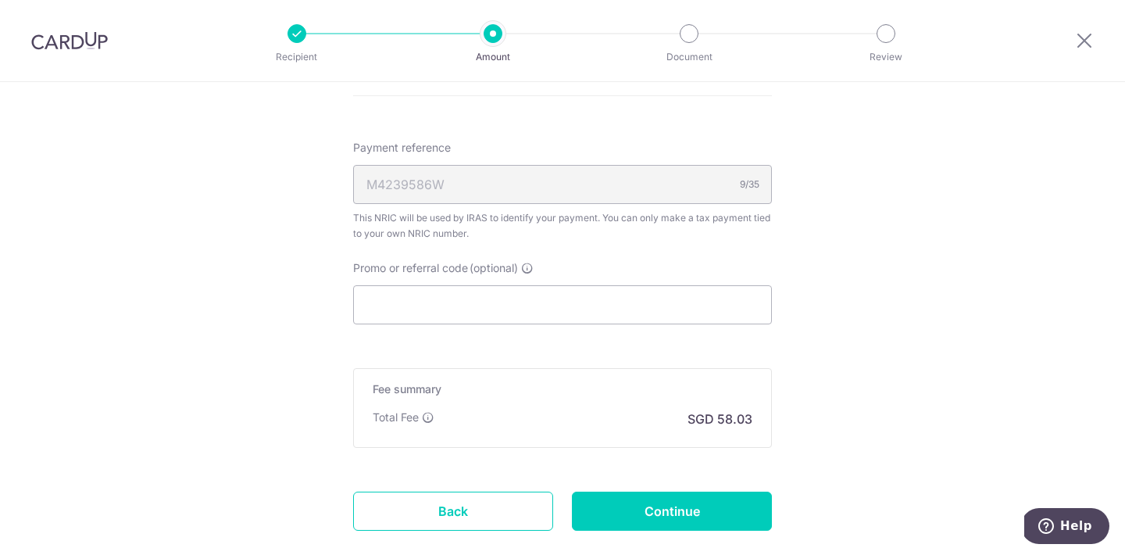
scroll to position [1220, 0]
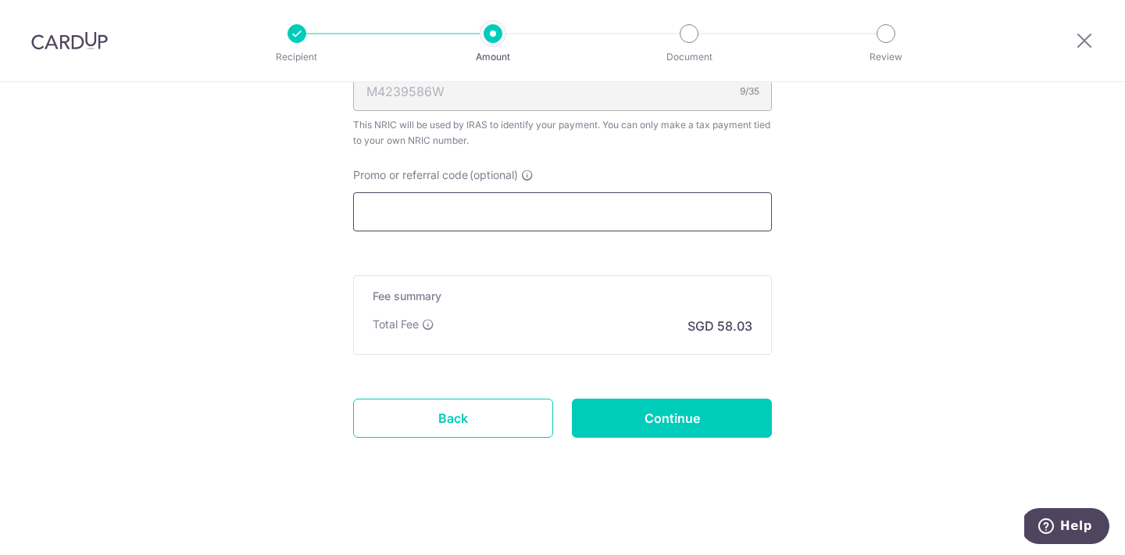
click at [628, 220] on input "Promo or referral code (optional)" at bounding box center [562, 211] width 419 height 39
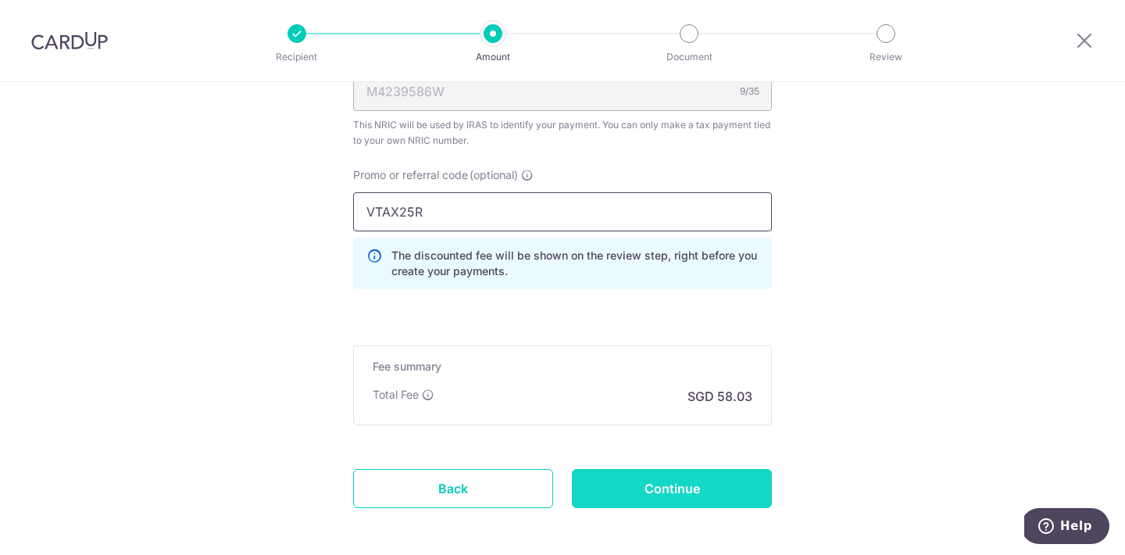
type input "VTAX25R"
click at [641, 472] on input "Continue" at bounding box center [672, 488] width 200 height 39
type input "Create Schedule"
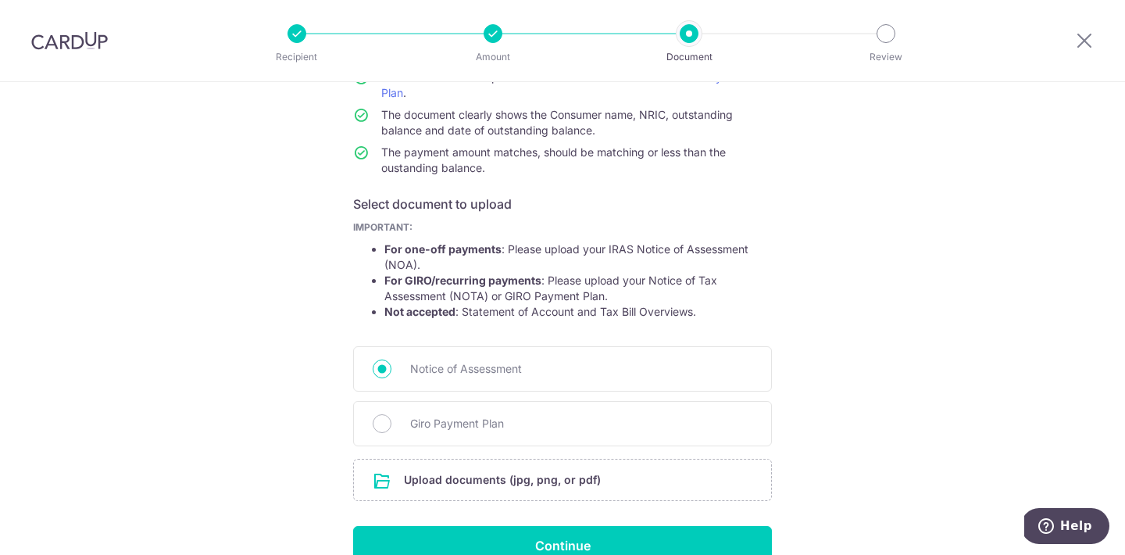
scroll to position [243, 0]
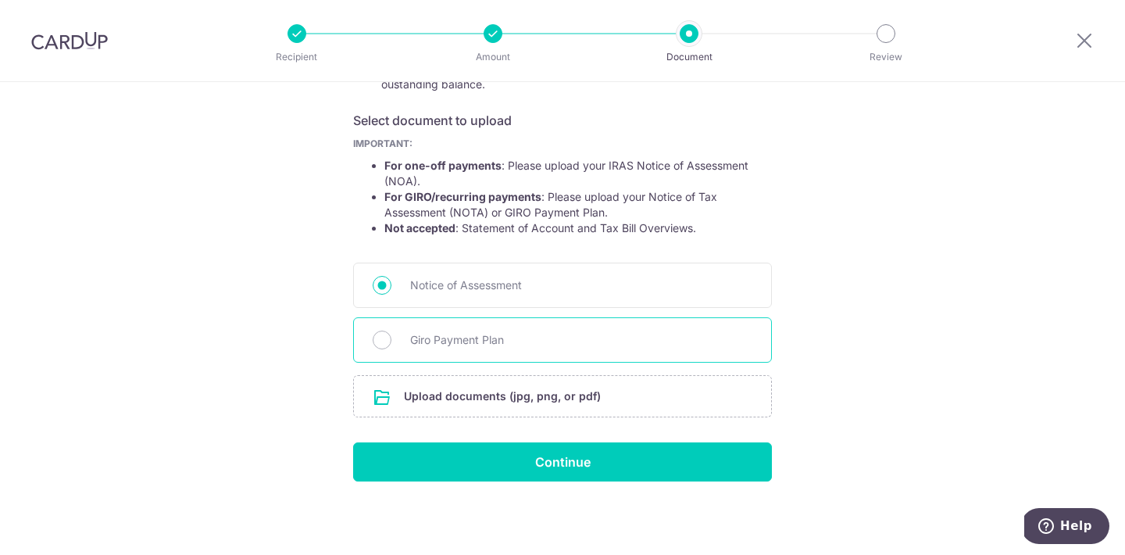
click at [591, 337] on span "Giro Payment Plan" at bounding box center [581, 339] width 342 height 19
click at [391, 337] on input "Giro Payment Plan" at bounding box center [382, 339] width 19 height 19
radio input "true"
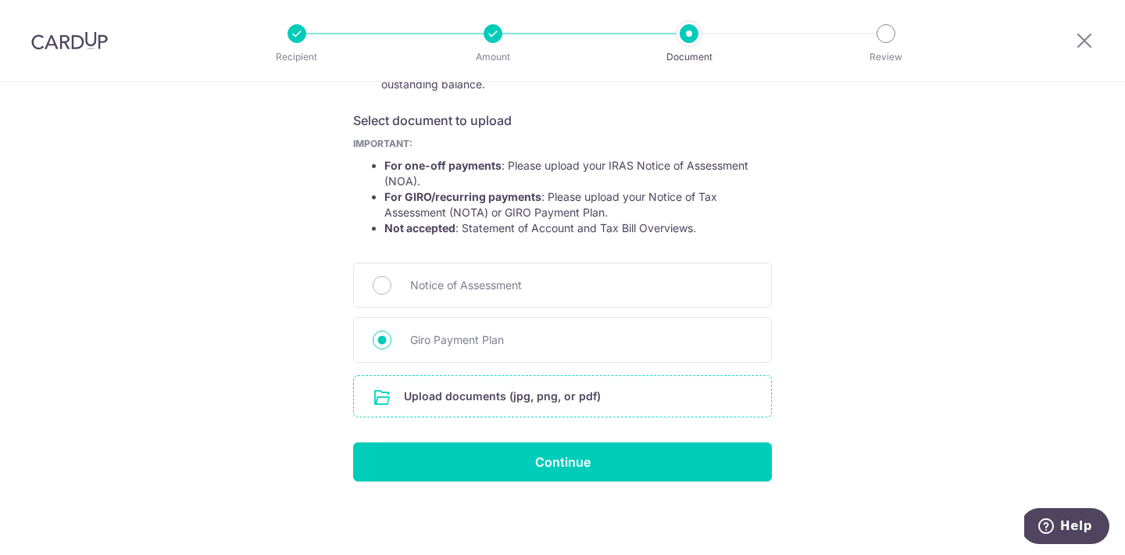
click at [576, 399] on input "file" at bounding box center [562, 396] width 417 height 41
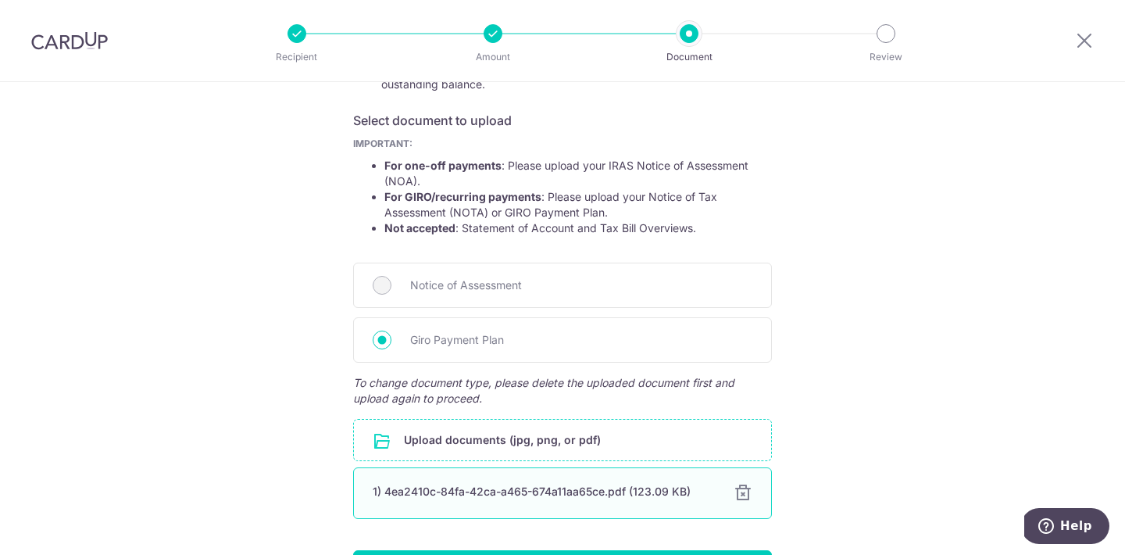
scroll to position [351, 0]
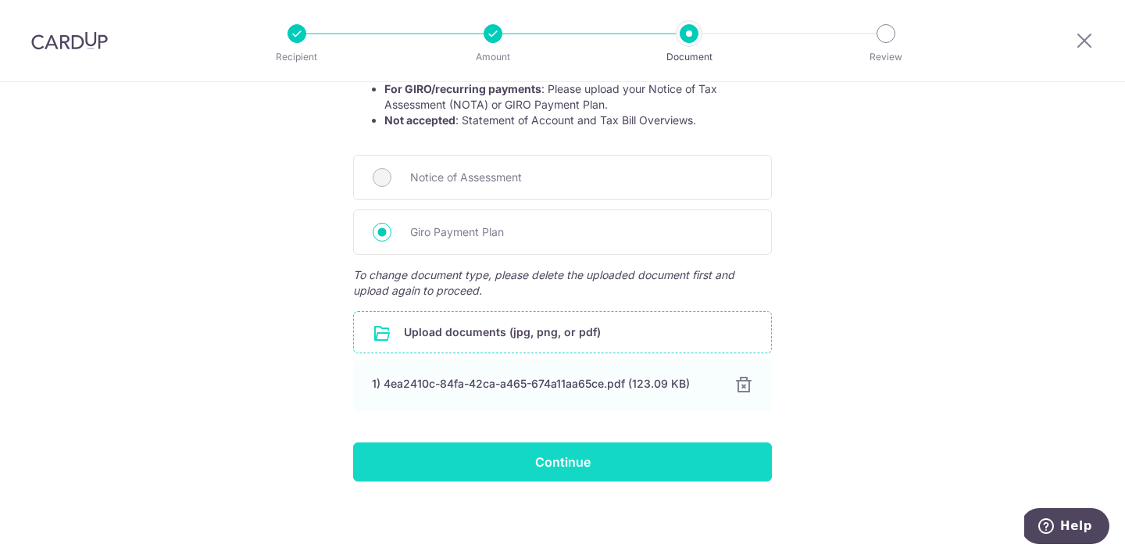
click at [541, 461] on input "Continue" at bounding box center [562, 461] width 419 height 39
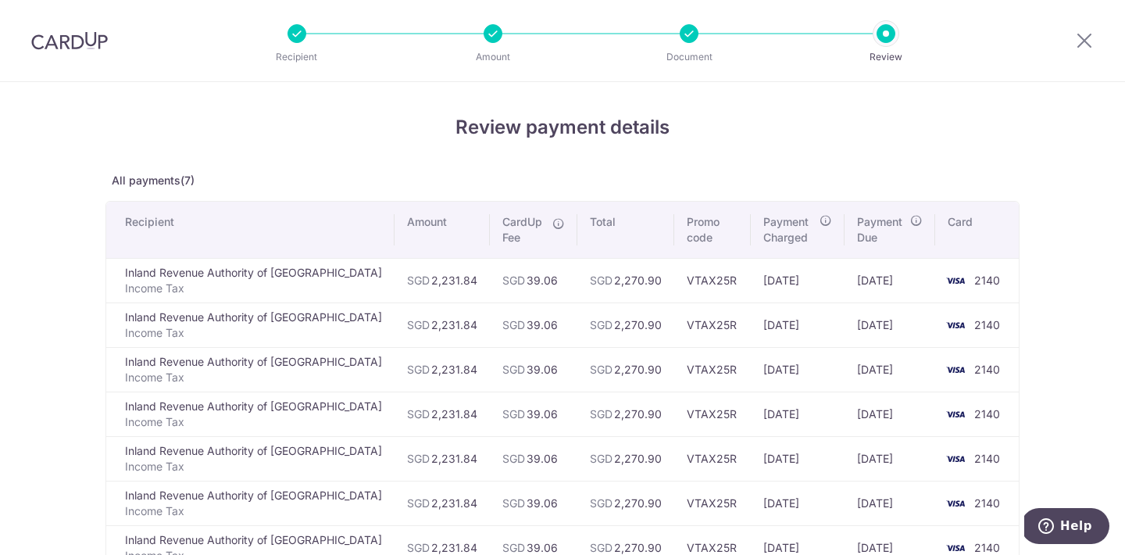
scroll to position [300, 0]
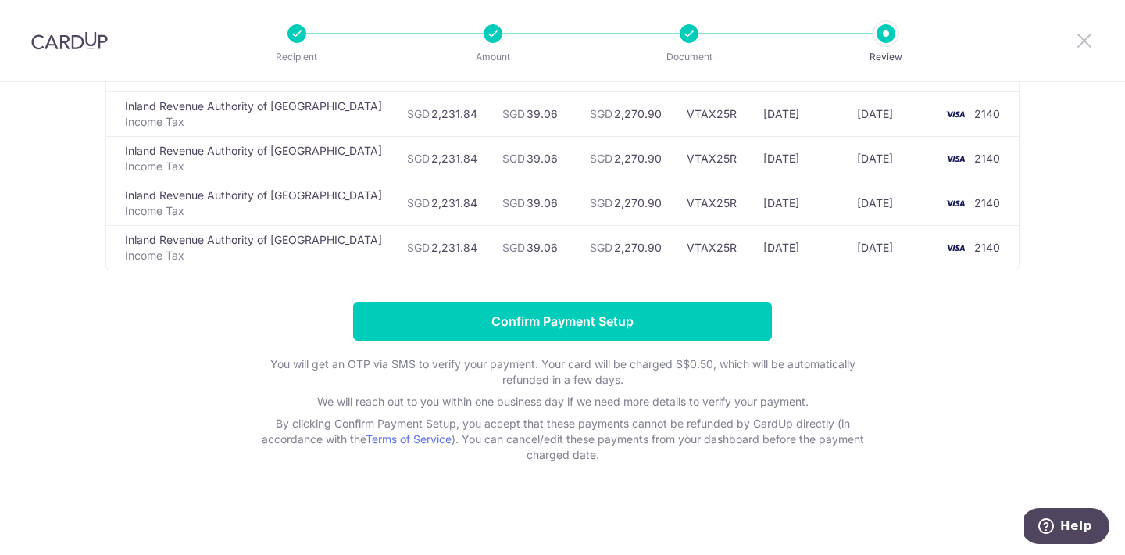
click at [1092, 40] on icon at bounding box center [1084, 40] width 19 height 20
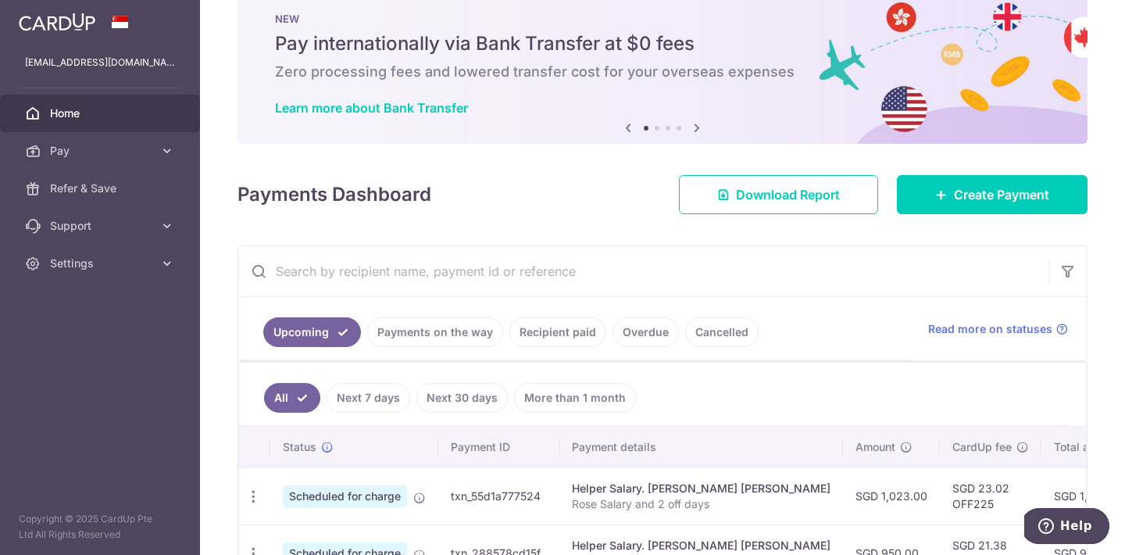
scroll to position [64, 0]
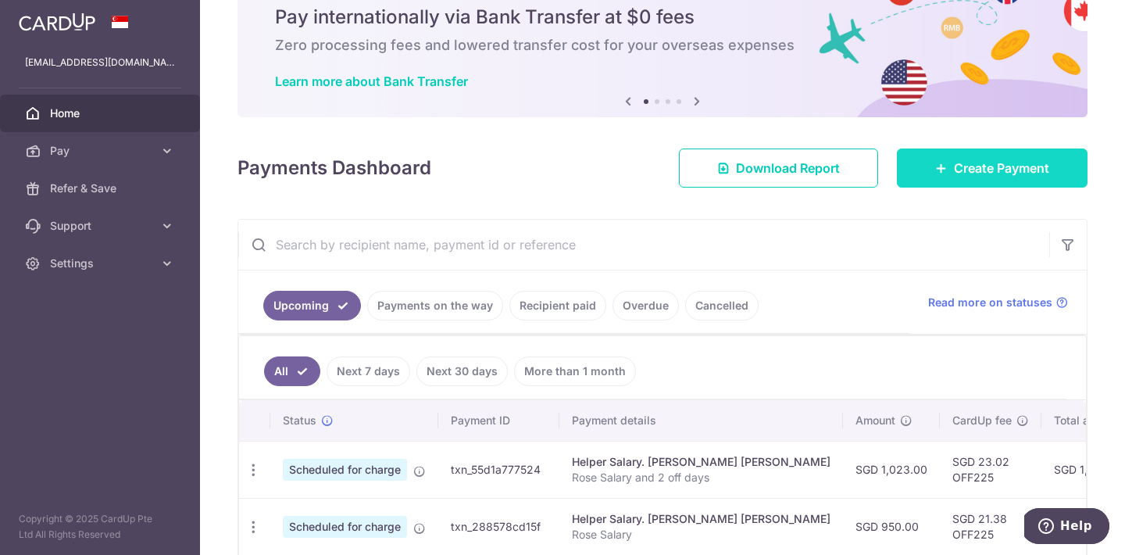
click at [998, 176] on span "Create Payment" at bounding box center [1001, 168] width 95 height 19
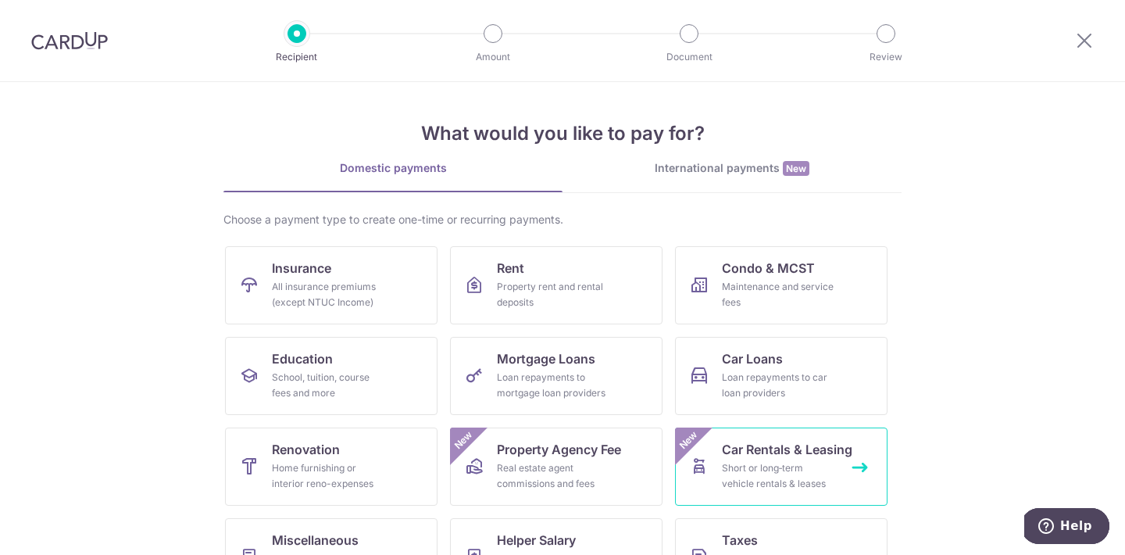
scroll to position [145, 0]
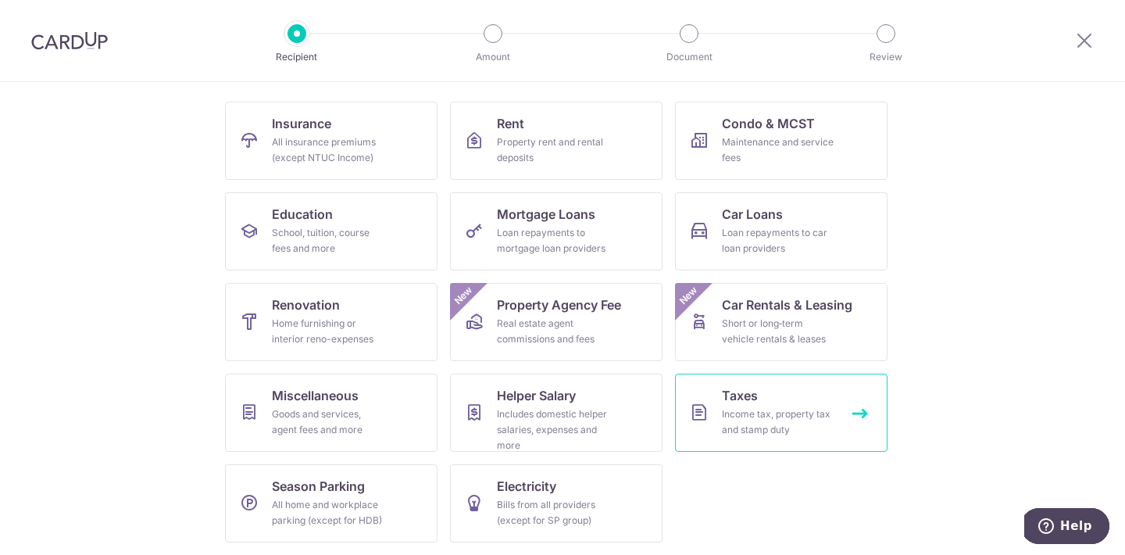
click at [791, 416] on div "Income tax, property tax and stamp duty" at bounding box center [778, 421] width 112 height 31
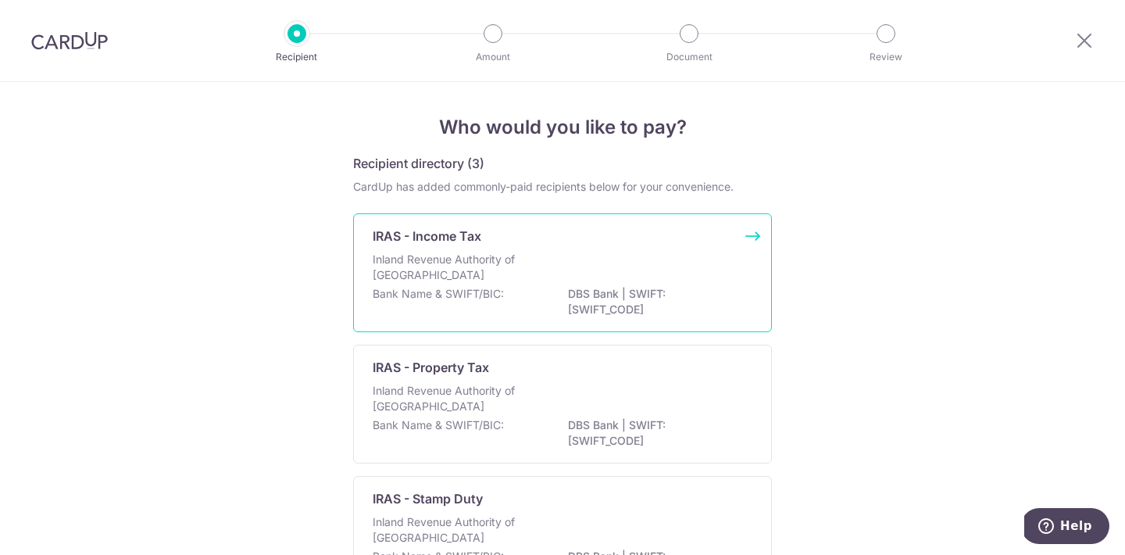
click at [498, 273] on p "Inland Revenue Authority of Singapore" at bounding box center [456, 267] width 166 height 31
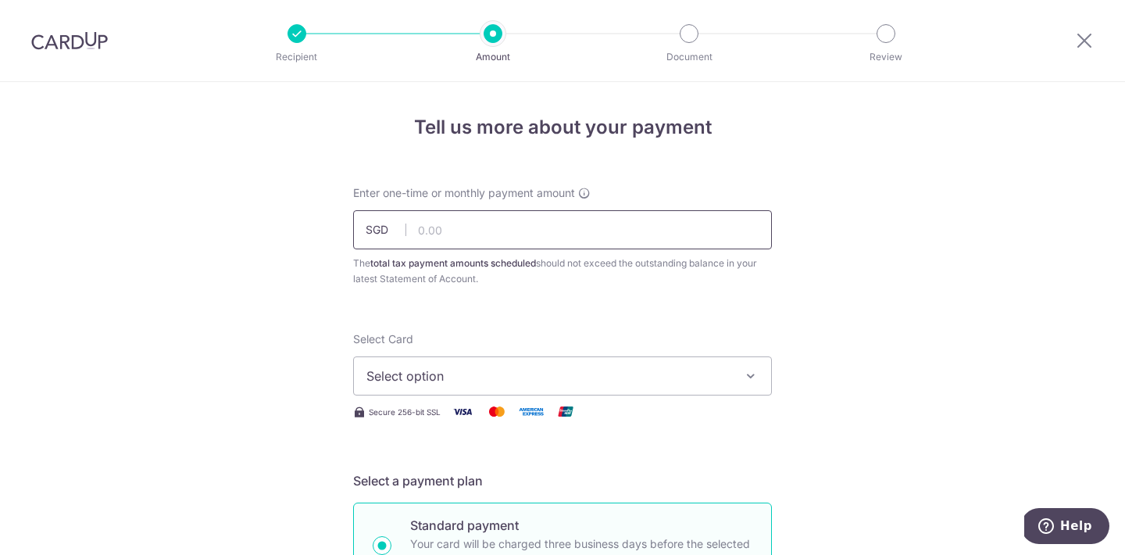
click at [521, 218] on input "text" at bounding box center [562, 229] width 419 height 39
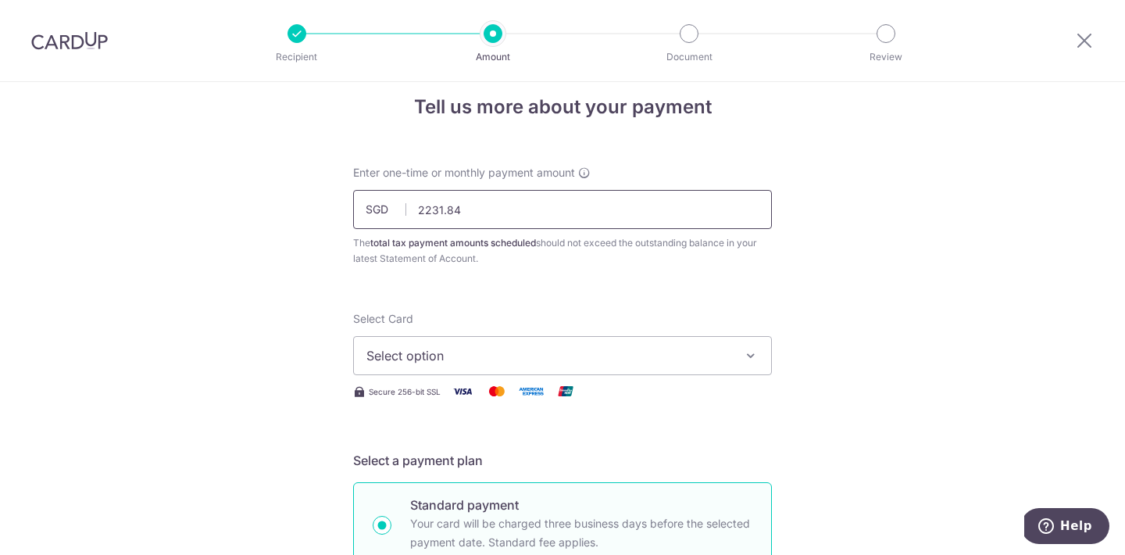
scroll to position [27, 0]
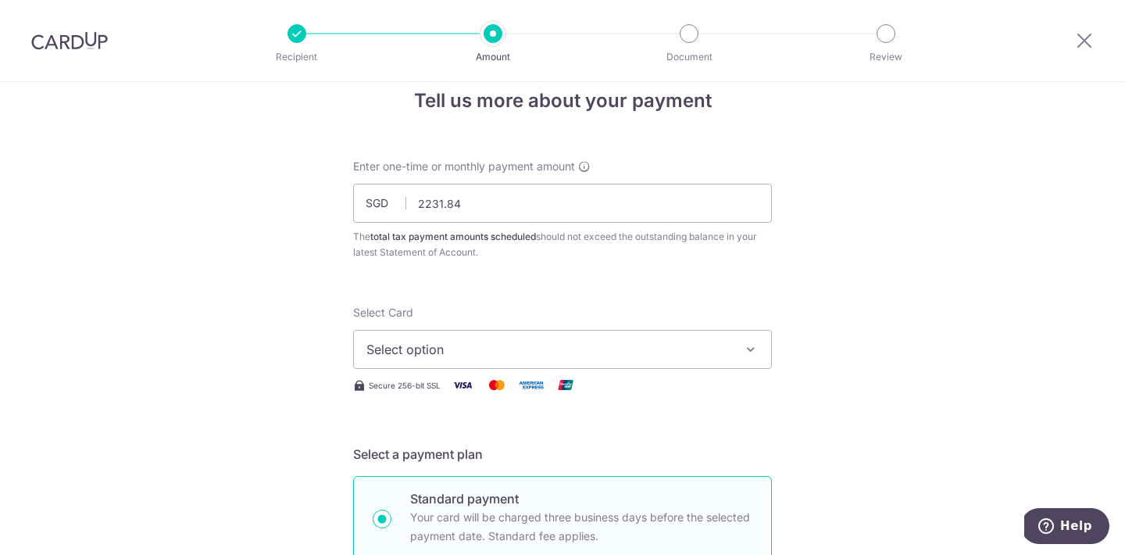
click at [491, 351] on span "Select option" at bounding box center [548, 349] width 364 height 19
type input "2,231.84"
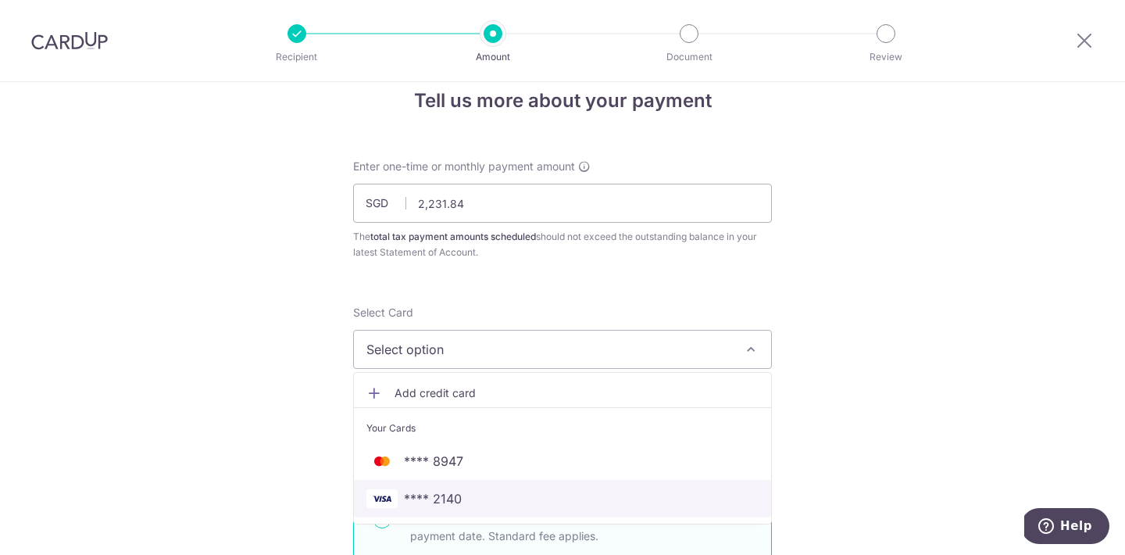
click at [455, 504] on span "**** 2140" at bounding box center [433, 498] width 58 height 19
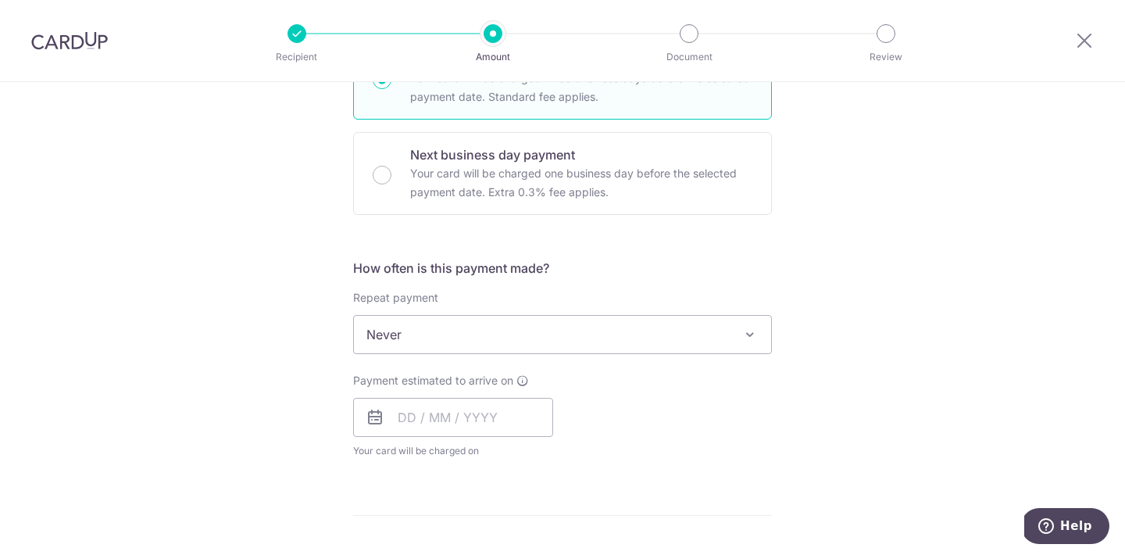
scroll to position [471, 0]
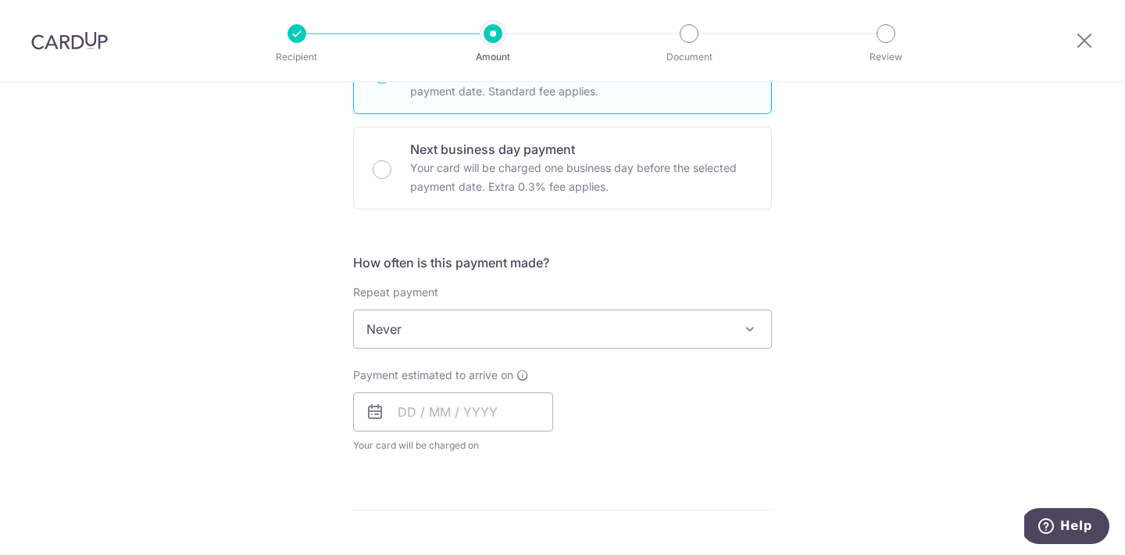
click at [445, 322] on span "Never" at bounding box center [562, 328] width 417 height 37
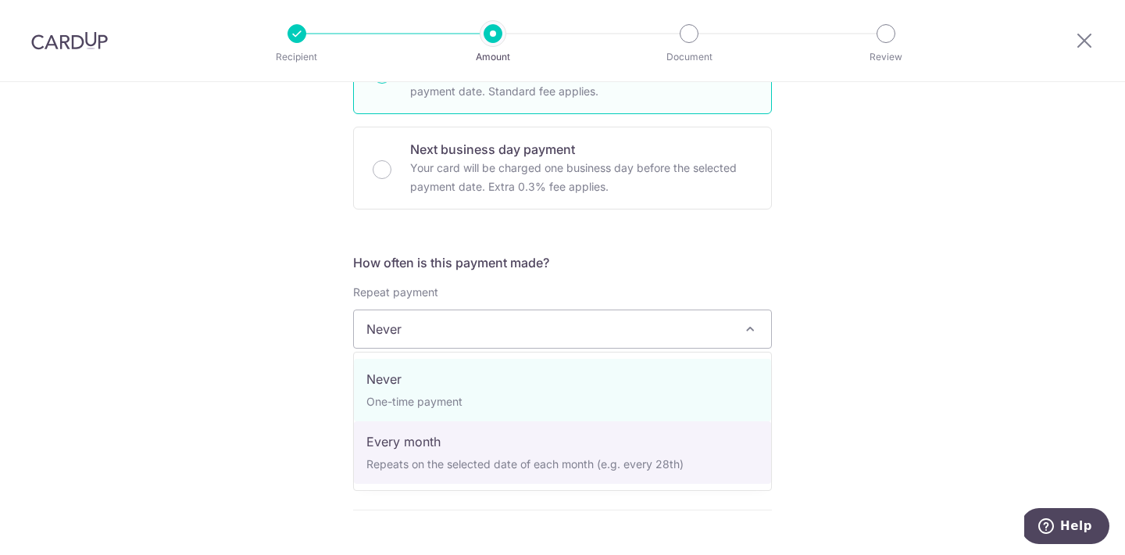
select select "3"
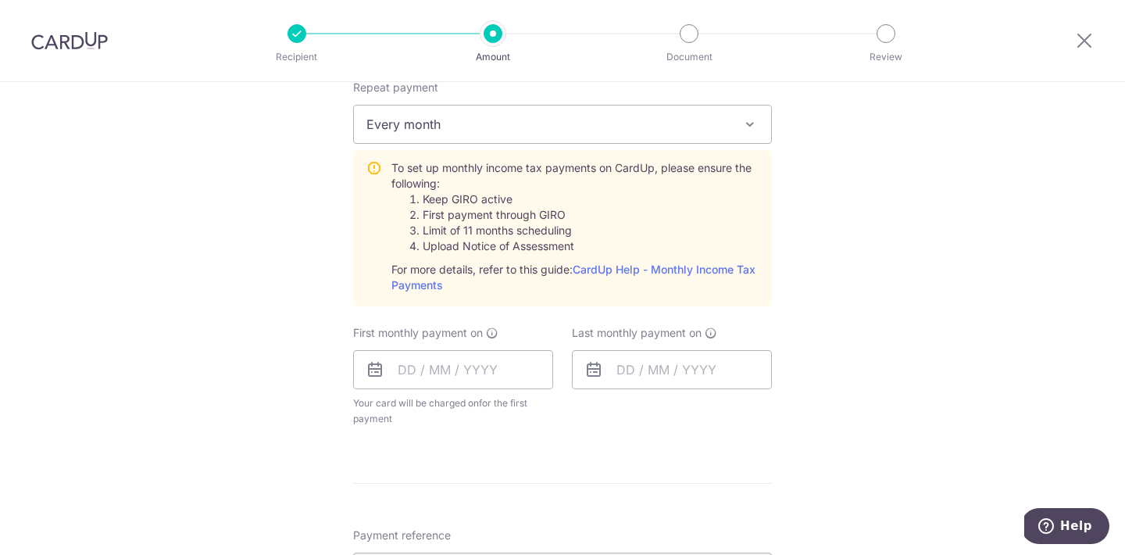
scroll to position [692, 0]
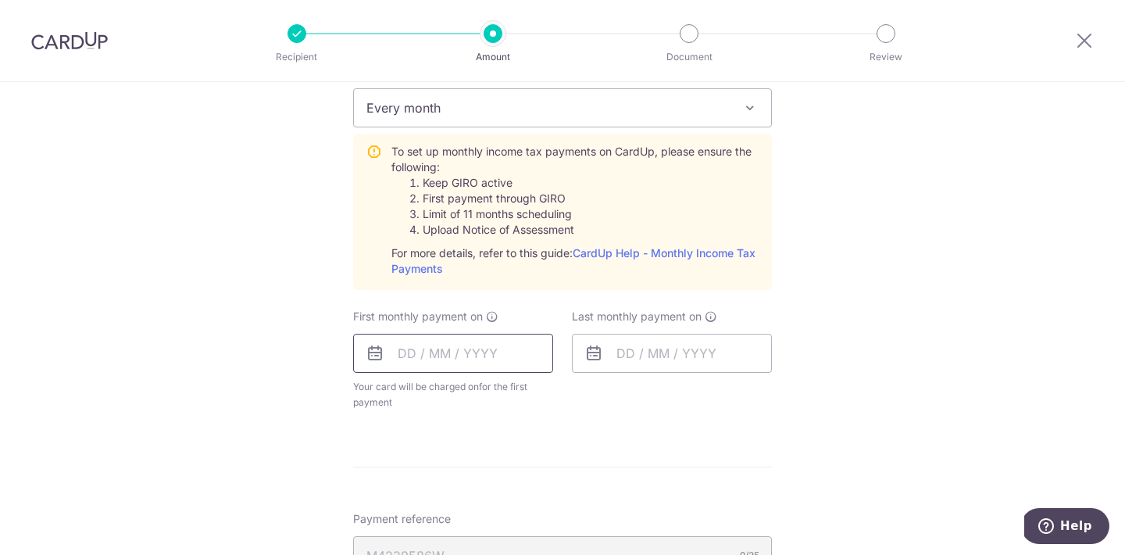
click at [475, 355] on input "text" at bounding box center [453, 353] width 200 height 39
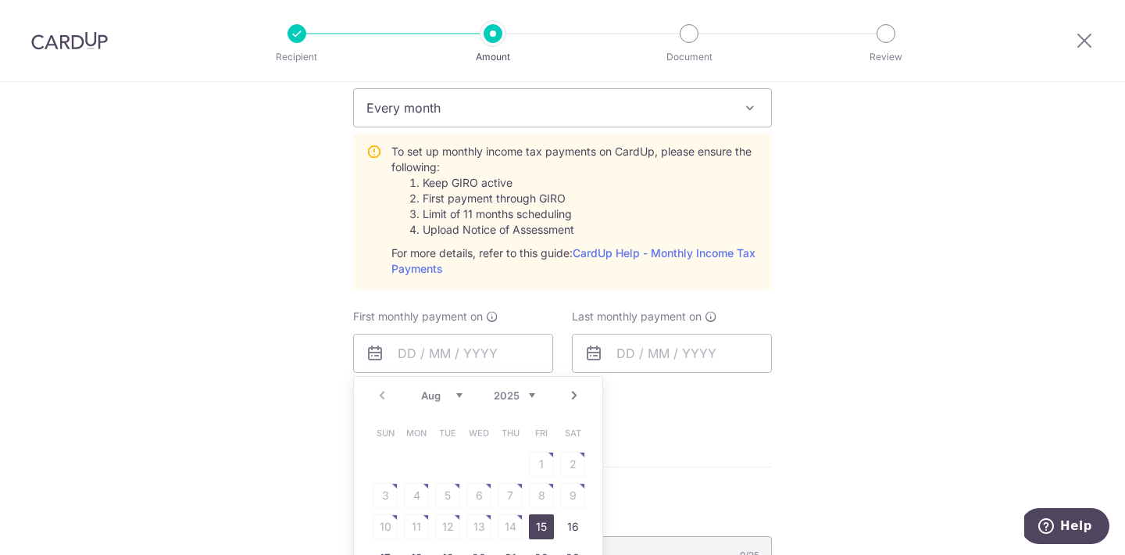
click at [537, 519] on link "15" at bounding box center [541, 526] width 25 height 25
type input "[DATE]"
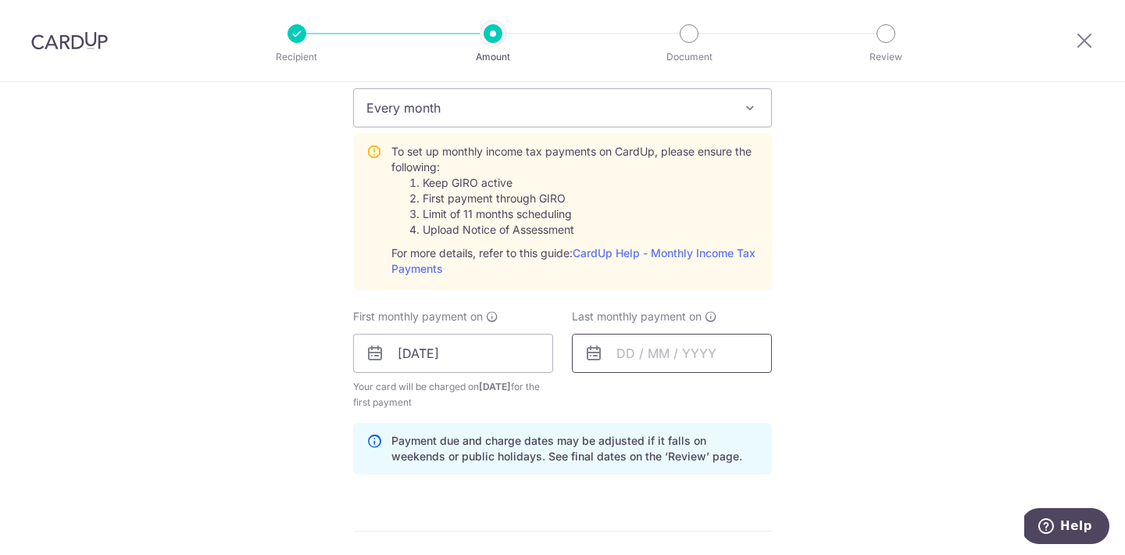
click at [691, 359] on input "text" at bounding box center [672, 353] width 200 height 39
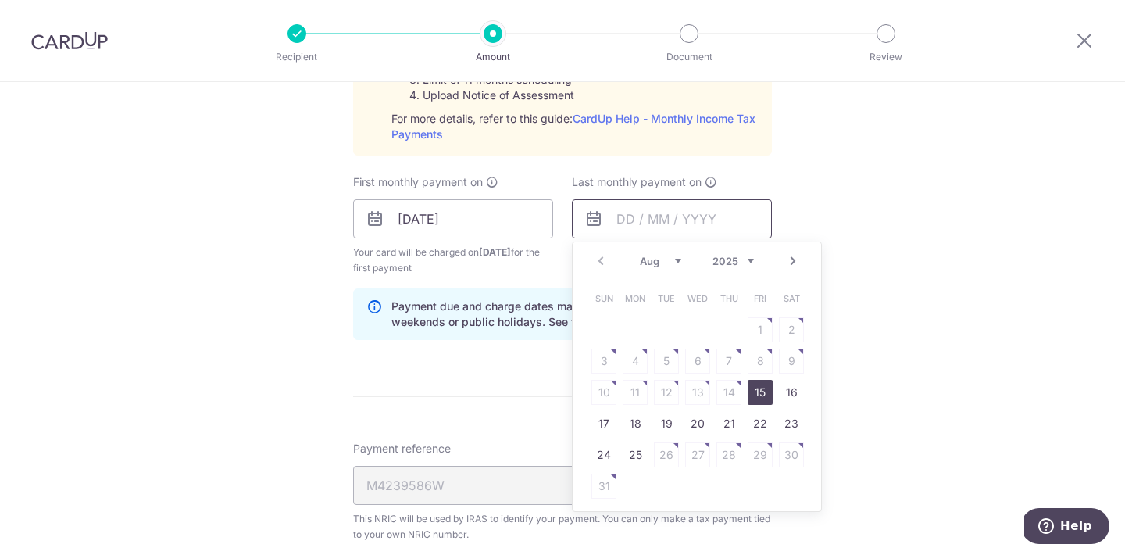
scroll to position [827, 0]
click at [796, 262] on link "Next" at bounding box center [793, 260] width 19 height 19
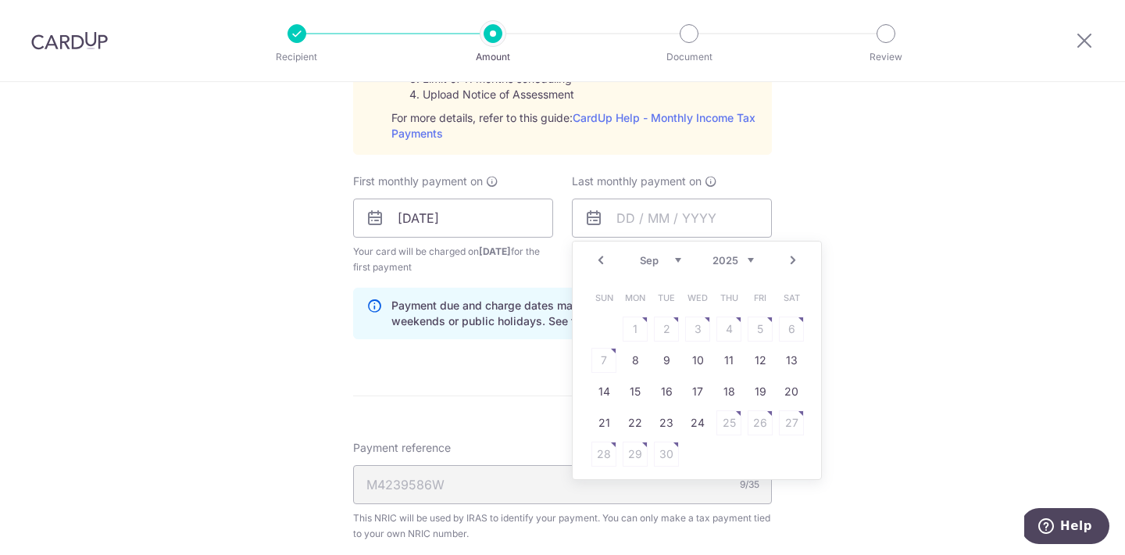
click at [796, 262] on link "Next" at bounding box center [793, 260] width 19 height 19
click at [603, 399] on link "15" at bounding box center [603, 391] width 25 height 25
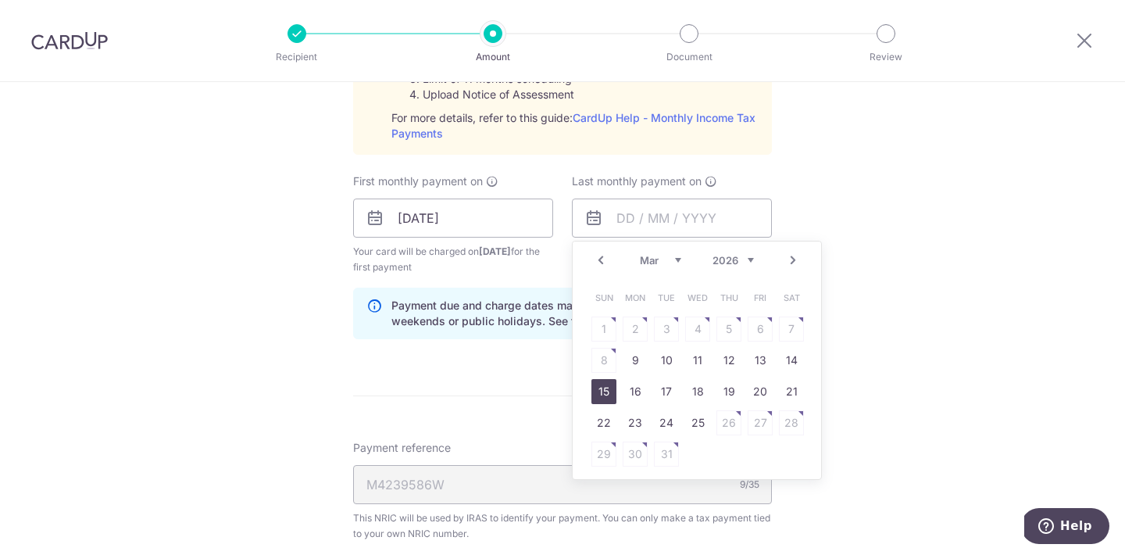
type input "15/03/2026"
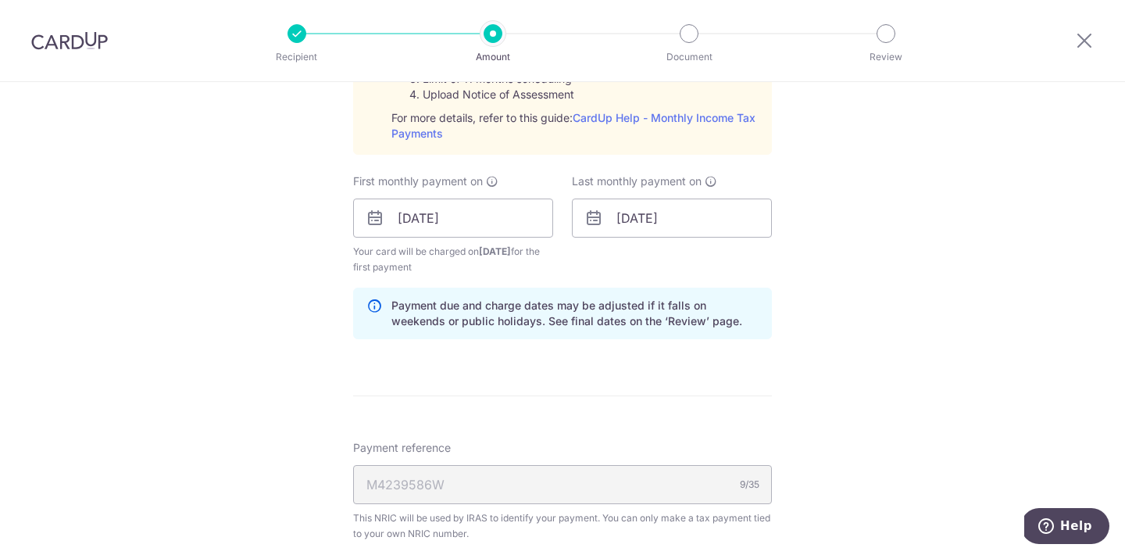
click at [899, 378] on div "Tell us more about your payment Enter one-time or monthly payment amount SGD 2,…" at bounding box center [562, 101] width 1125 height 1693
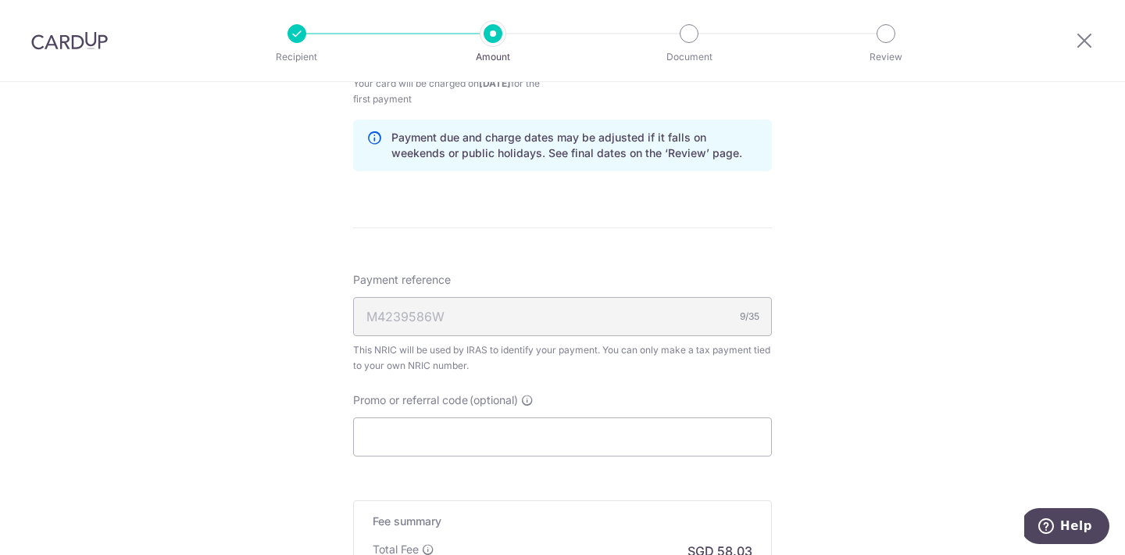
scroll to position [999, 0]
click at [491, 440] on input "Promo or referral code (optional)" at bounding box center [562, 432] width 419 height 39
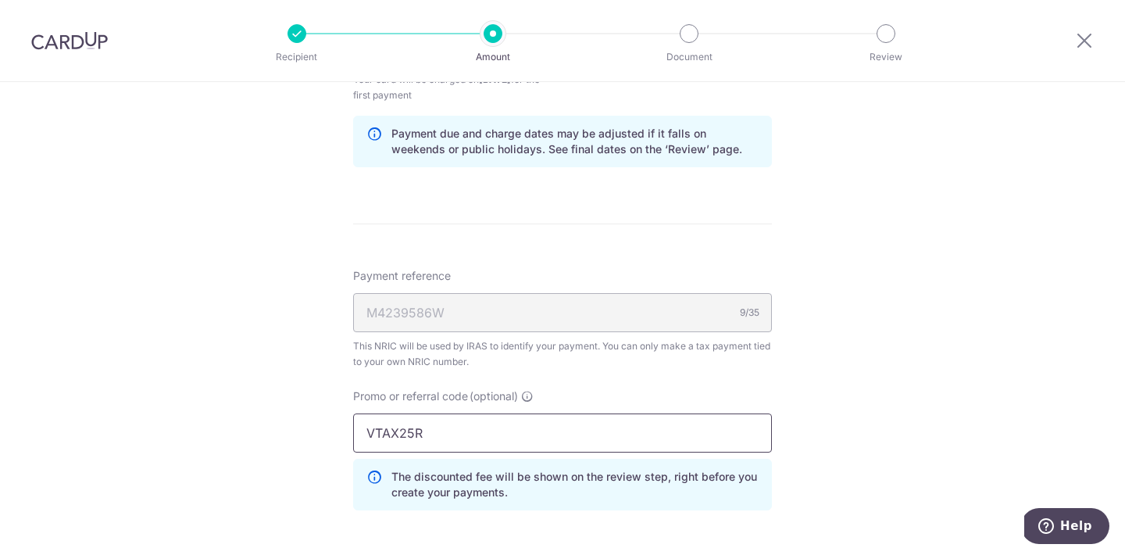
type input "VTAX25R"
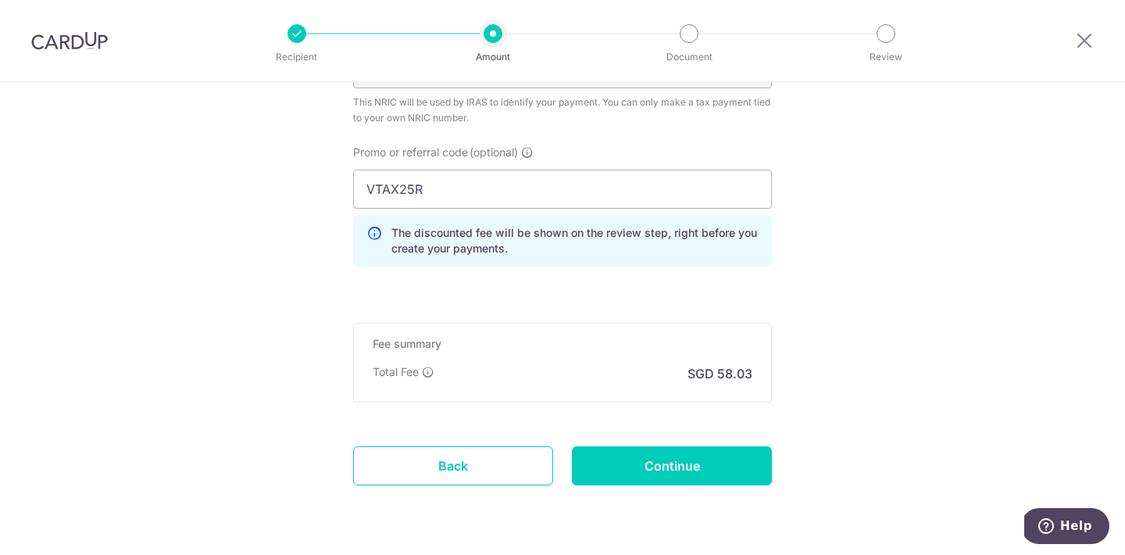
scroll to position [1235, 0]
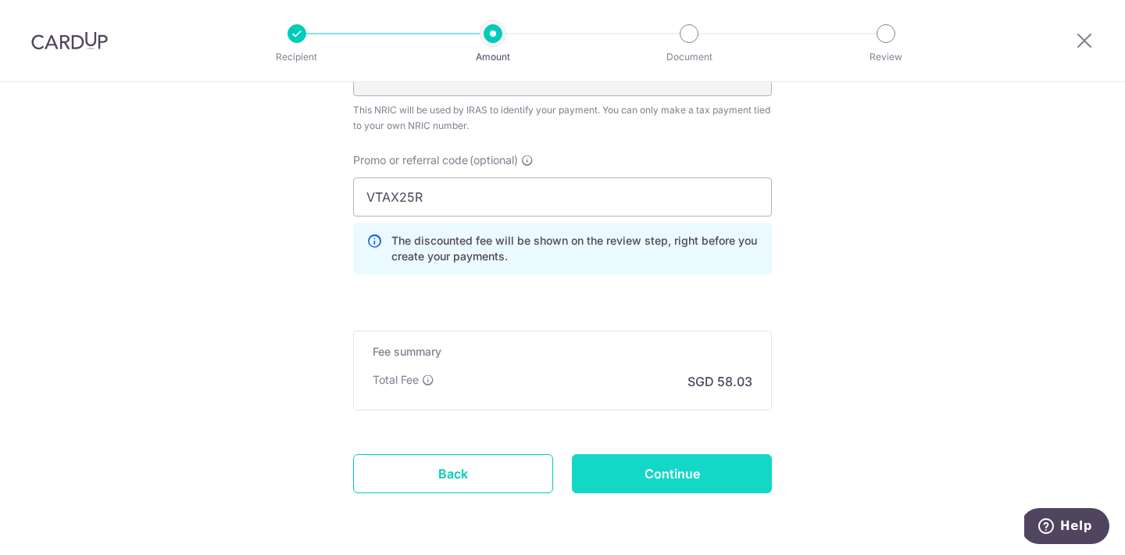
click at [729, 465] on input "Continue" at bounding box center [672, 473] width 200 height 39
type input "Create Schedule"
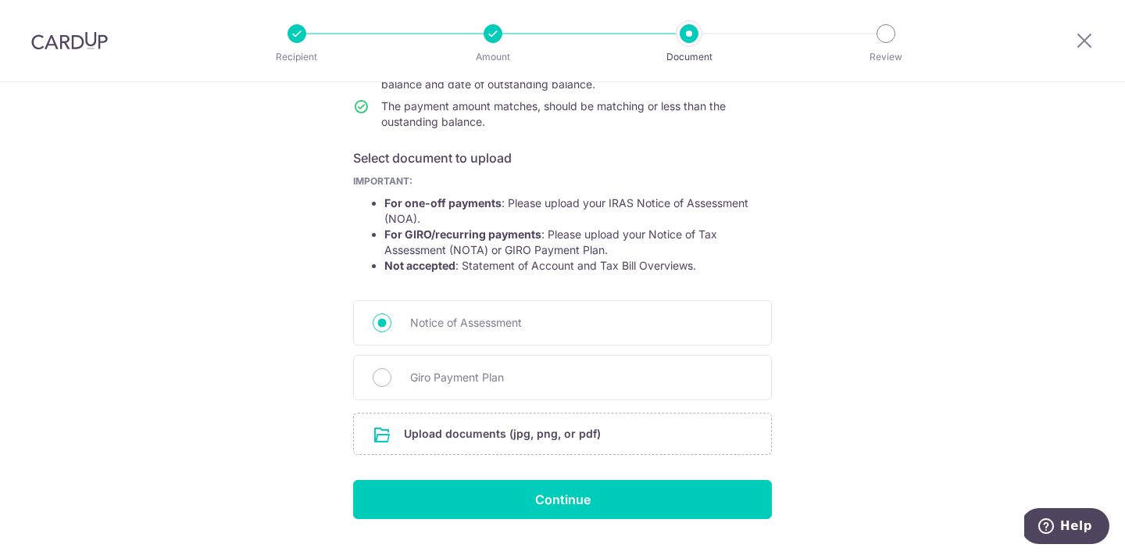
scroll to position [207, 0]
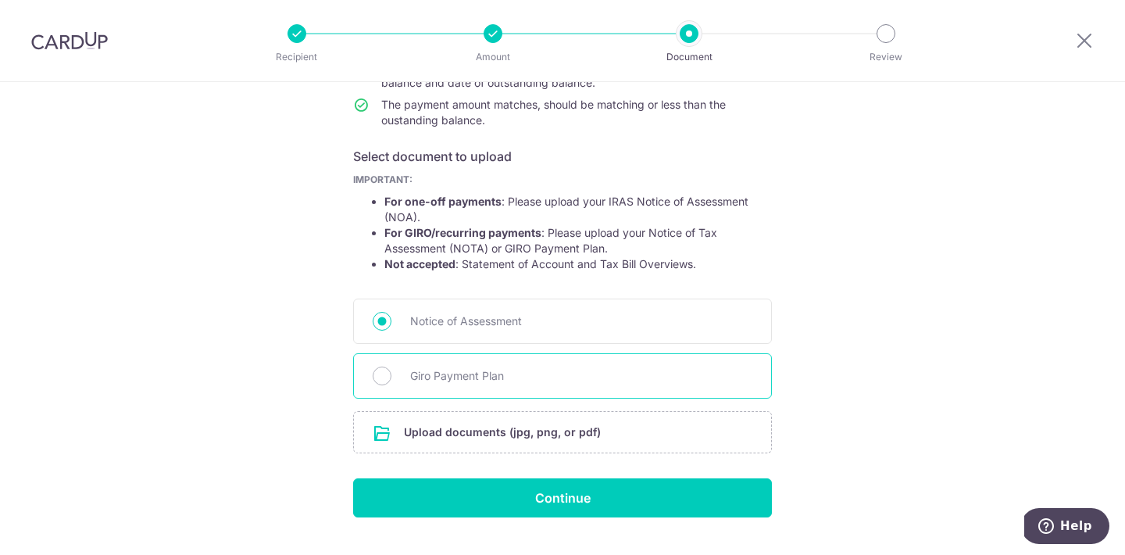
click at [580, 362] on div "Giro Payment Plan" at bounding box center [562, 375] width 419 height 45
click at [575, 379] on span "Giro Payment Plan" at bounding box center [581, 375] width 342 height 19
click at [391, 379] on input "Giro Payment Plan" at bounding box center [382, 375] width 19 height 19
radio input "true"
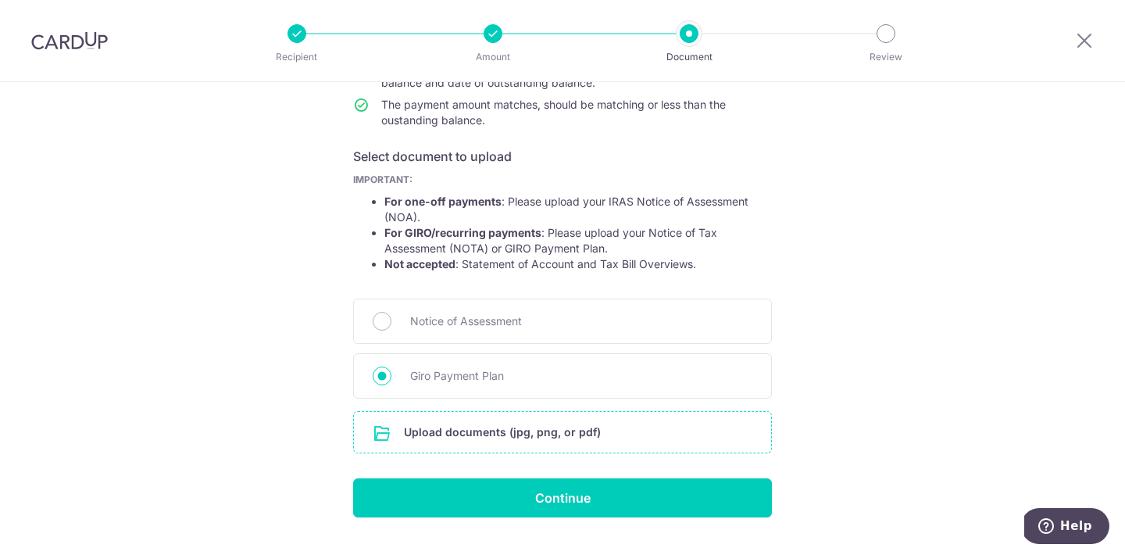
click at [534, 440] on input "file" at bounding box center [562, 432] width 417 height 41
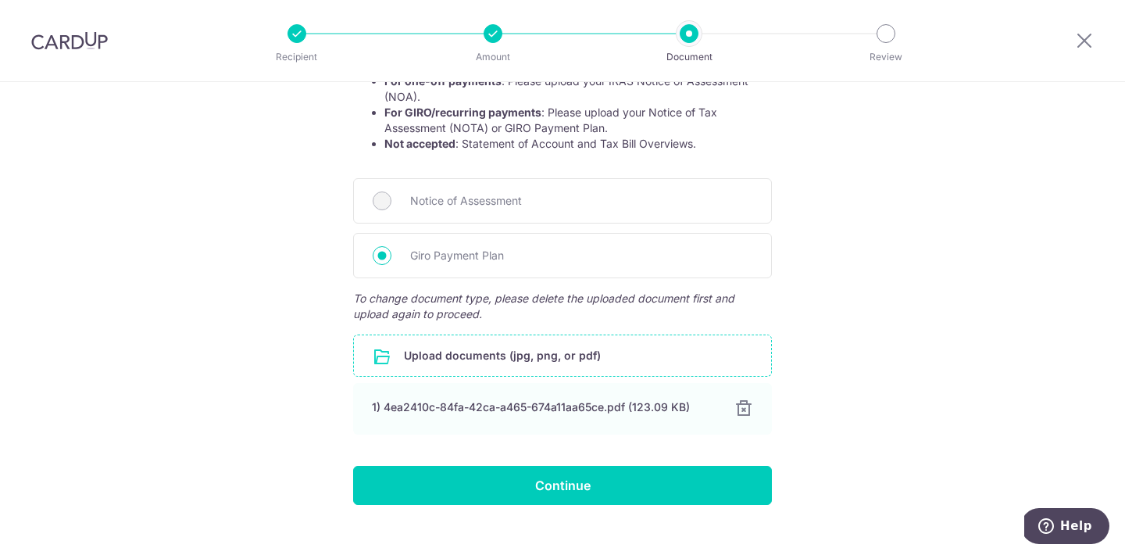
scroll to position [330, 0]
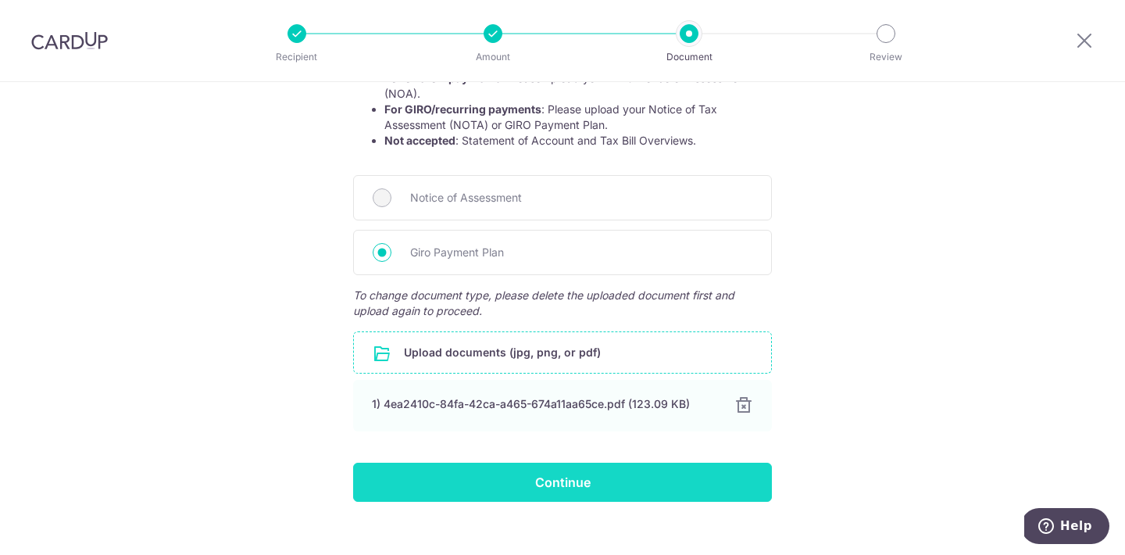
click at [527, 488] on input "Continue" at bounding box center [562, 481] width 419 height 39
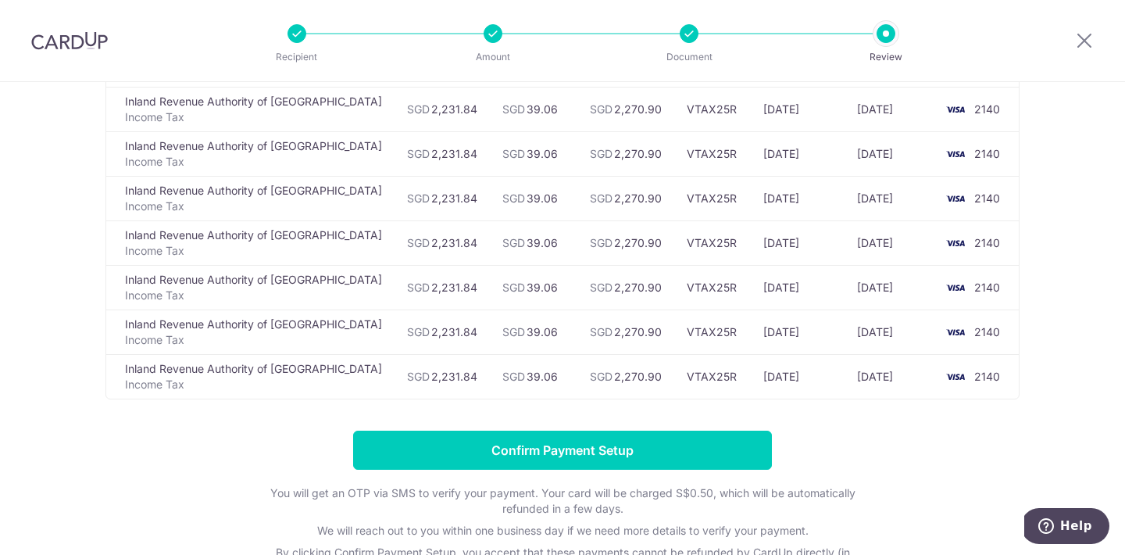
scroll to position [345, 0]
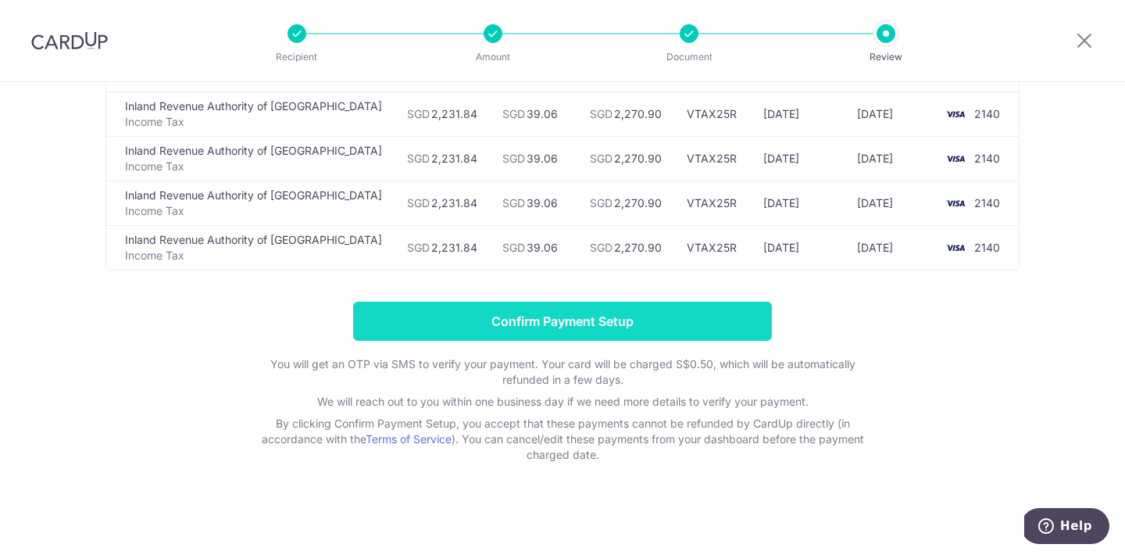
click at [528, 305] on input "Confirm Payment Setup" at bounding box center [562, 321] width 419 height 39
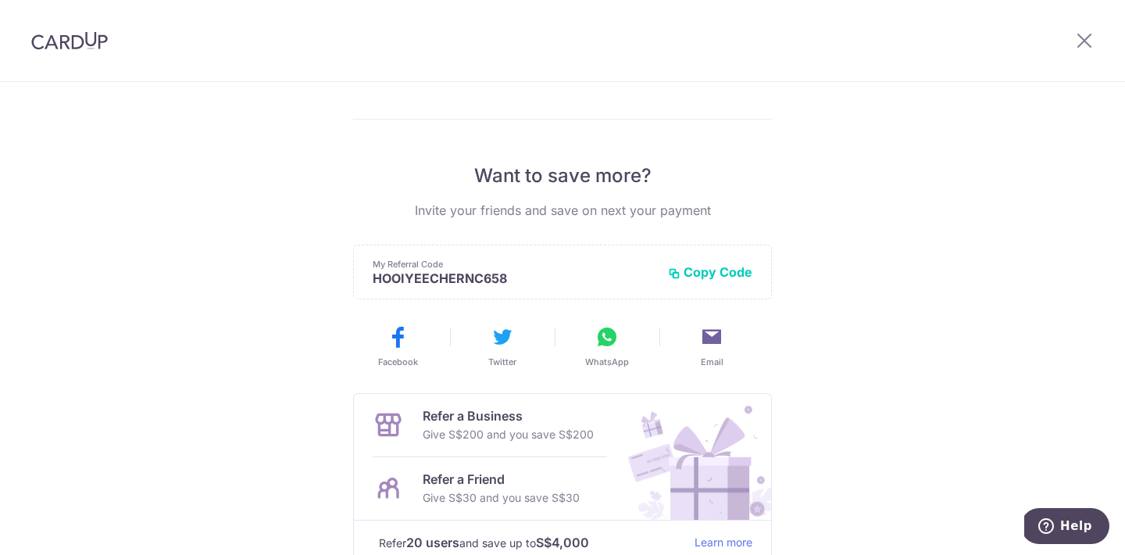
scroll to position [314, 0]
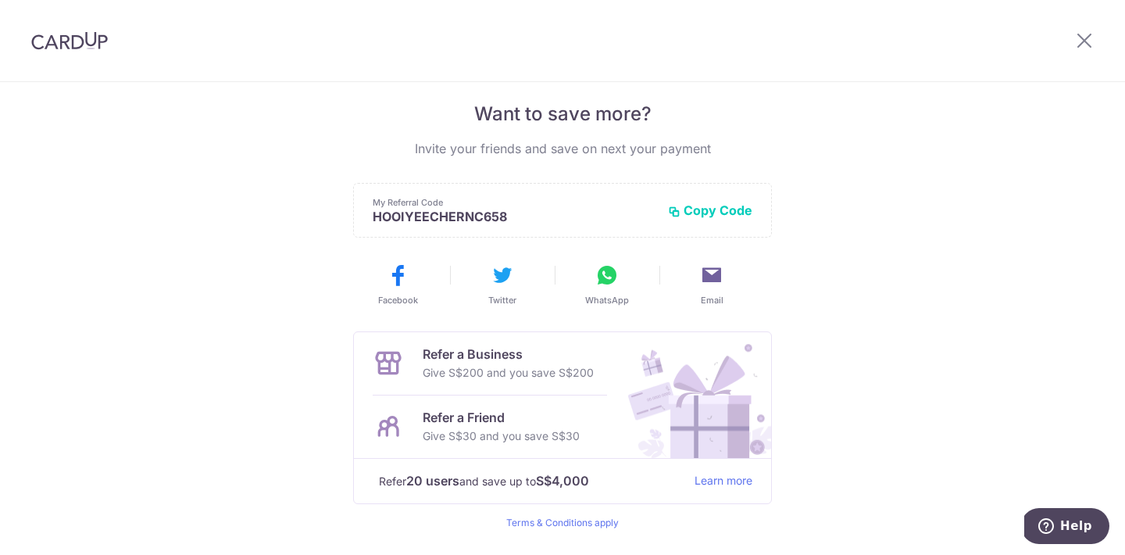
click at [706, 216] on button "Copy Code" at bounding box center [710, 210] width 84 height 16
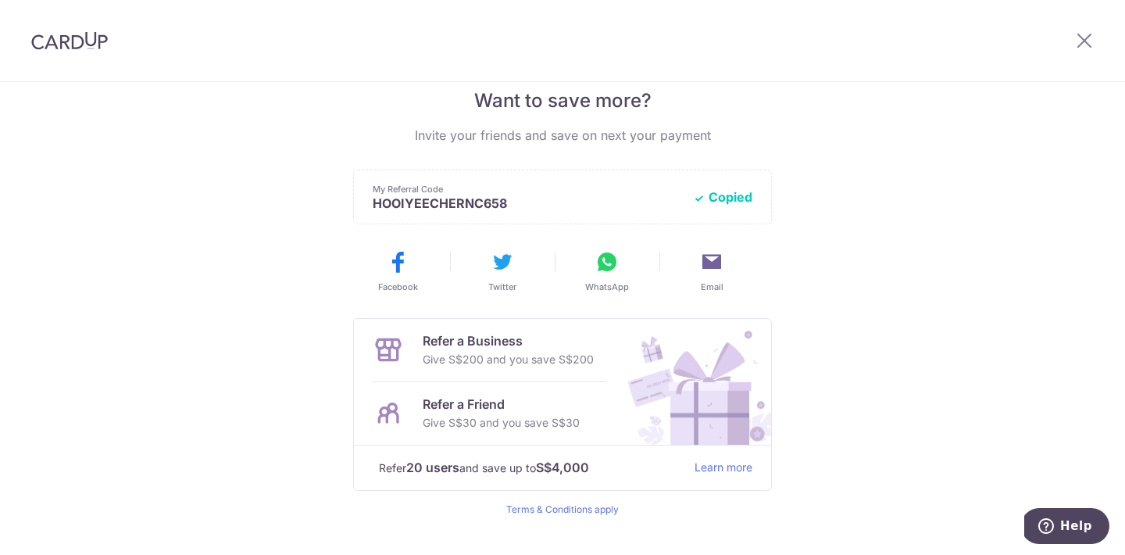
scroll to position [362, 0]
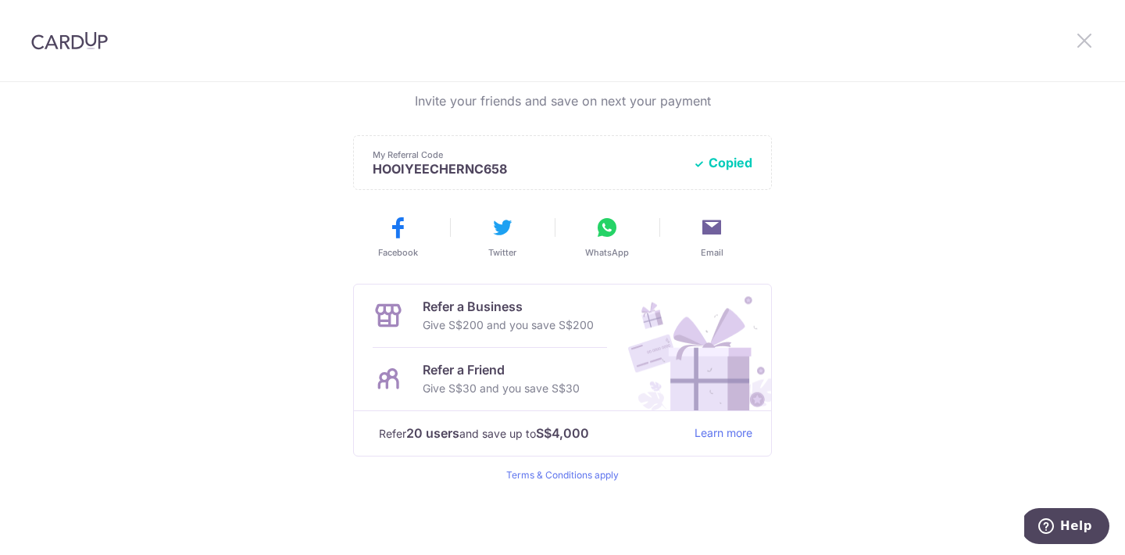
click at [1077, 40] on icon at bounding box center [1084, 40] width 19 height 20
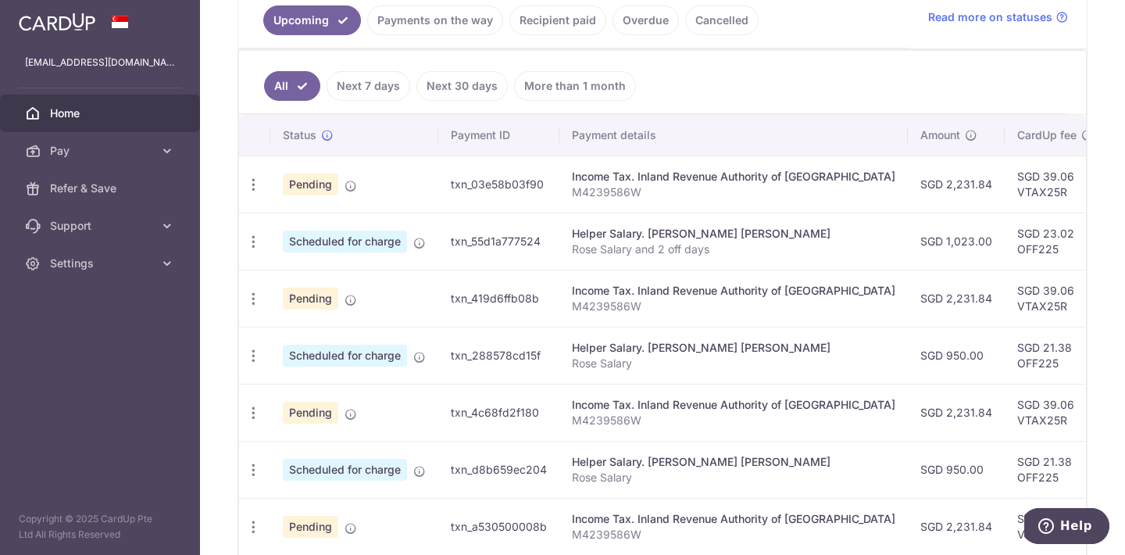
scroll to position [357, 0]
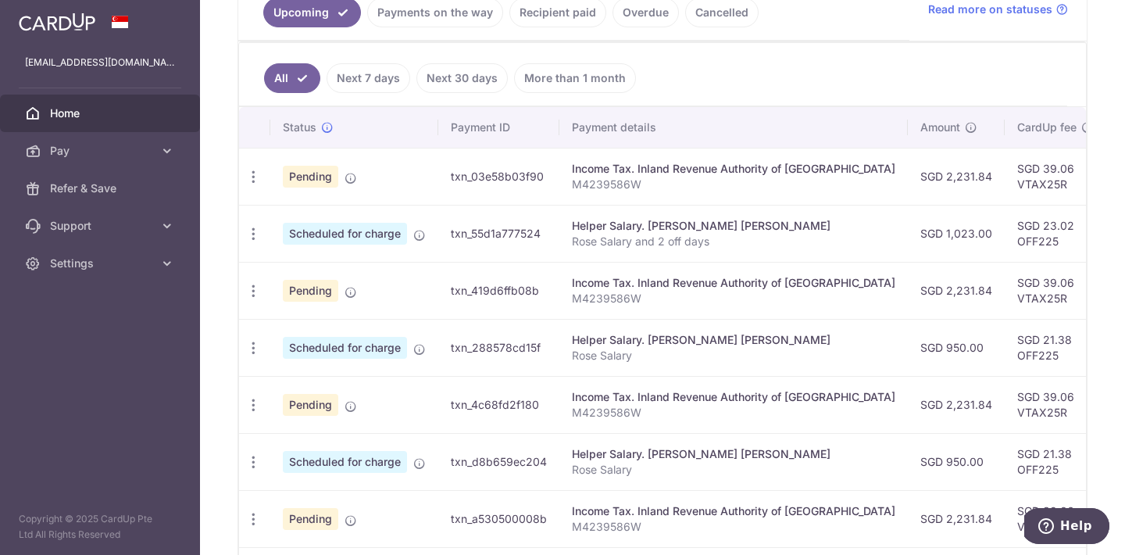
click at [724, 167] on div "Income Tax. Inland Revenue Authority of [GEOGRAPHIC_DATA]" at bounding box center [733, 169] width 323 height 16
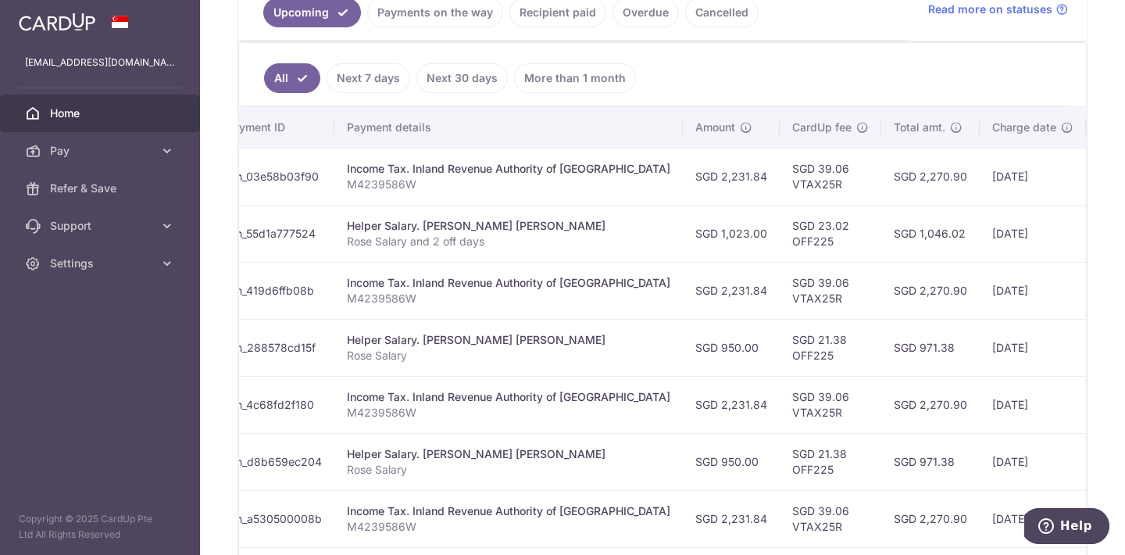
scroll to position [0, 0]
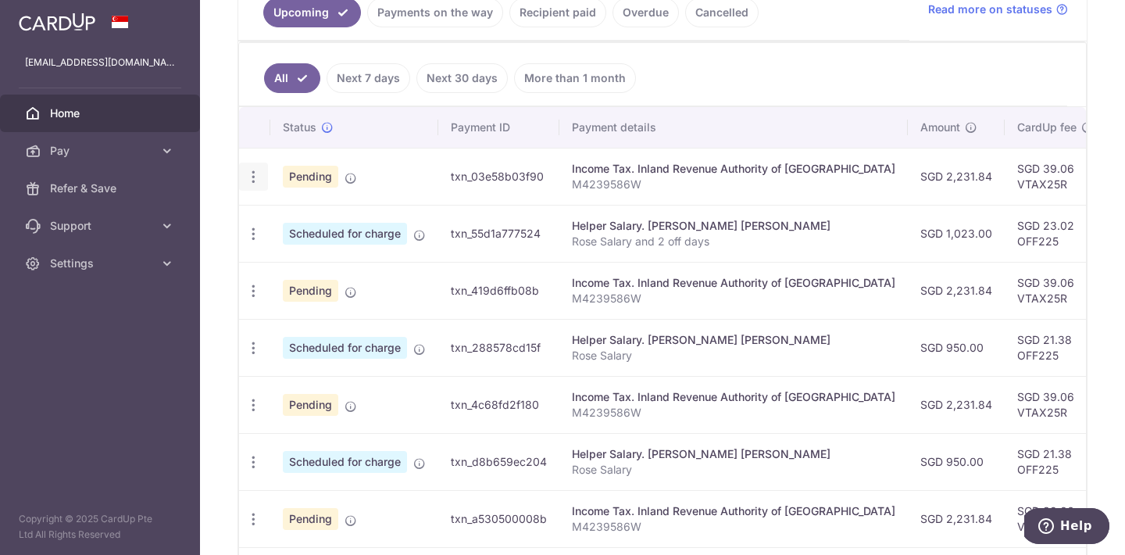
click at [259, 176] on icon "button" at bounding box center [253, 177] width 16 height 16
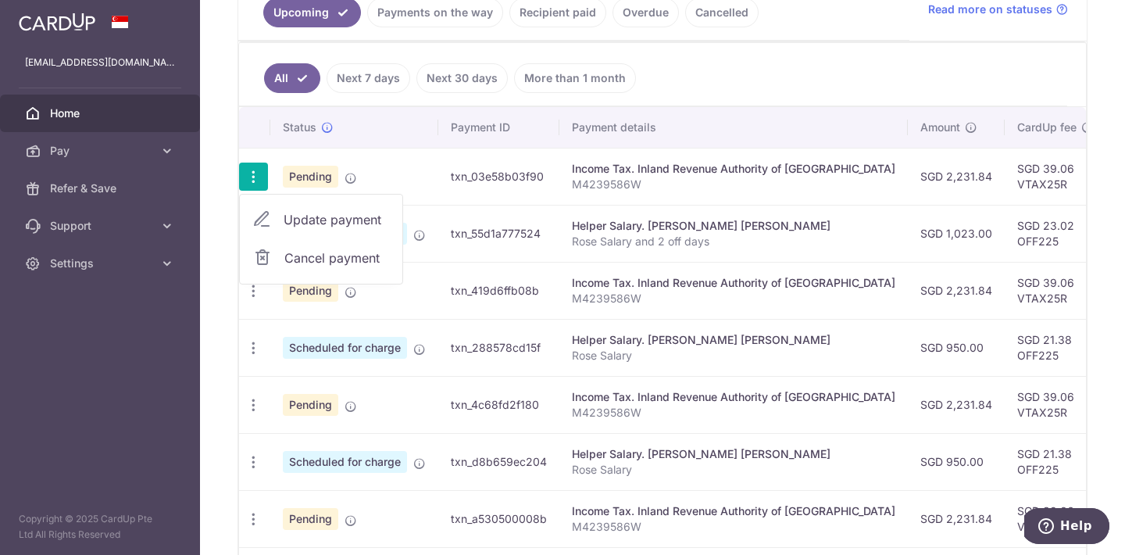
click at [722, 84] on ul "All Next 7 days Next 30 days More than 1 month" at bounding box center [653, 74] width 828 height 63
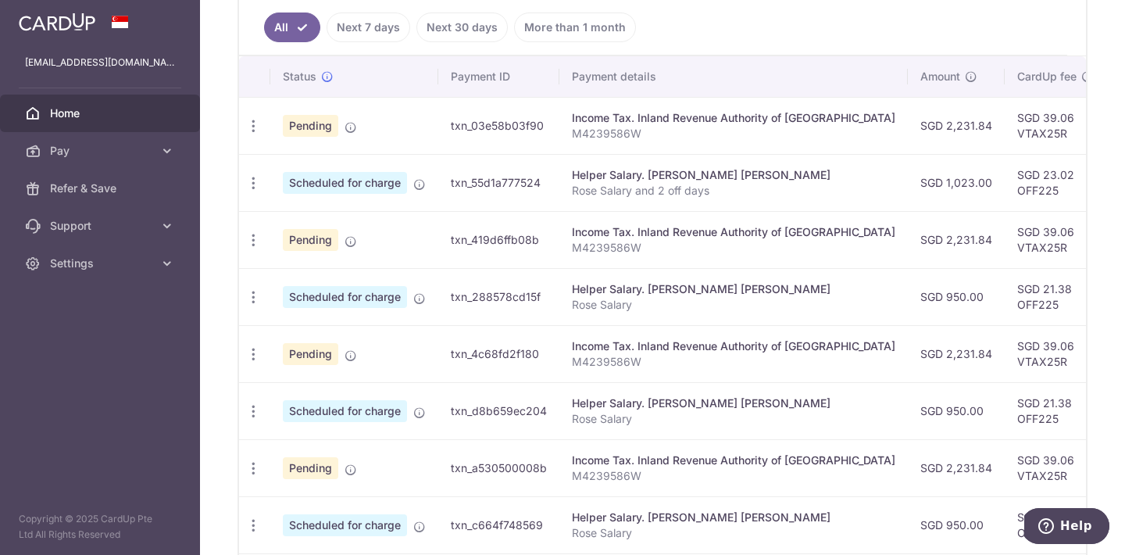
scroll to position [411, 0]
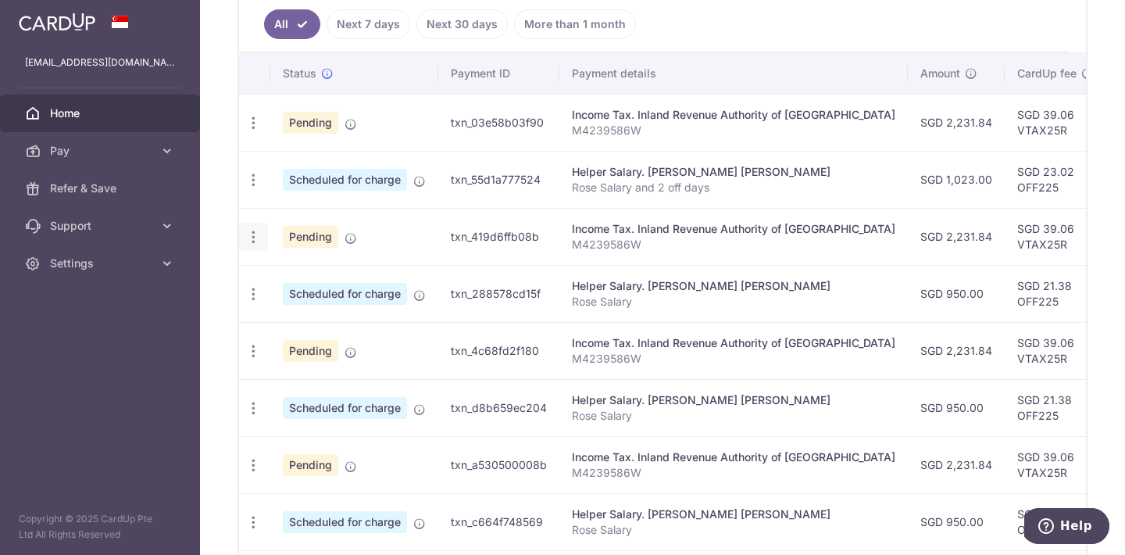
click at [241, 245] on div "Update payment Cancel payment" at bounding box center [253, 237] width 29 height 29
click at [252, 131] on icon "button" at bounding box center [253, 123] width 16 height 16
click at [271, 276] on link "Update payment" at bounding box center [321, 279] width 162 height 37
radio input "true"
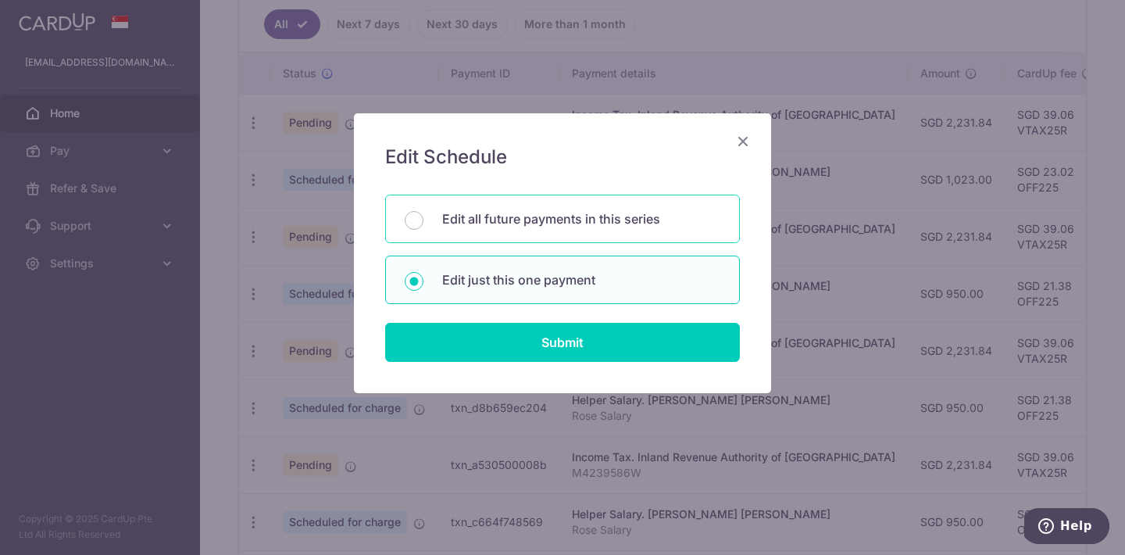
click at [559, 226] on p "Edit all future payments in this series" at bounding box center [581, 218] width 278 height 19
click at [423, 226] on input "Edit all future payments in this series" at bounding box center [414, 220] width 19 height 19
radio input "true"
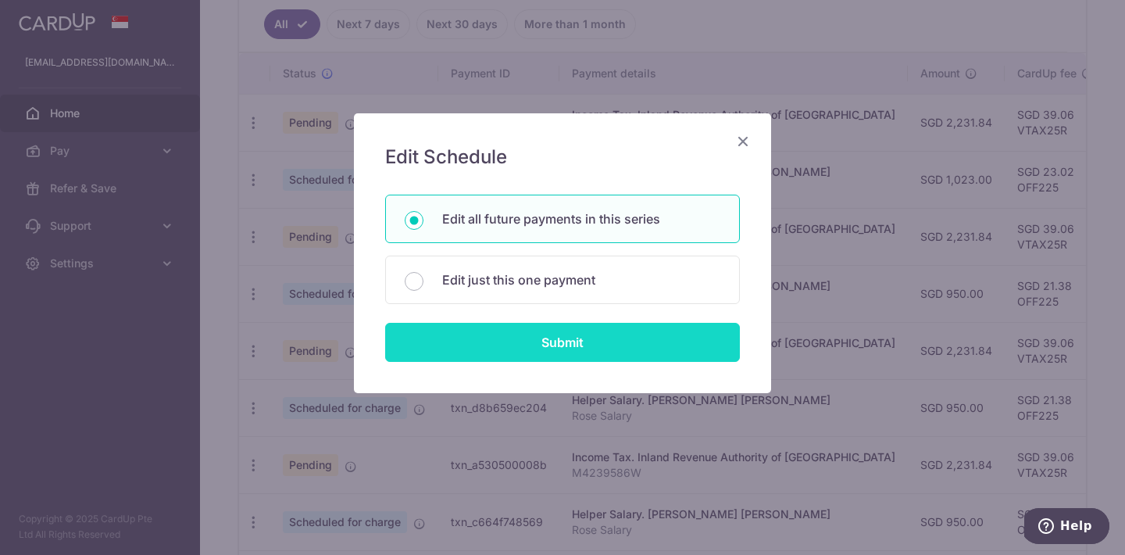
click at [541, 339] on input "Submit" at bounding box center [562, 342] width 355 height 39
radio input "true"
type input "2,231.84"
type input "M4239586W"
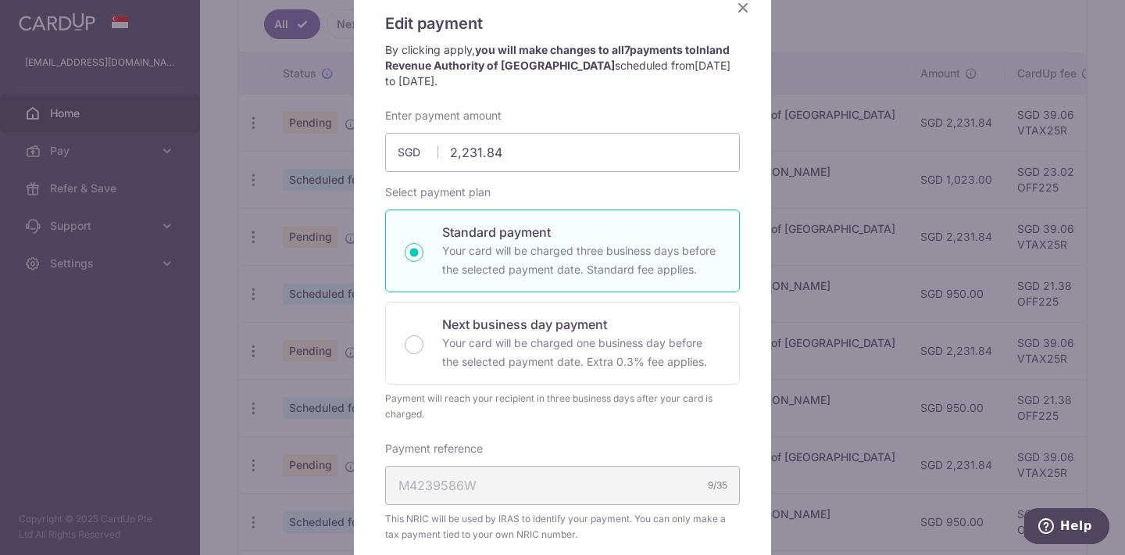
scroll to position [412, 0]
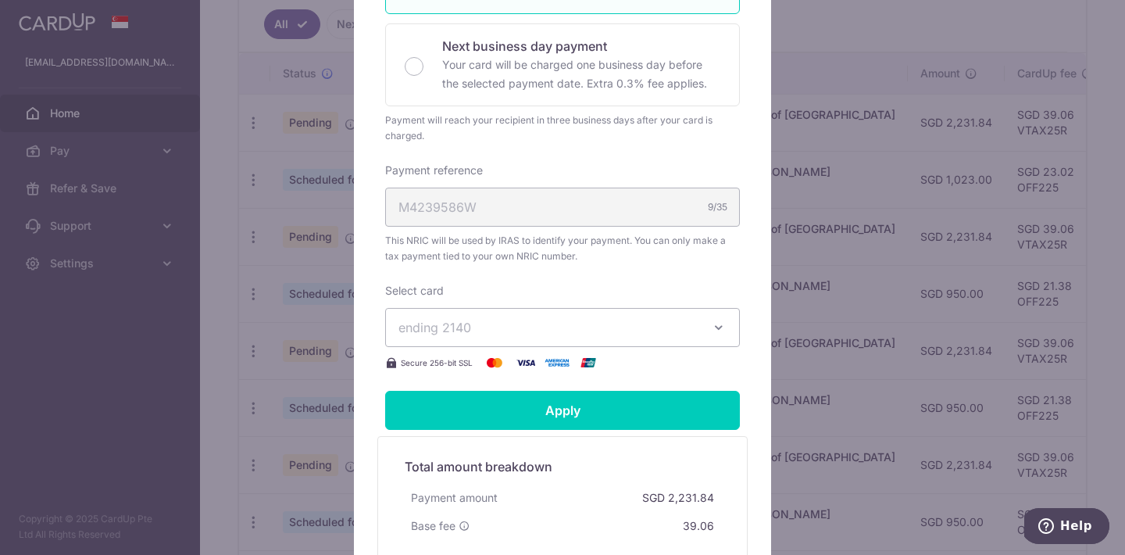
click at [670, 208] on div "M4239586W 9/35" at bounding box center [562, 206] width 355 height 39
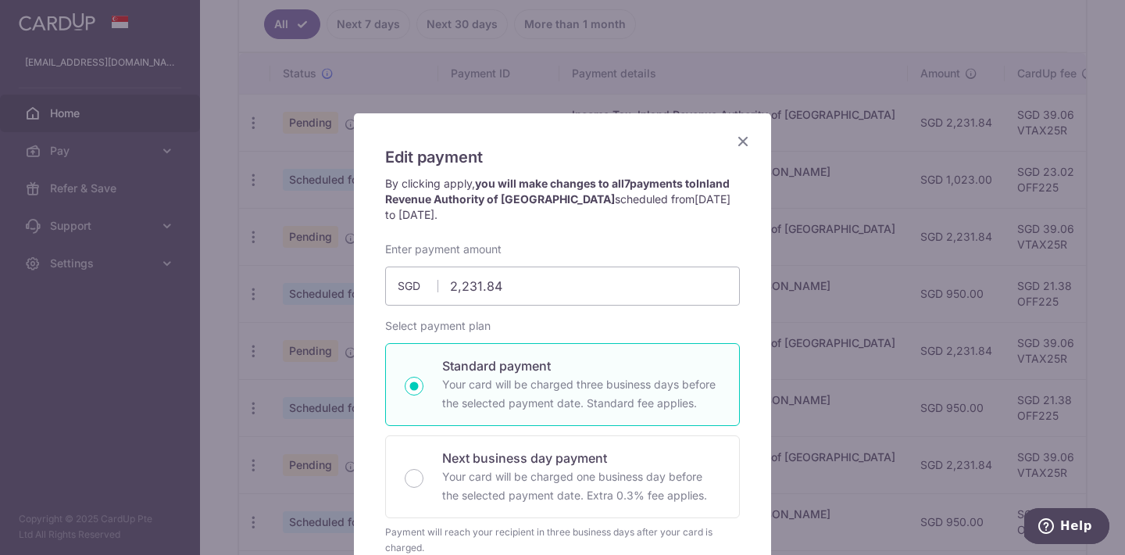
click at [741, 137] on icon "Close" at bounding box center [743, 141] width 19 height 20
